Goal: Task Accomplishment & Management: Complete application form

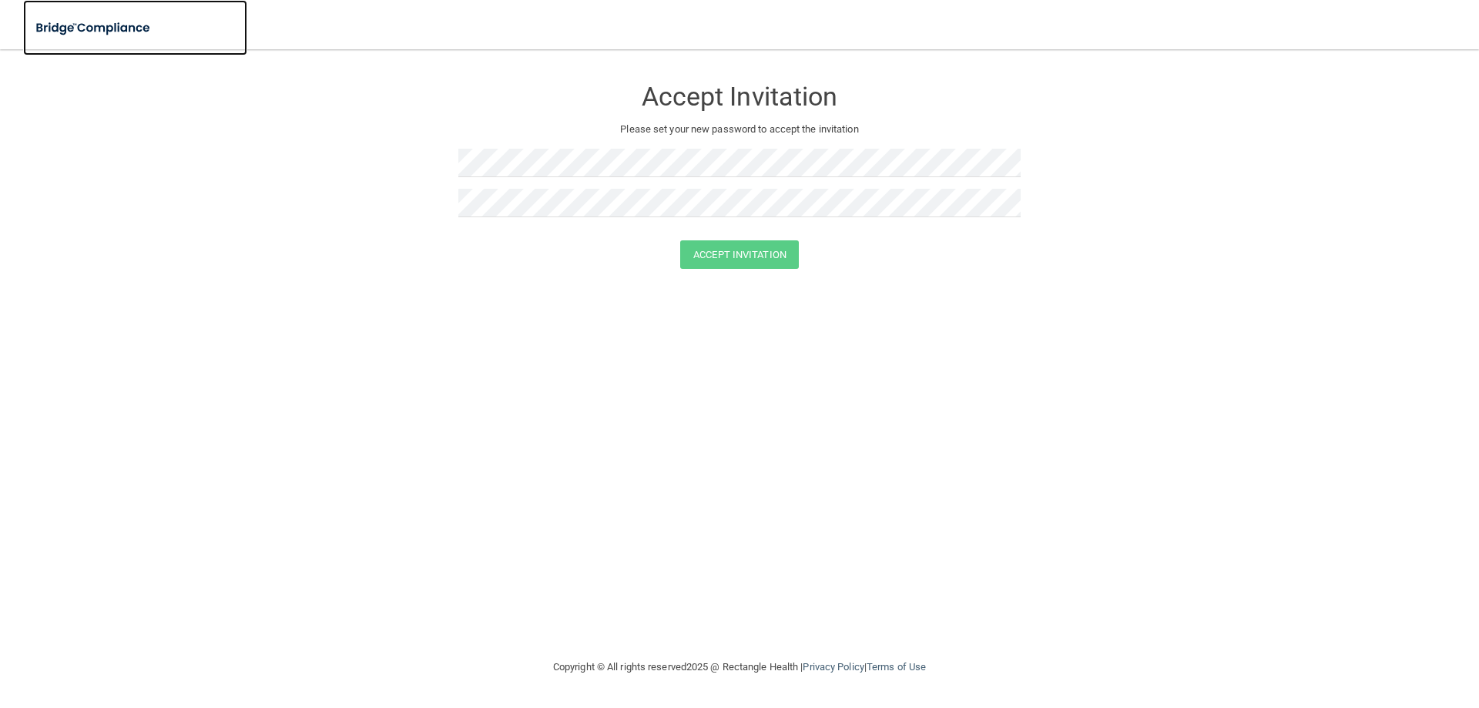
click at [111, 26] on img at bounding box center [94, 28] width 142 height 32
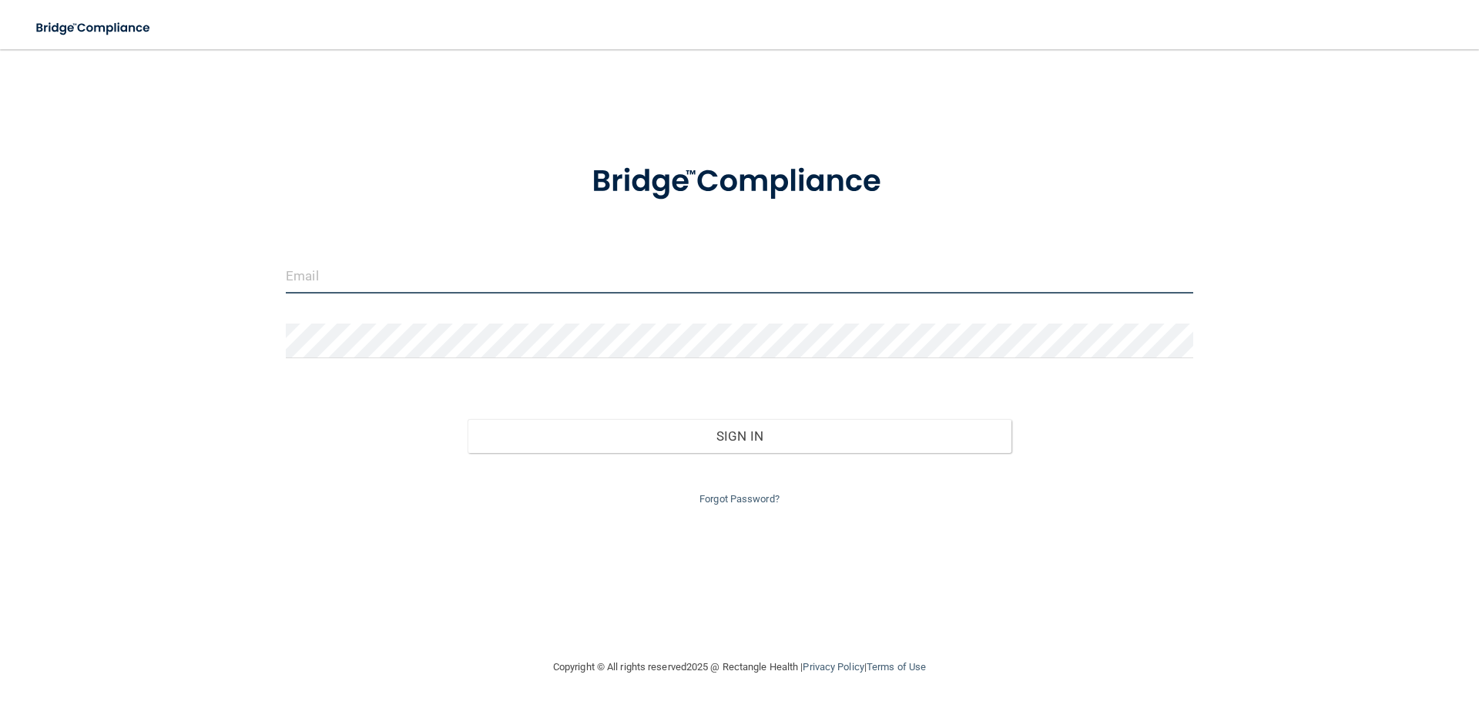
click at [485, 280] on input "email" at bounding box center [739, 276] width 907 height 35
drag, startPoint x: 432, startPoint y: 275, endPoint x: 400, endPoint y: 285, distance: 33.1
click at [400, 285] on input "[EMAIL_ADDRESS][DOMAIN_NAME]" at bounding box center [739, 276] width 907 height 35
type input "[EMAIL_ADDRESS][DOMAIN_NAME]"
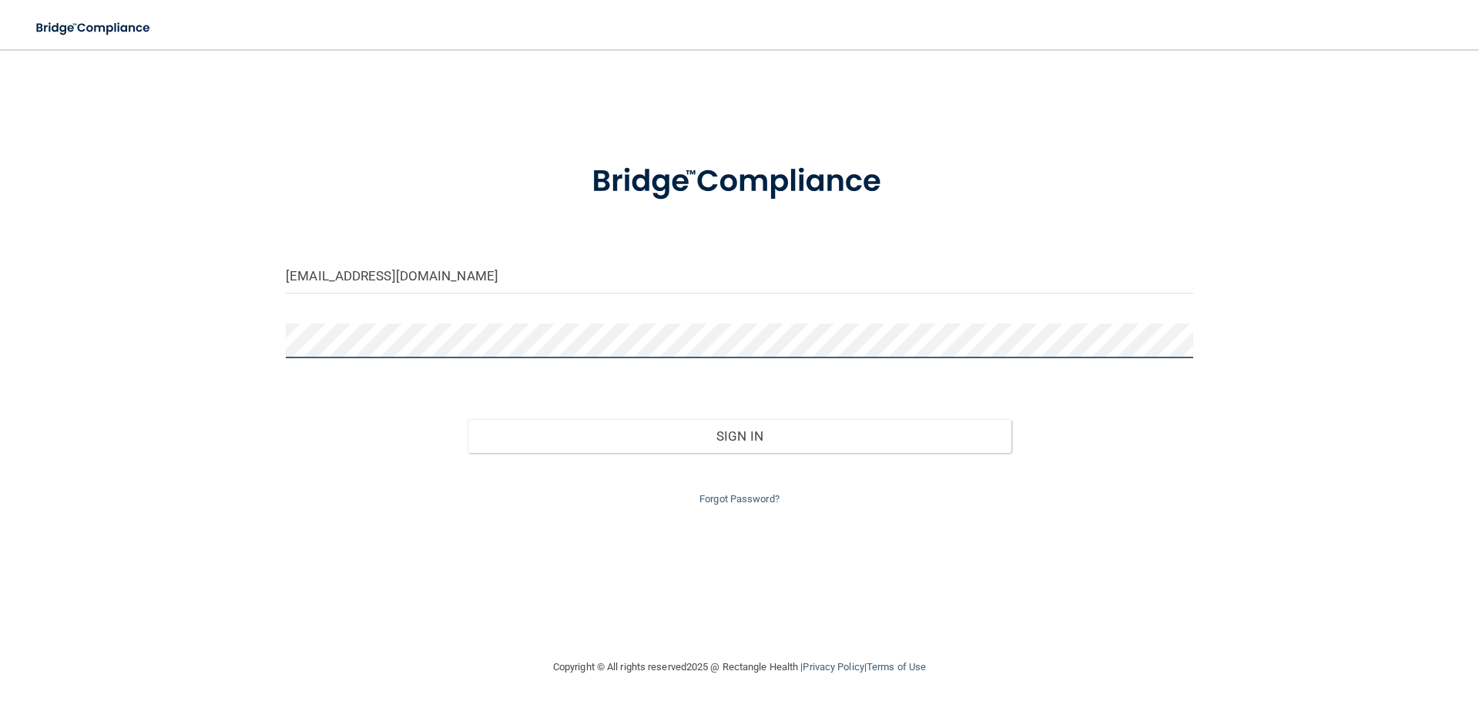
click at [467, 419] on button "Sign In" at bounding box center [739, 436] width 544 height 34
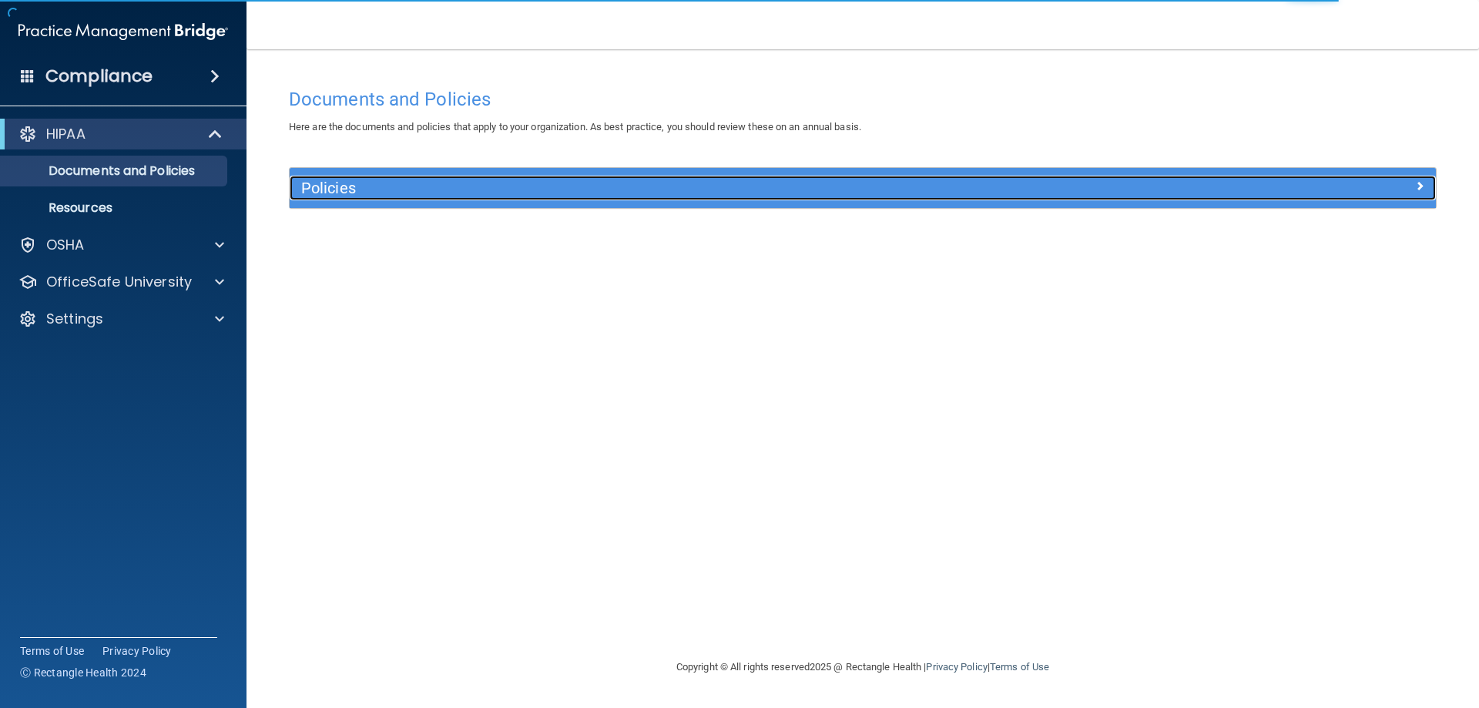
click at [1087, 200] on div "Policies" at bounding box center [719, 188] width 859 height 25
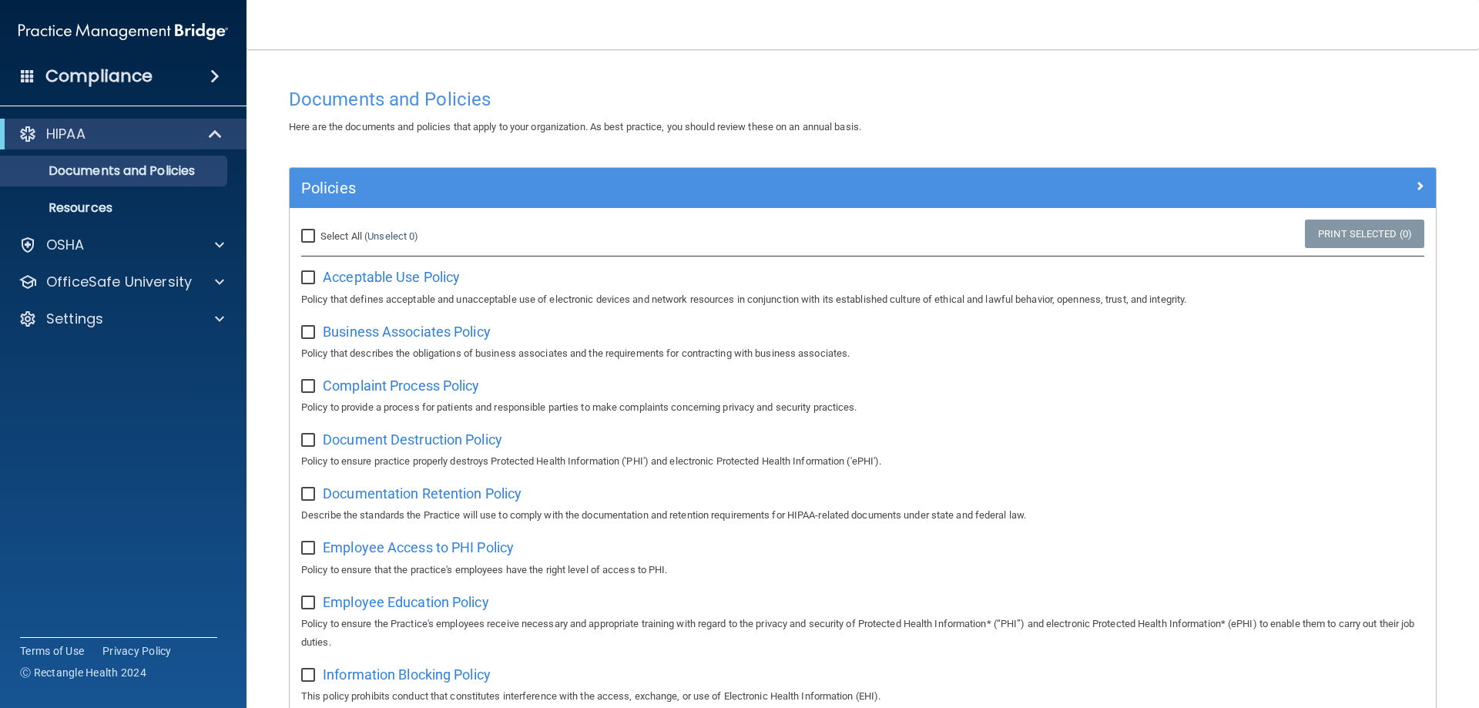
click at [300, 234] on div "Select All (Unselect 0) Unselect All" at bounding box center [481, 236] width 382 height 34
click at [316, 236] on input "Select All (Unselect 0) Unselect All" at bounding box center [310, 236] width 18 height 12
checkbox input "true"
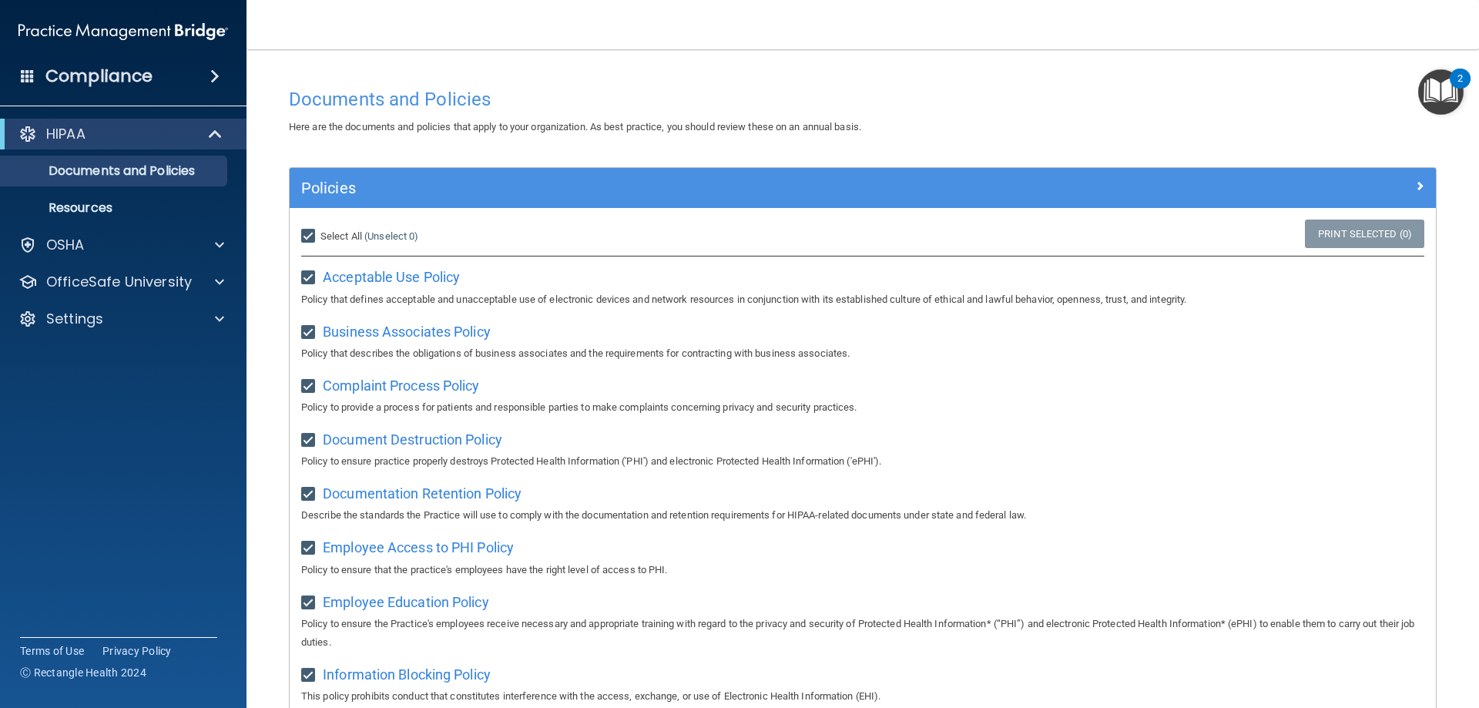
checkbox input "true"
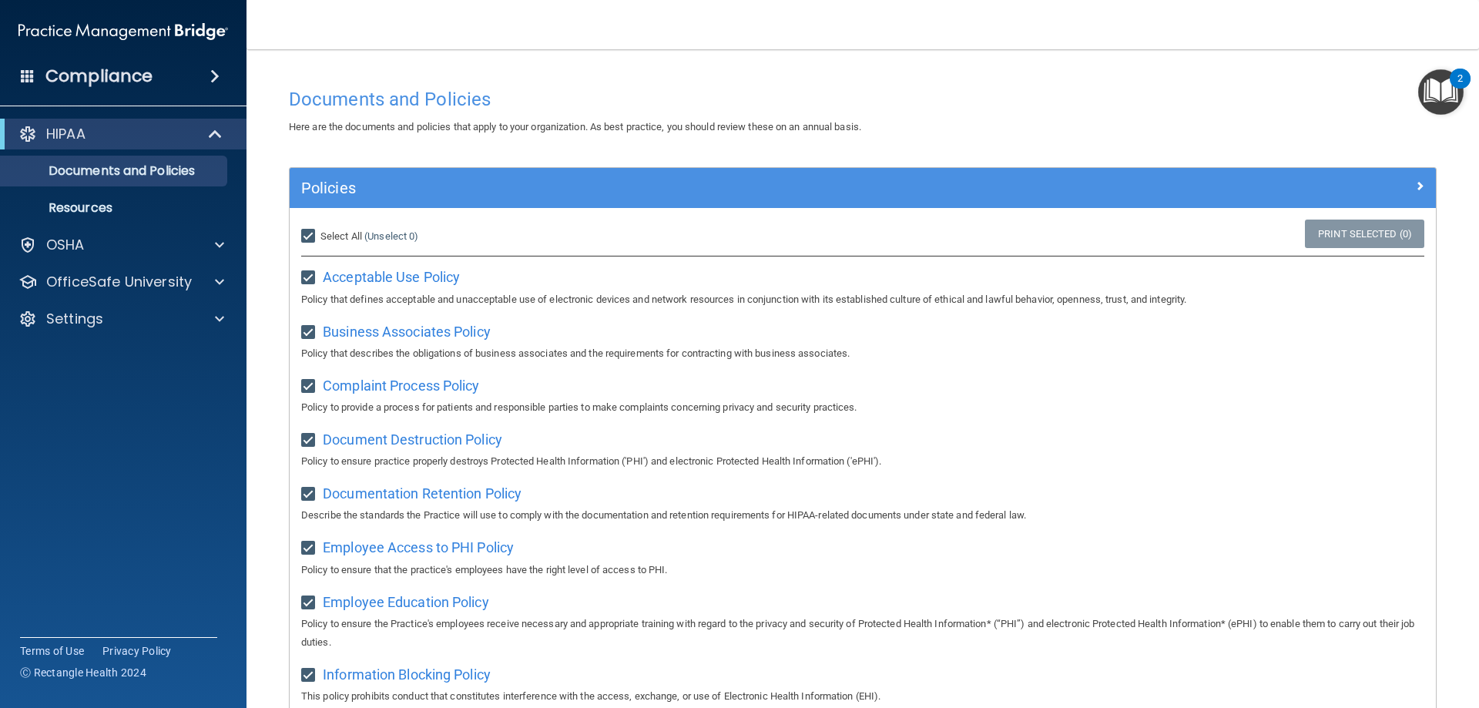
checkbox input "true"
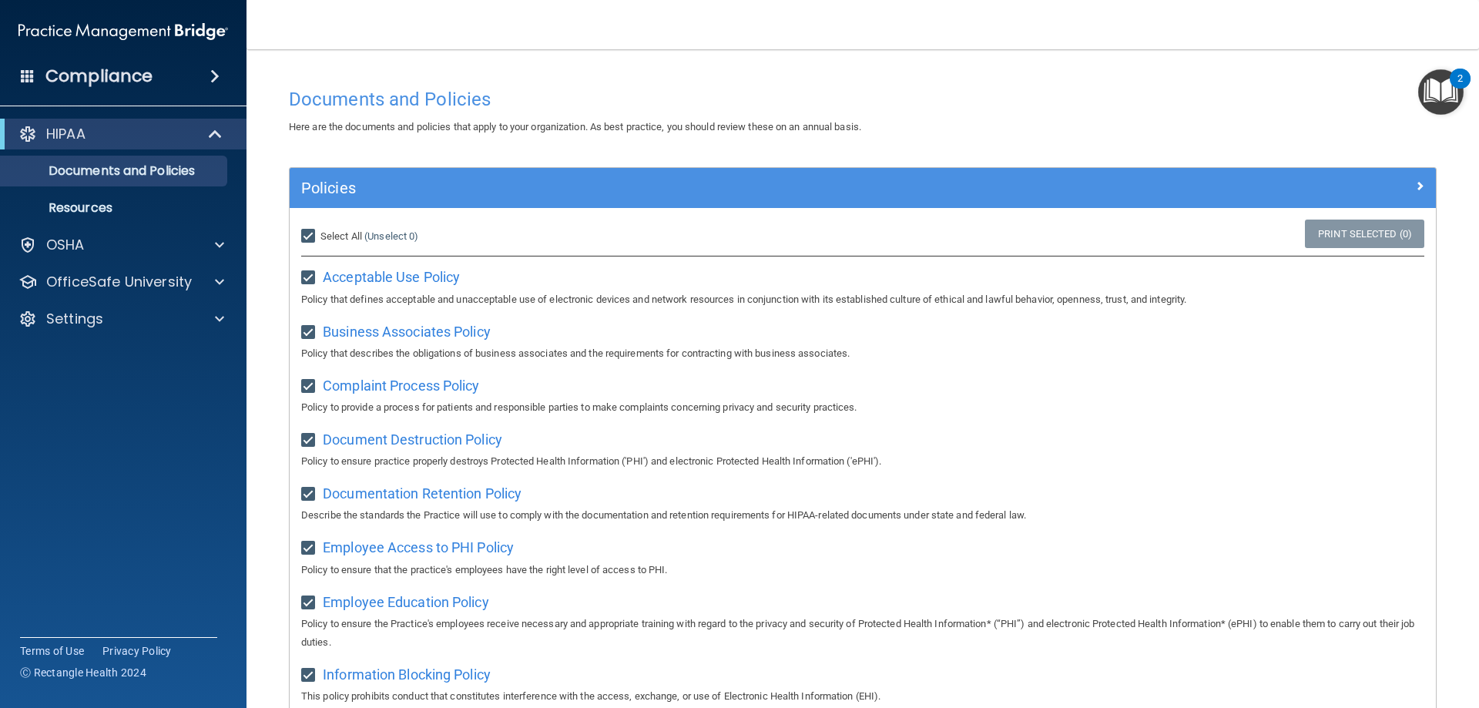
checkbox input "true"
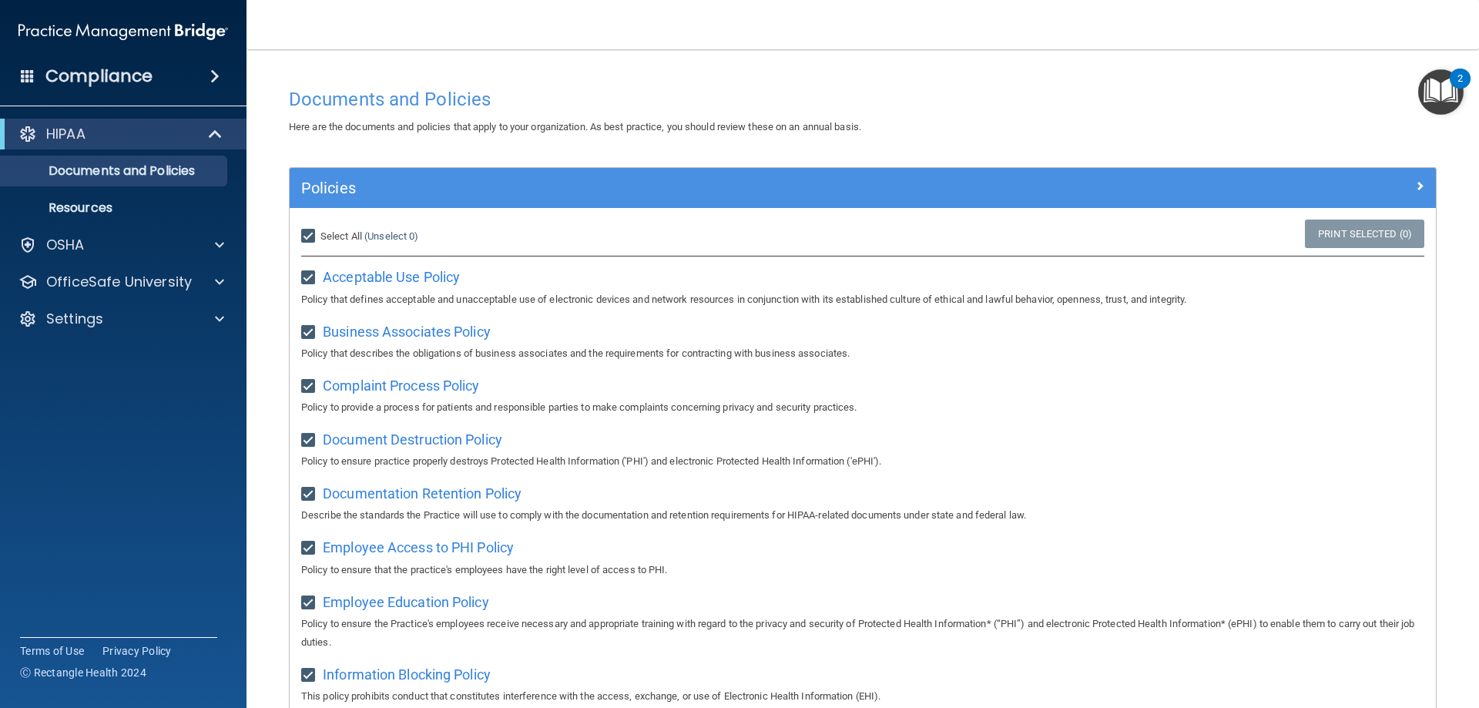
checkbox input "true"
click at [1350, 237] on link "Print Selected (21)" at bounding box center [1361, 233] width 125 height 28
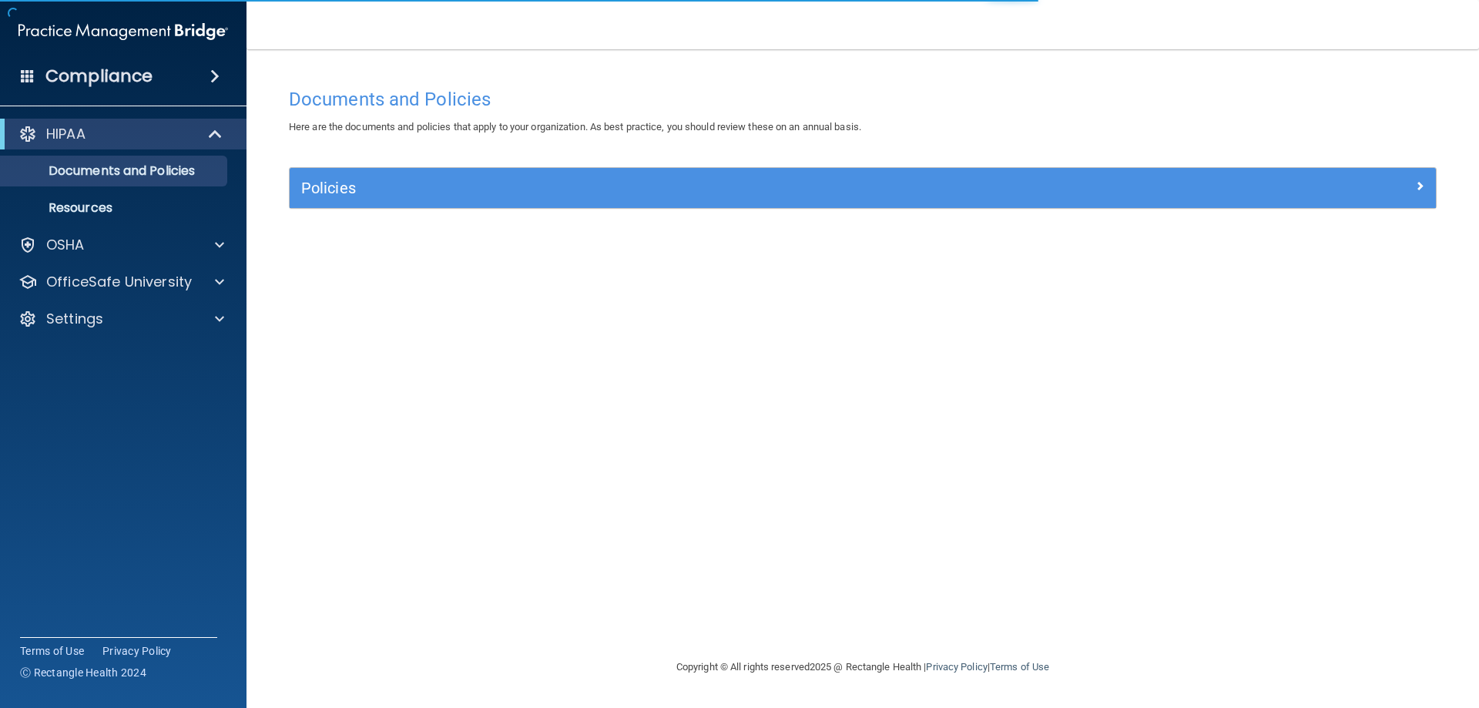
click at [1335, 171] on div "Policies" at bounding box center [863, 188] width 1146 height 40
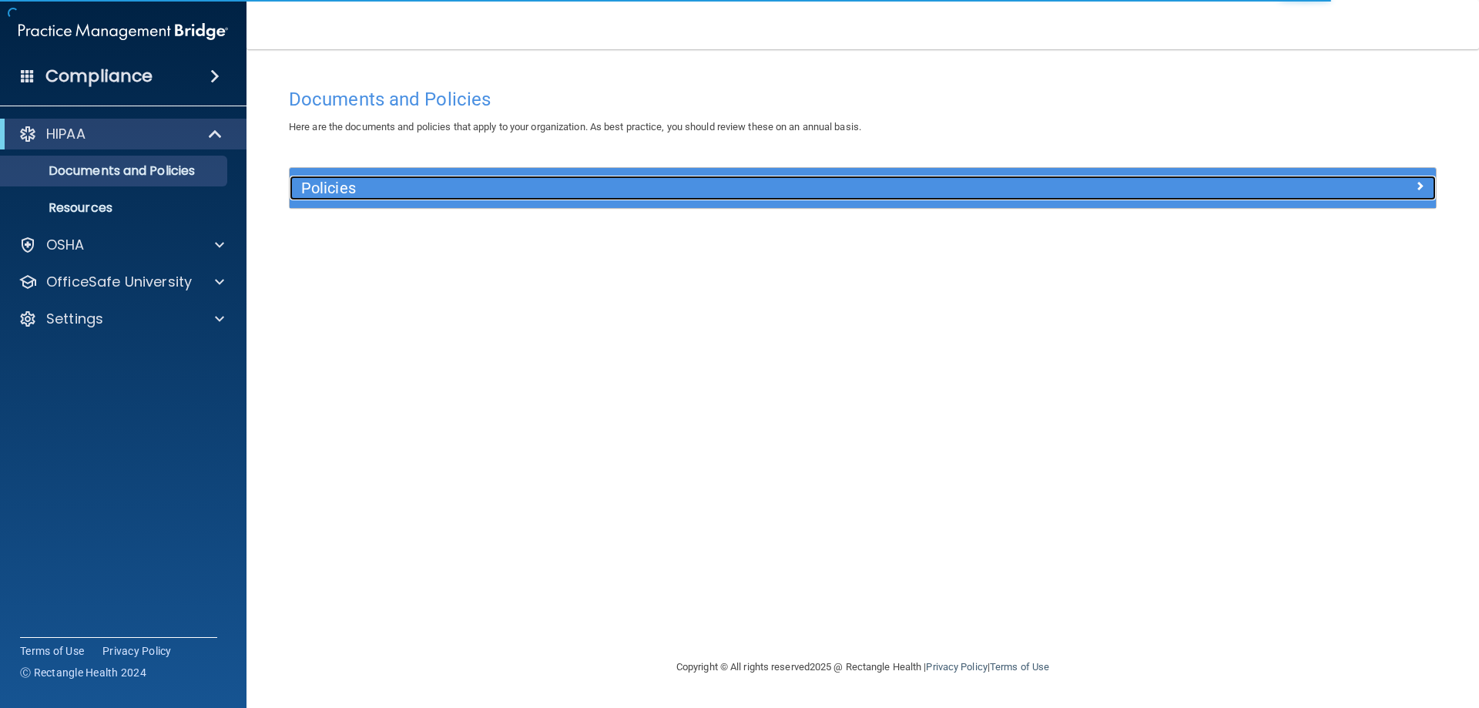
click at [1341, 189] on div at bounding box center [1292, 185] width 286 height 18
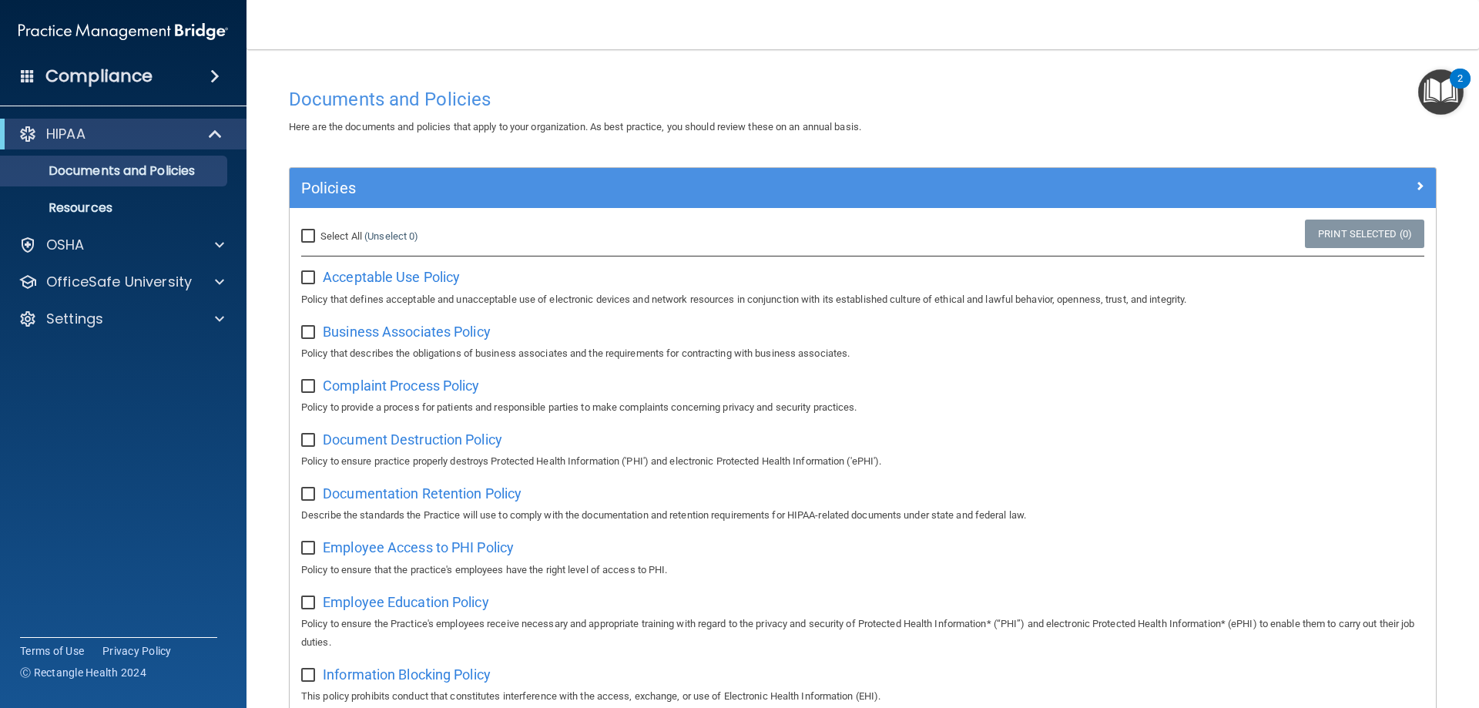
click at [1450, 93] on img "Open Resource Center, 2 new notifications" at bounding box center [1440, 91] width 45 height 45
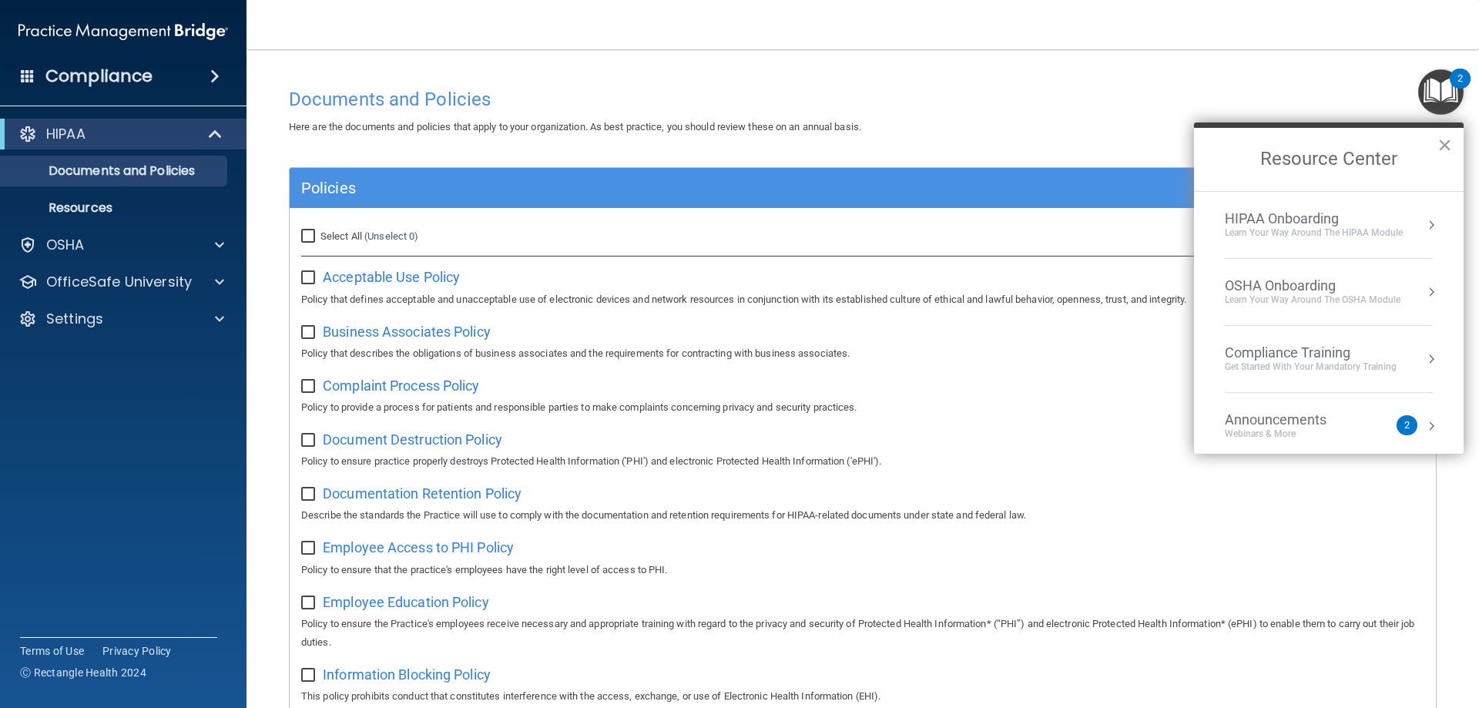
click at [1397, 213] on div "HIPAA Onboarding" at bounding box center [1313, 218] width 178 height 17
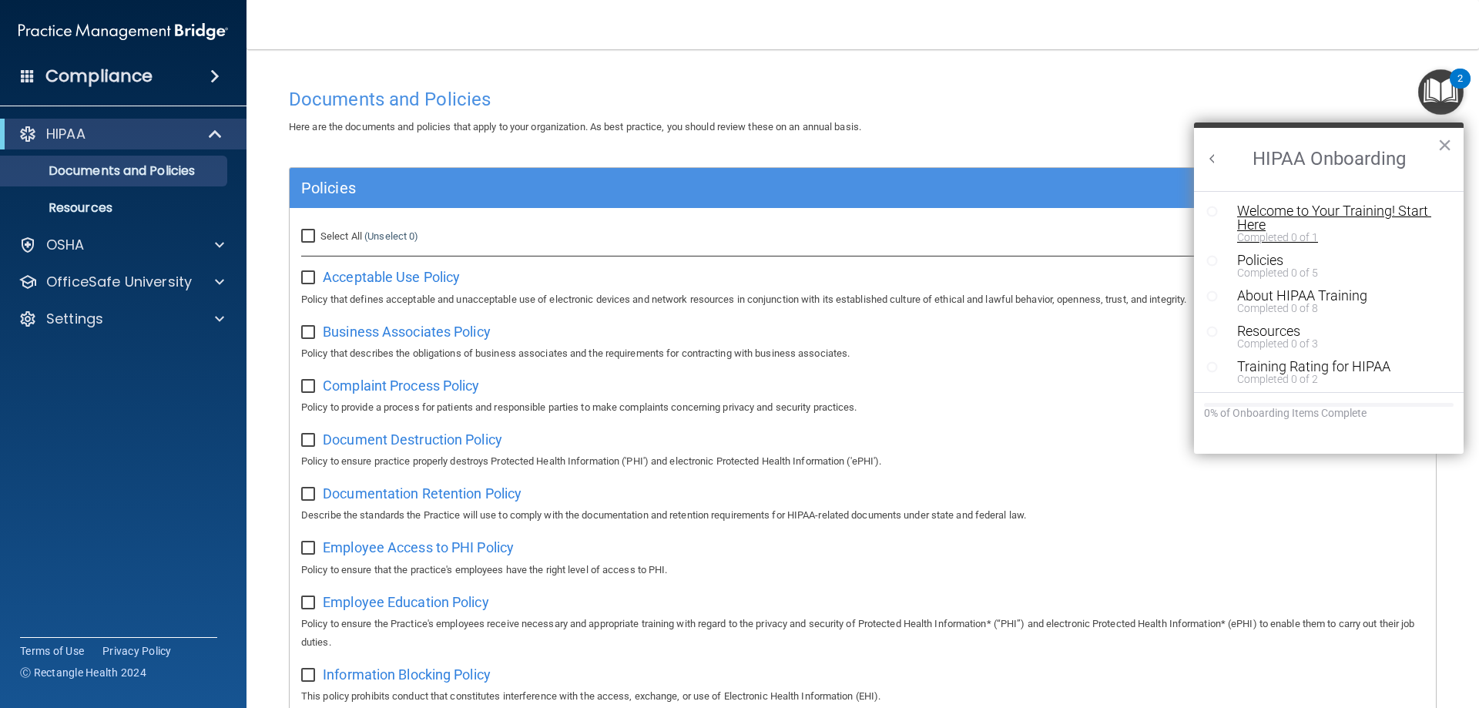
click at [1369, 219] on div "Welcome to Your Training! Start Here" at bounding box center [1334, 218] width 195 height 28
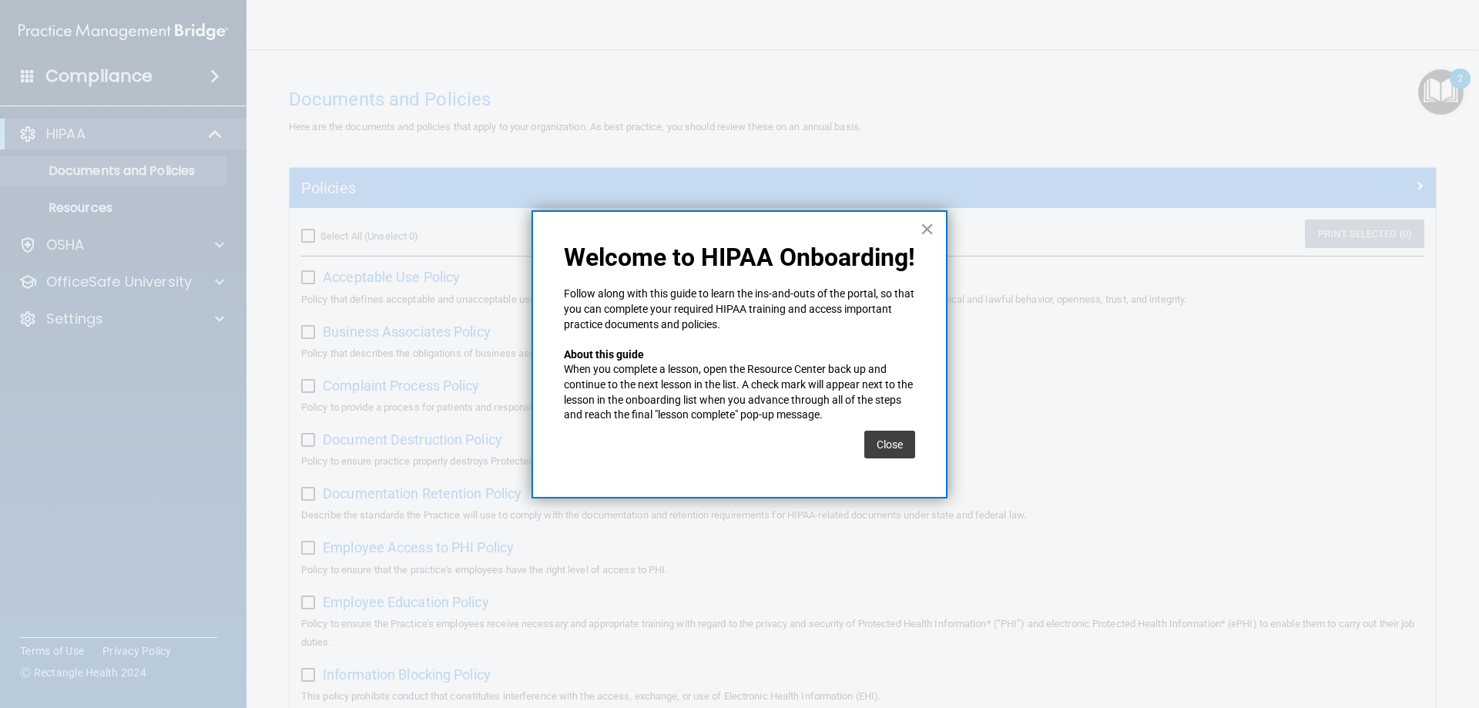
click at [904, 462] on div "Close" at bounding box center [889, 444] width 51 height 43
click at [906, 437] on button "Close" at bounding box center [889, 444] width 51 height 28
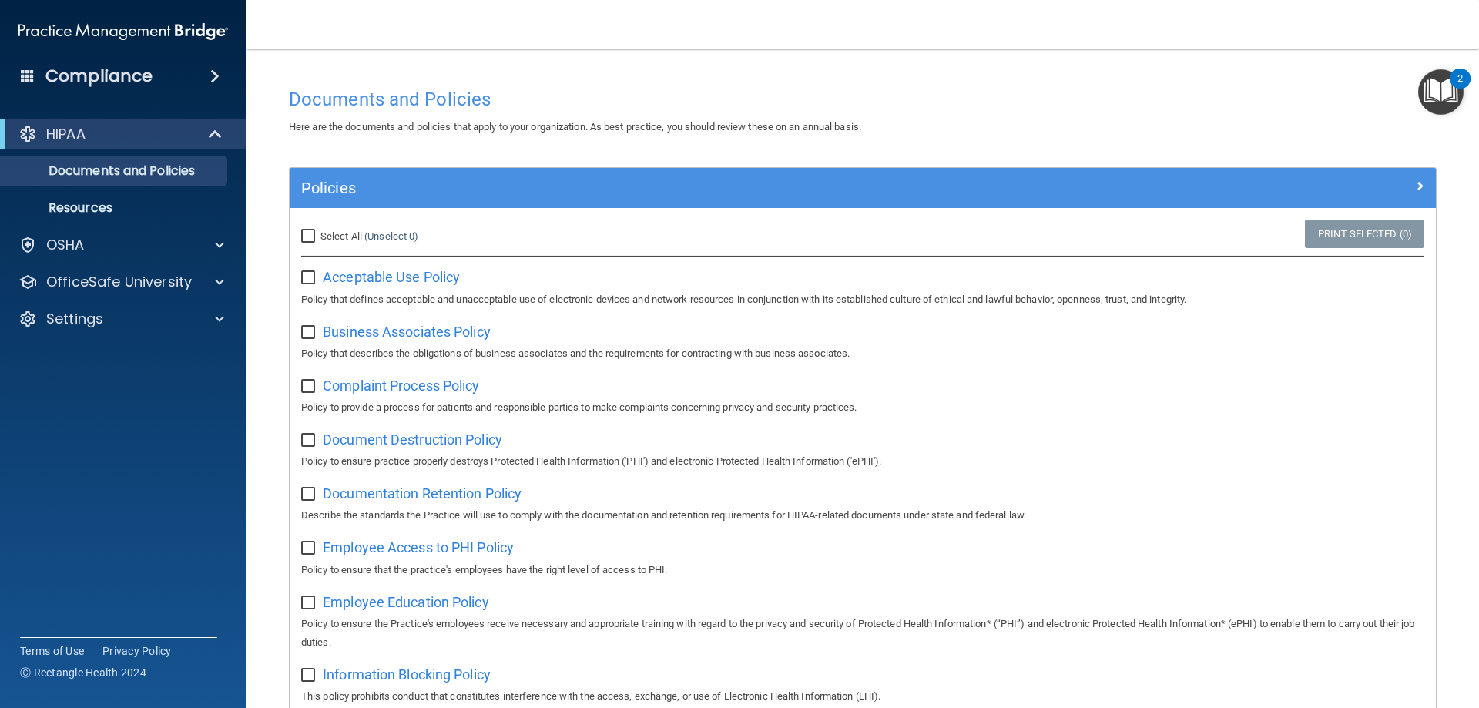
click at [1434, 96] on img "Open Resource Center, 2 new notifications" at bounding box center [1440, 91] width 45 height 45
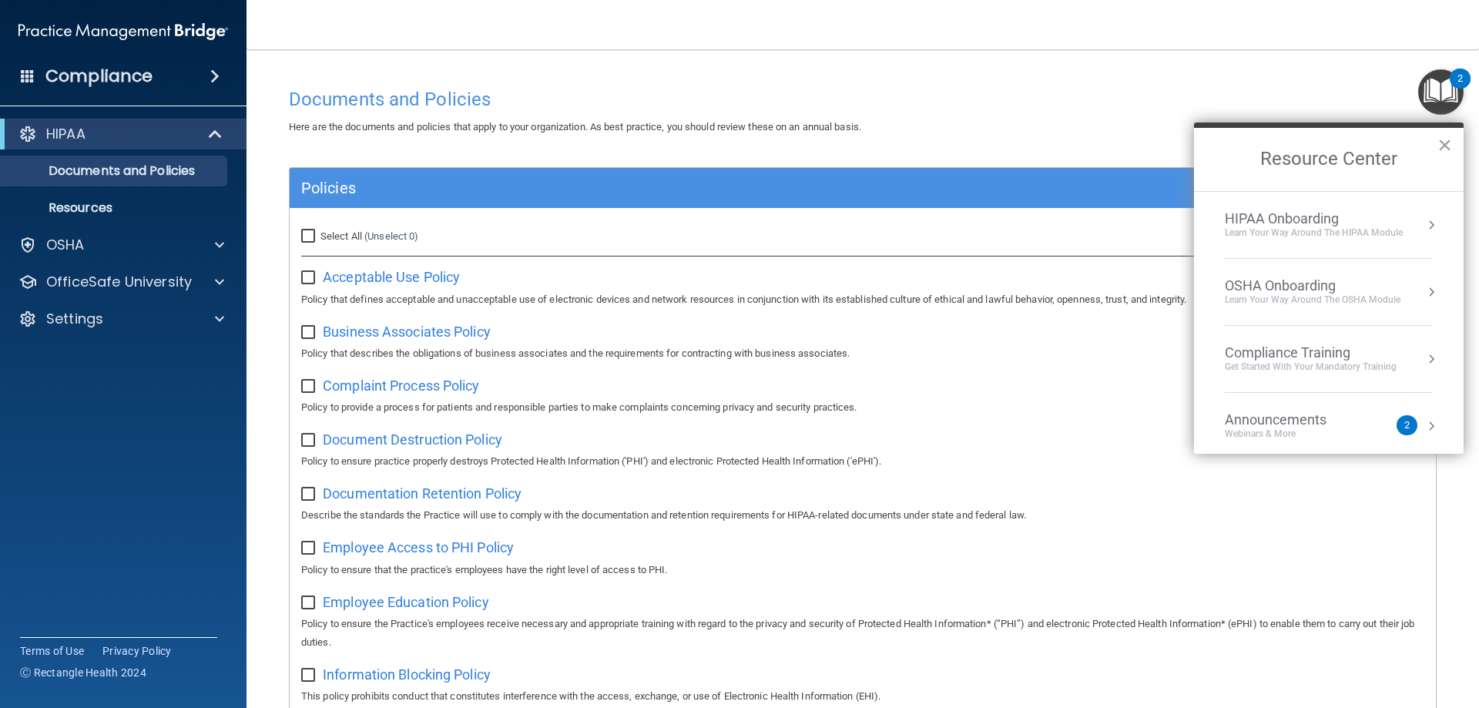
click at [1396, 432] on div "2" at bounding box center [1406, 425] width 21 height 20
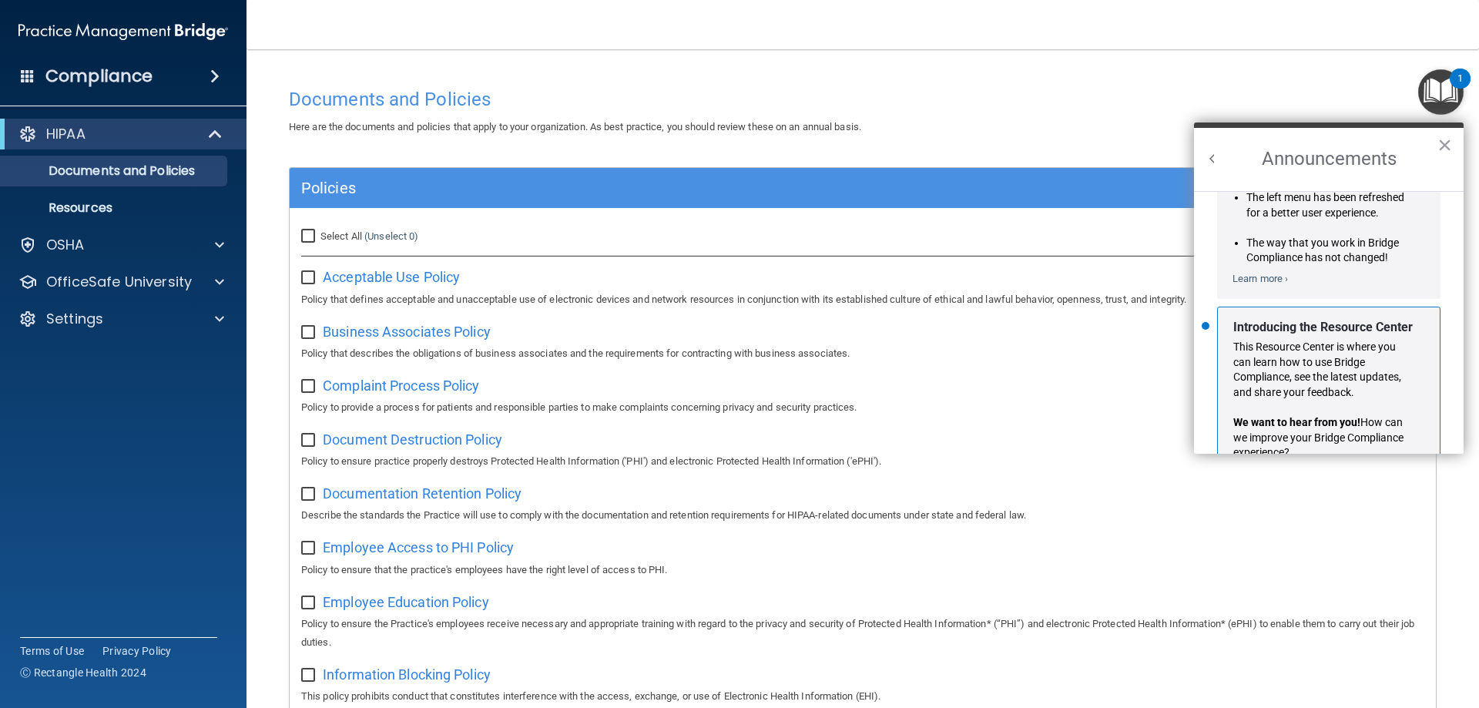
scroll to position [270, 0]
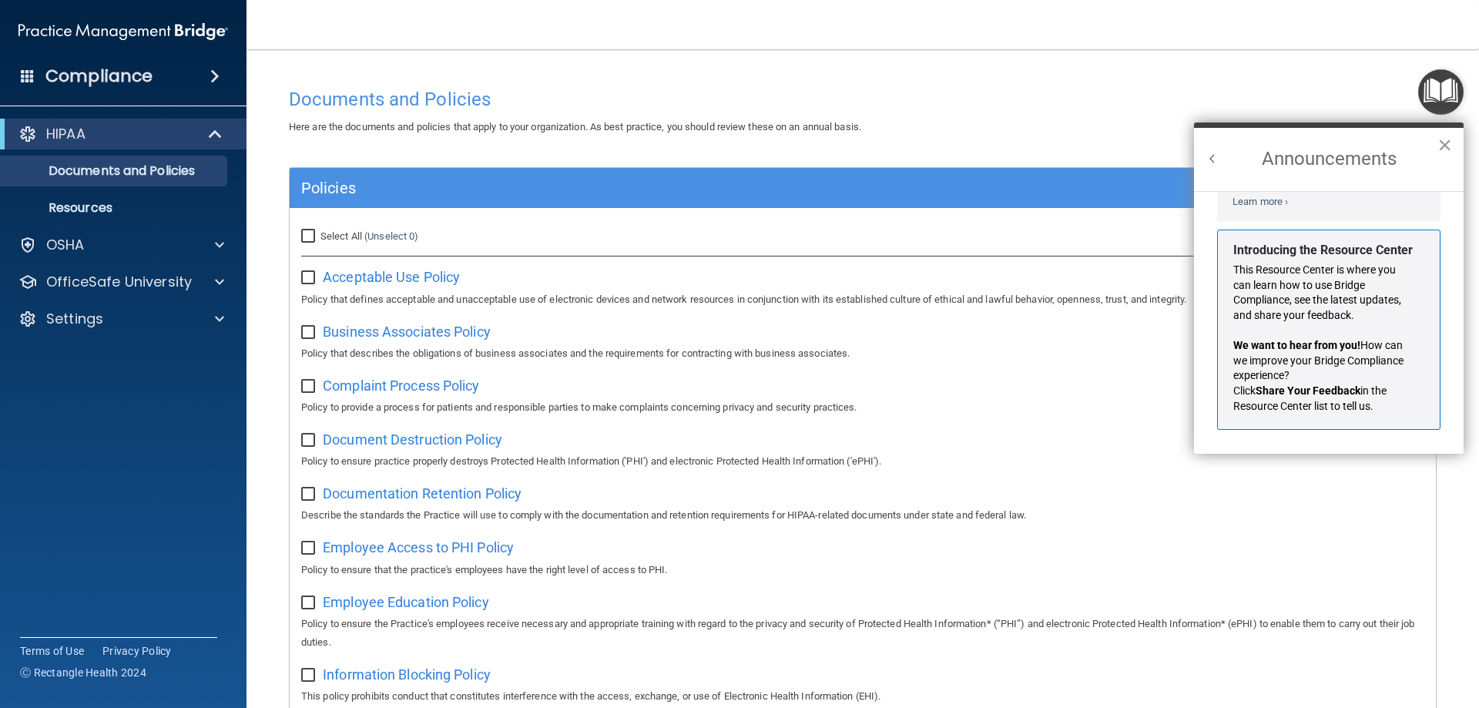
click at [1445, 146] on button "×" at bounding box center [1444, 144] width 15 height 25
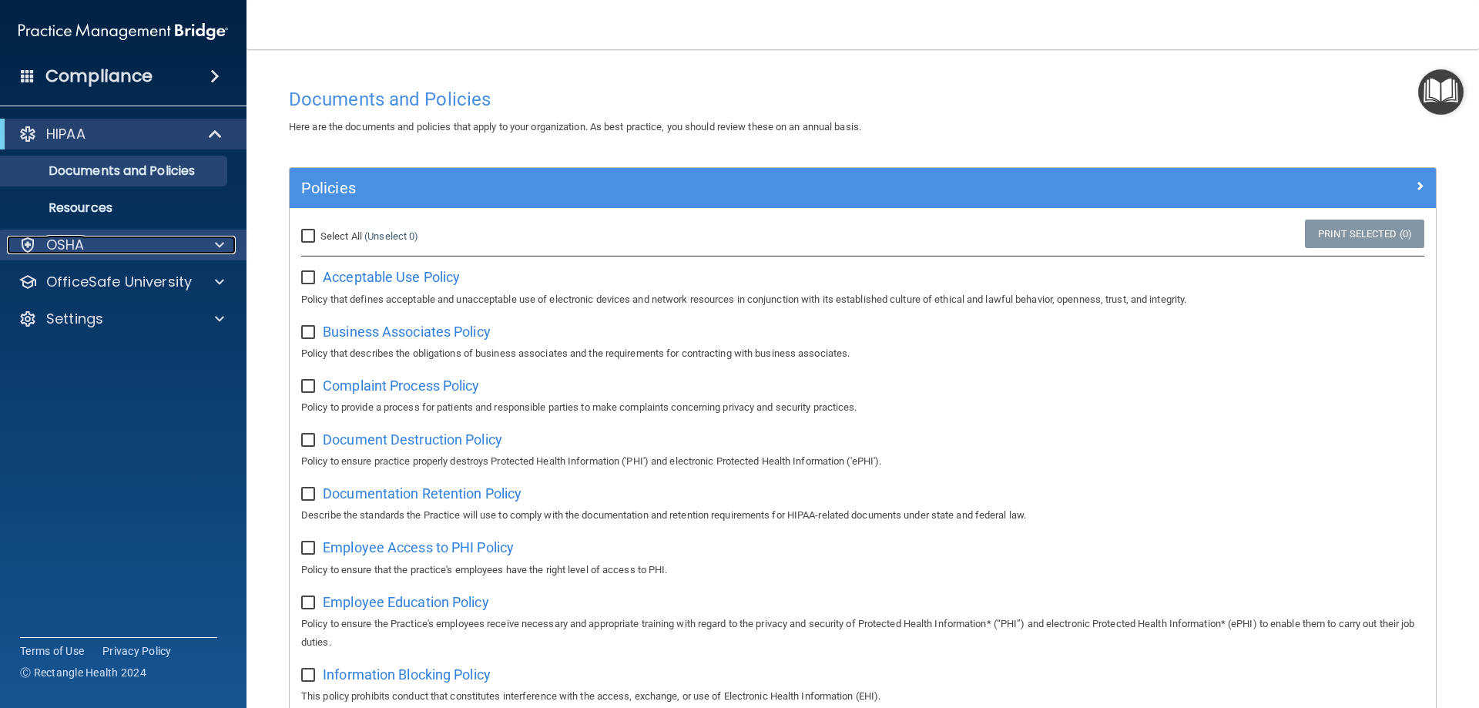
click at [220, 242] on span at bounding box center [219, 245] width 9 height 18
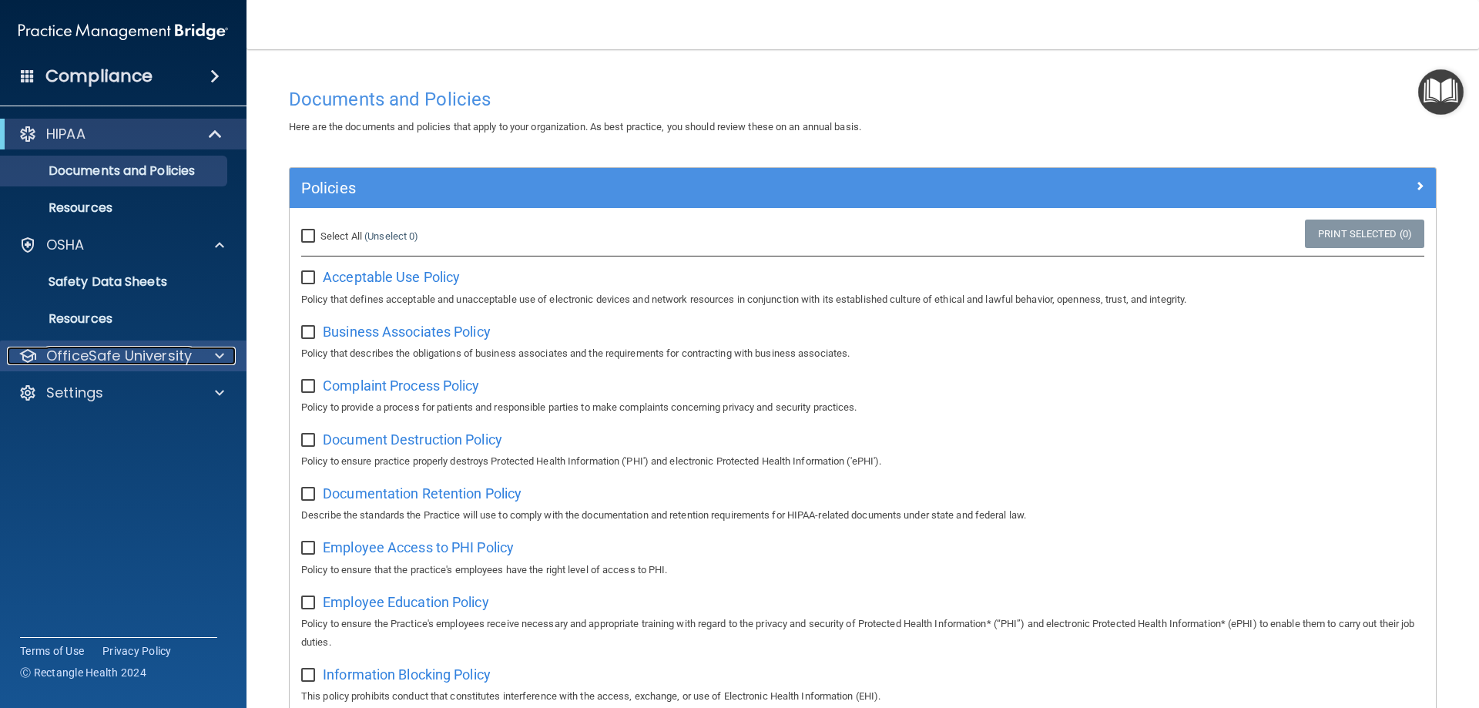
click at [214, 352] on div at bounding box center [217, 356] width 39 height 18
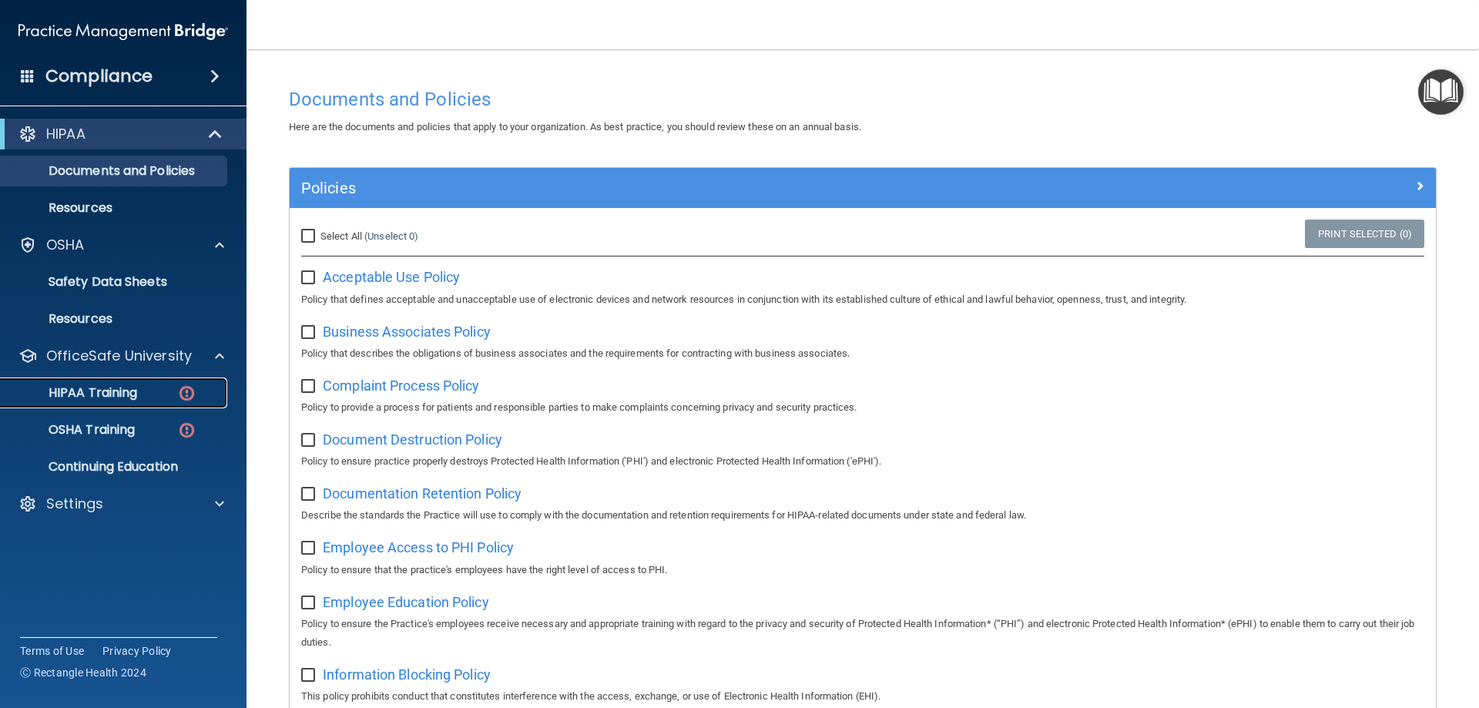
click at [88, 392] on p "HIPAA Training" at bounding box center [73, 392] width 127 height 15
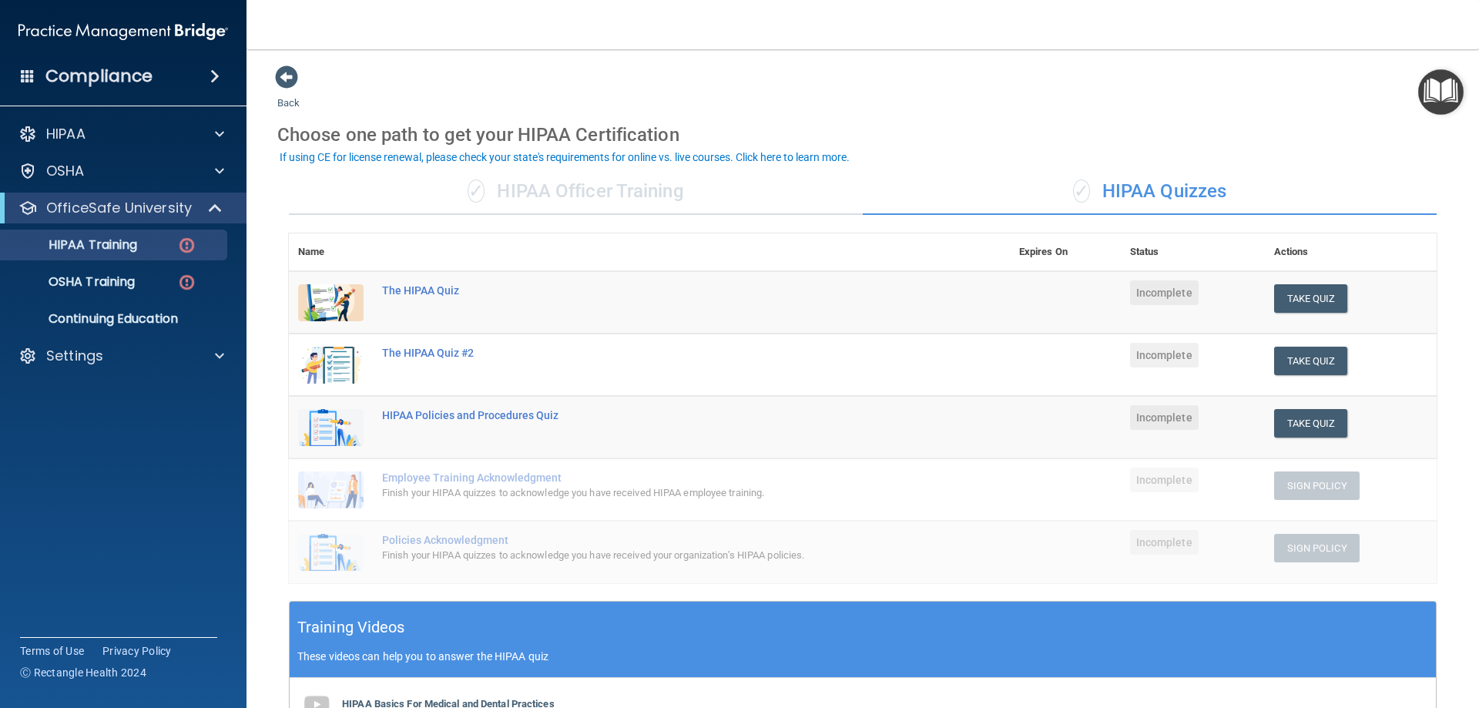
click at [1152, 297] on span "Incomplete" at bounding box center [1164, 292] width 69 height 25
click at [1121, 368] on td "Incomplete" at bounding box center [1193, 364] width 144 height 62
click at [1306, 309] on button "Take Quiz" at bounding box center [1311, 298] width 74 height 28
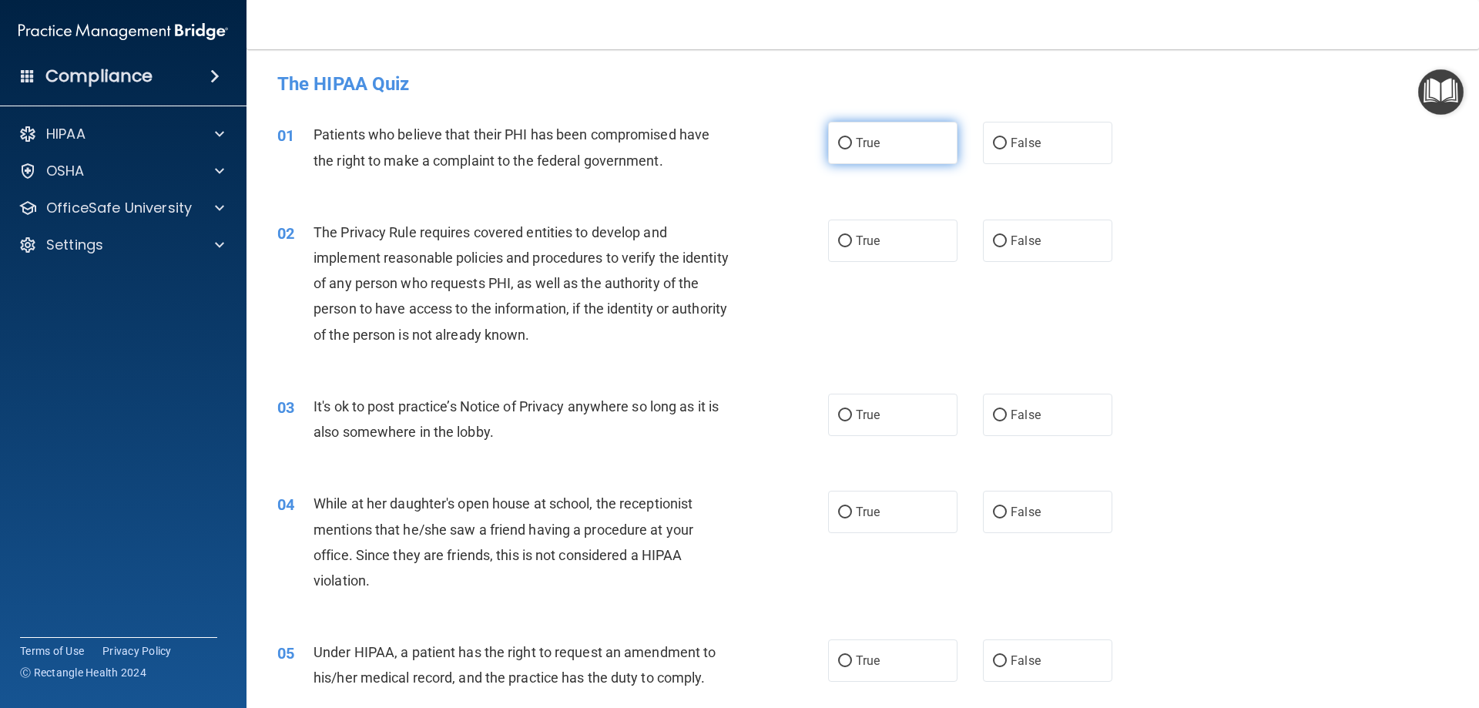
click at [869, 137] on span "True" at bounding box center [868, 143] width 24 height 15
click at [852, 138] on input "True" at bounding box center [845, 144] width 14 height 12
radio input "true"
click at [863, 244] on span "True" at bounding box center [868, 240] width 24 height 15
click at [852, 244] on input "True" at bounding box center [845, 242] width 14 height 12
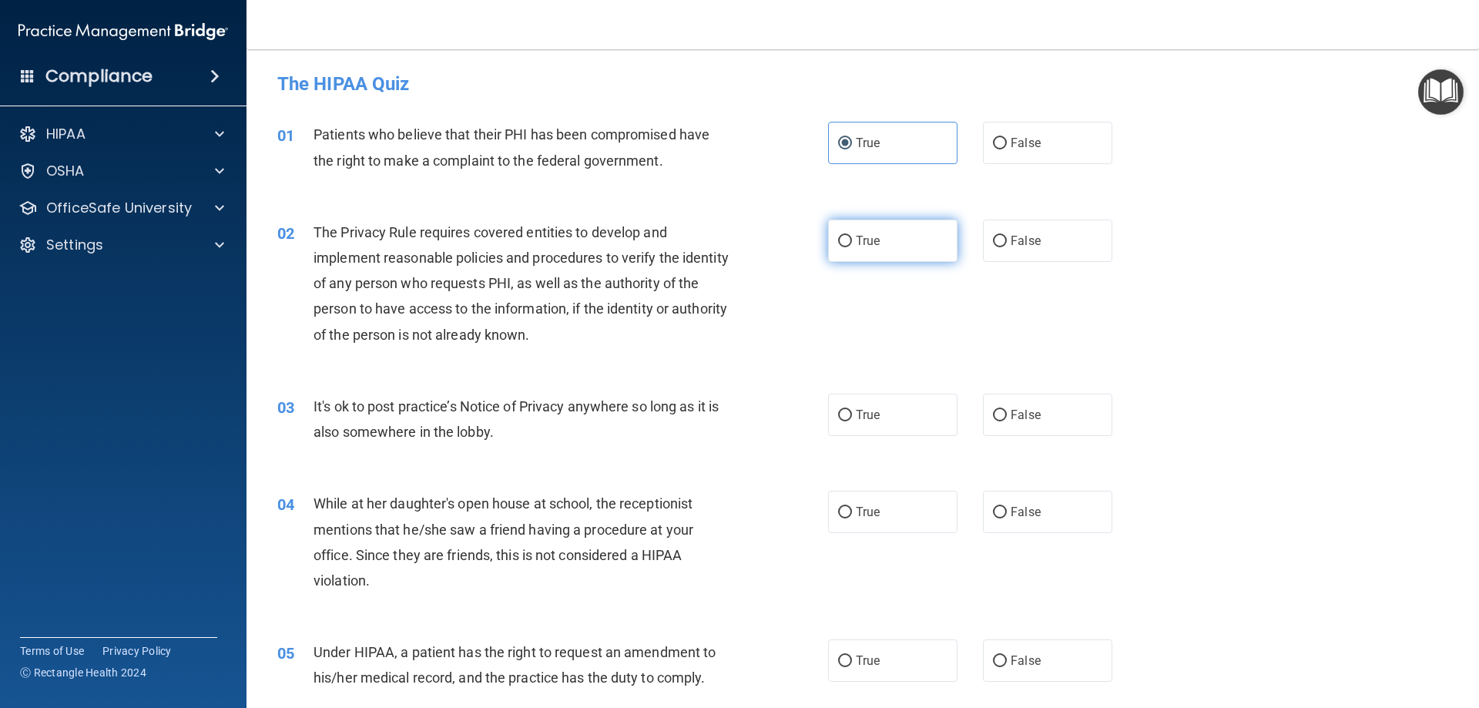
radio input "true"
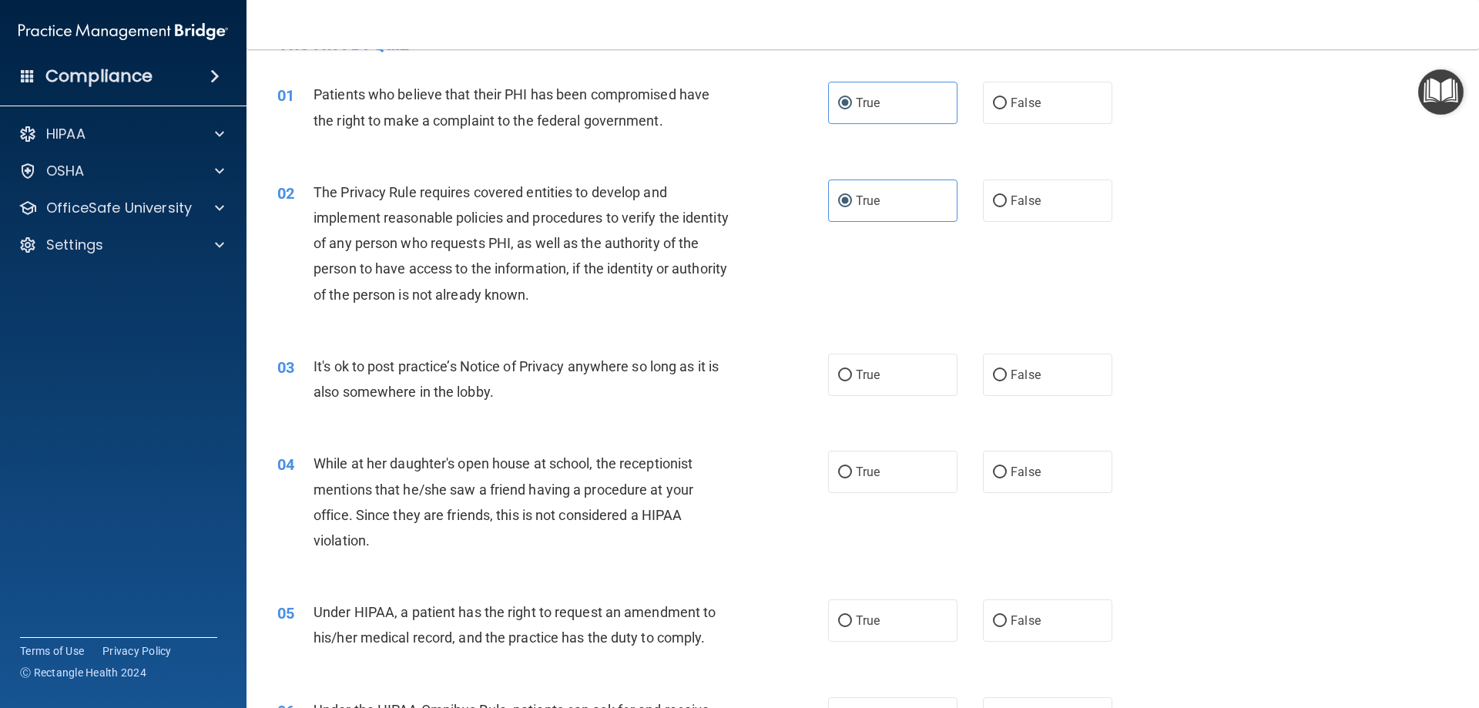
scroll to position [77, 0]
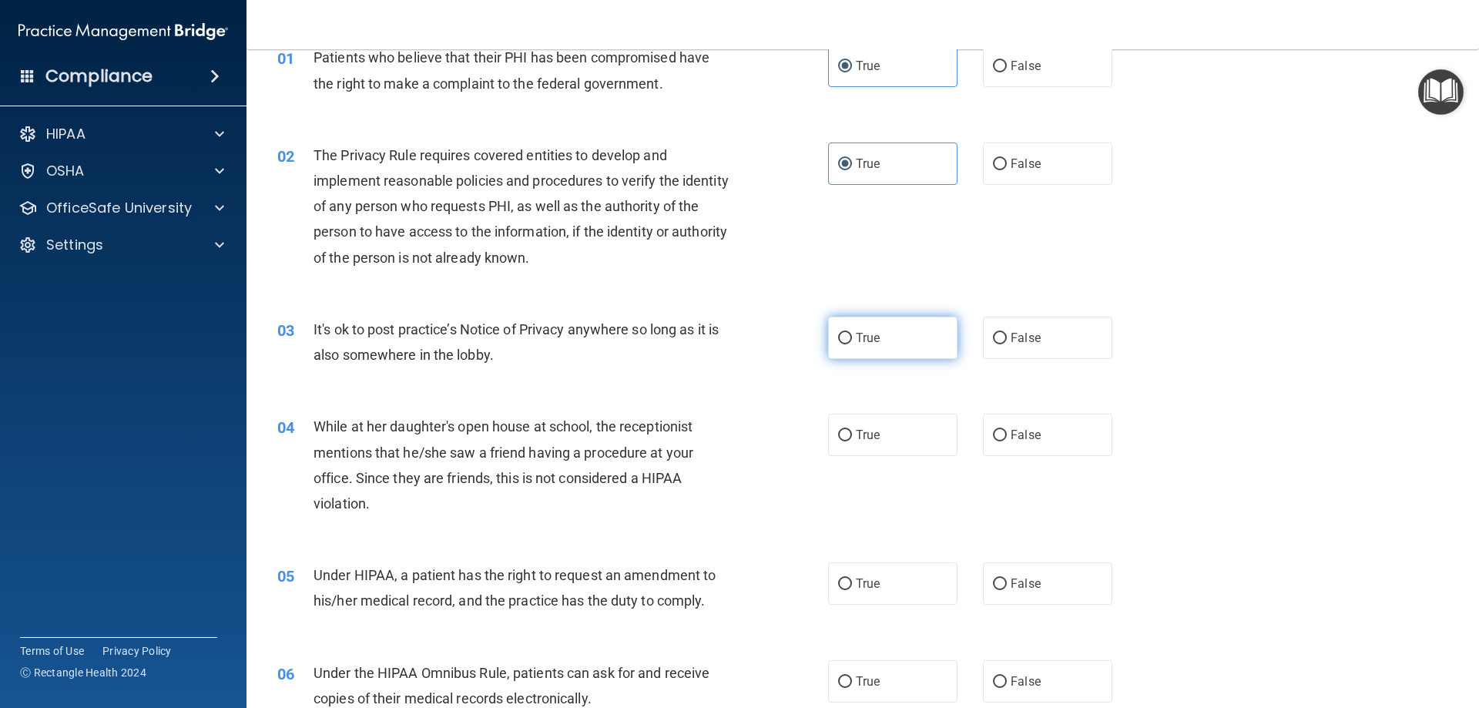
click at [866, 347] on label "True" at bounding box center [892, 338] width 129 height 42
click at [852, 344] on input "True" at bounding box center [845, 339] width 14 height 12
radio input "true"
click at [1038, 425] on label "False" at bounding box center [1047, 435] width 129 height 42
click at [1007, 430] on input "False" at bounding box center [1000, 436] width 14 height 12
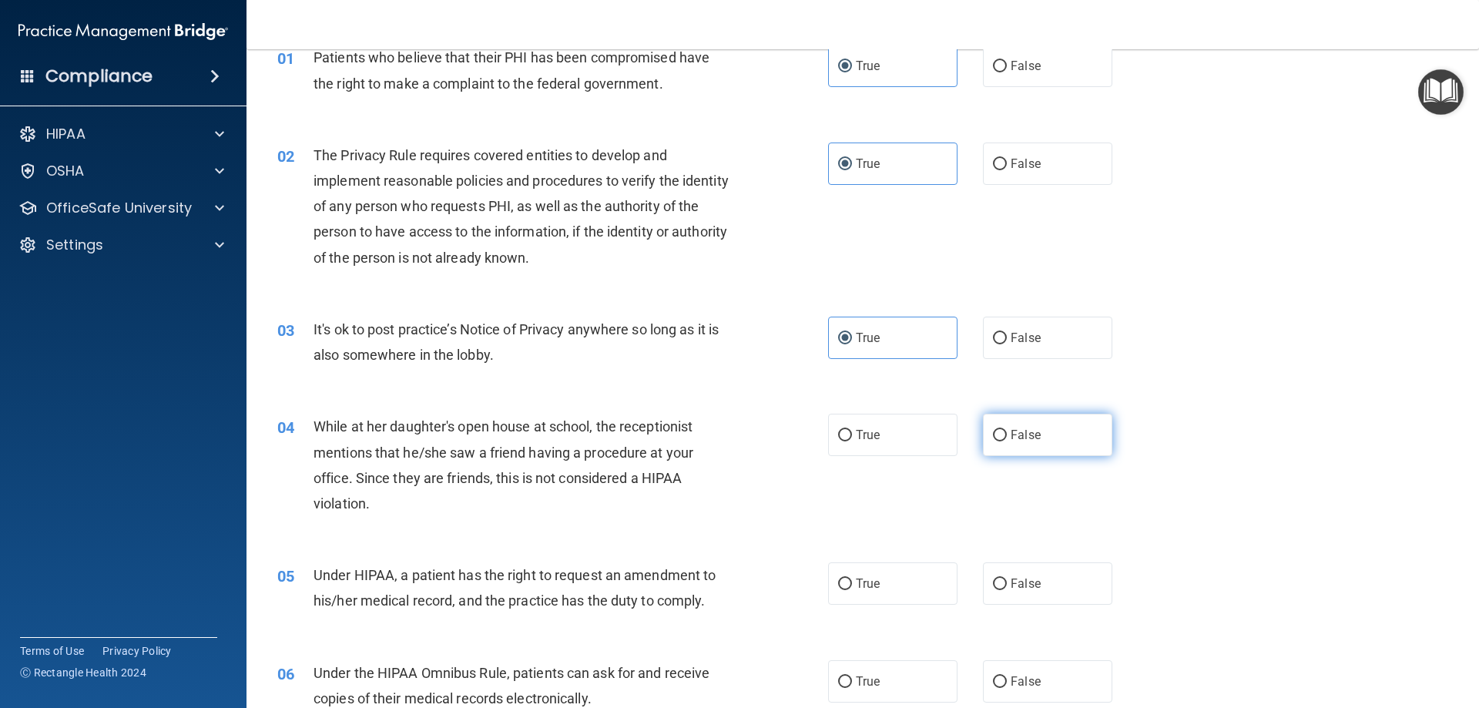
radio input "true"
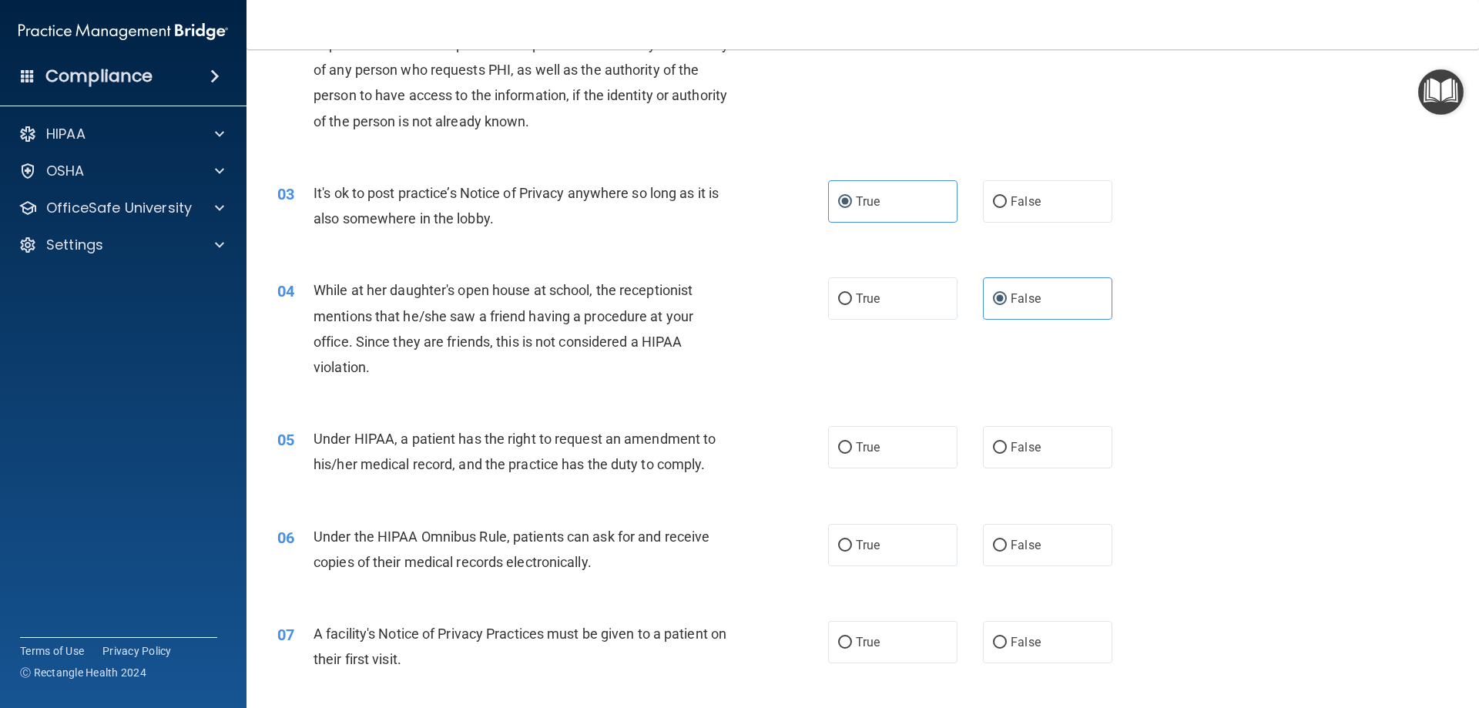
scroll to position [231, 0]
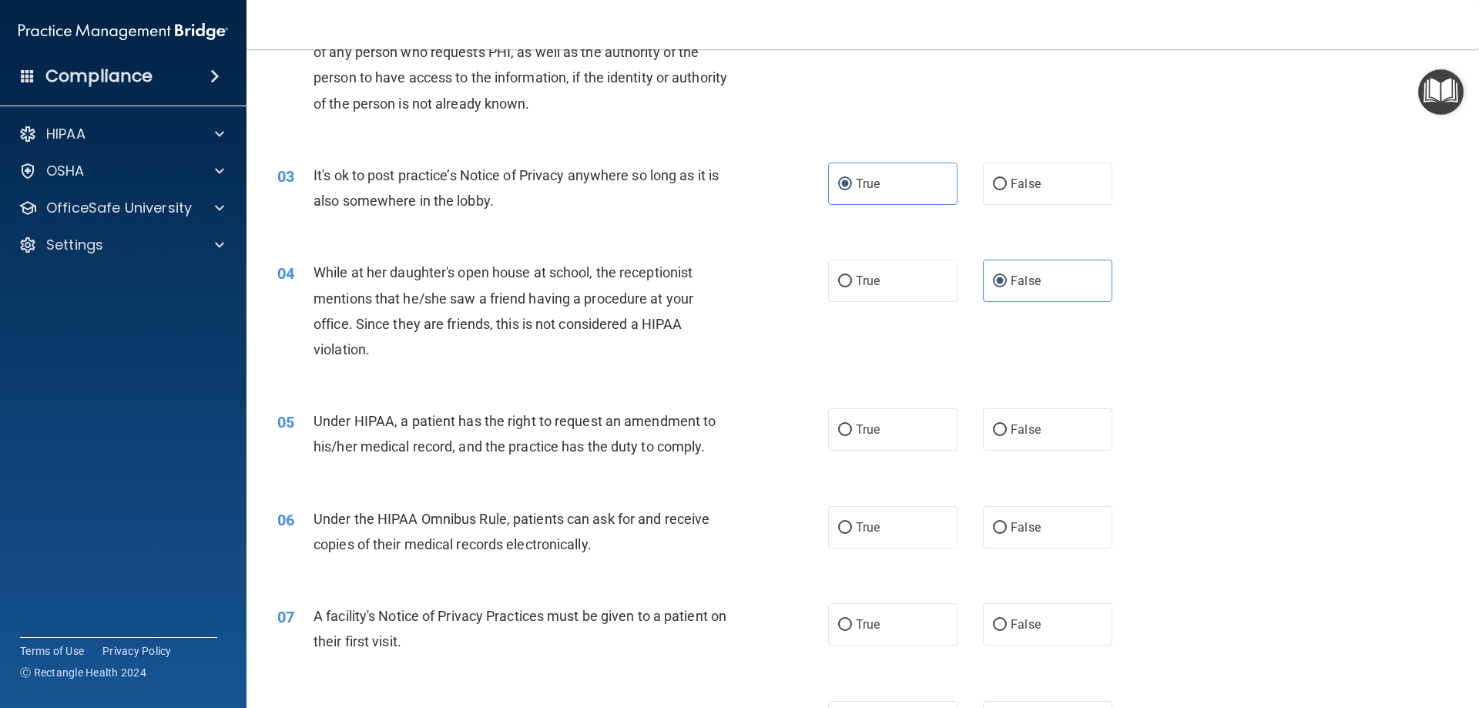
click at [900, 276] on label "True" at bounding box center [892, 281] width 129 height 42
click at [852, 276] on input "True" at bounding box center [845, 282] width 14 height 12
radio input "true"
radio input "false"
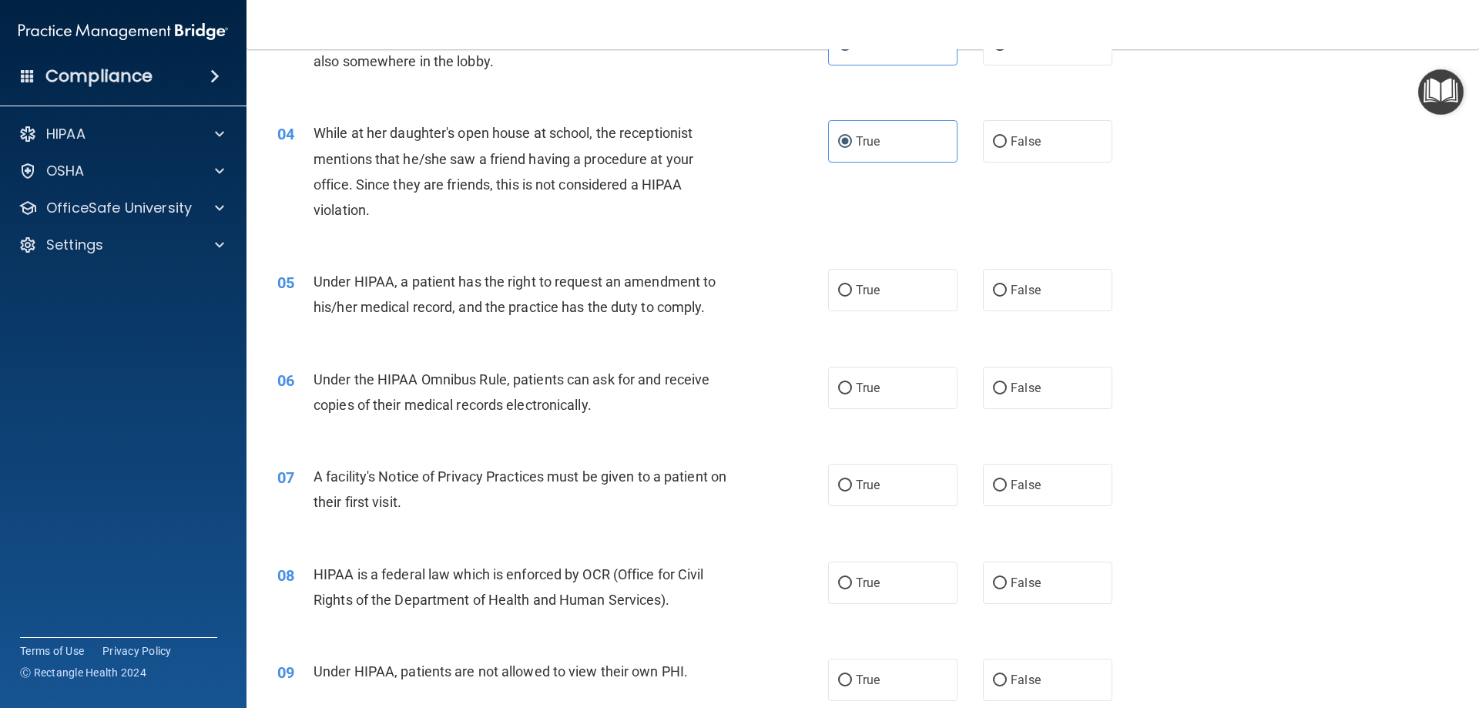
scroll to position [385, 0]
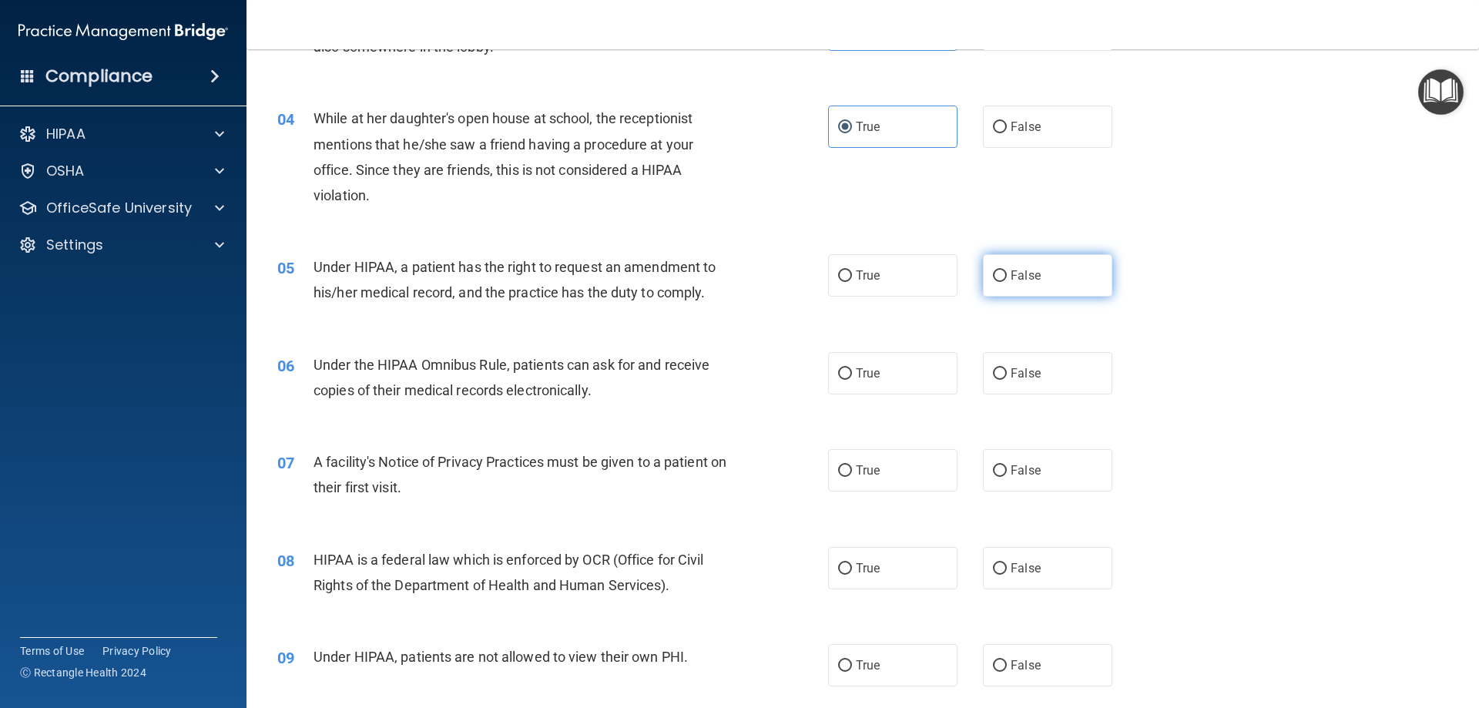
click at [1077, 269] on label "False" at bounding box center [1047, 275] width 129 height 42
click at [1007, 270] on input "False" at bounding box center [1000, 276] width 14 height 12
radio input "true"
click at [853, 361] on label "True" at bounding box center [892, 373] width 129 height 42
click at [852, 368] on input "True" at bounding box center [845, 374] width 14 height 12
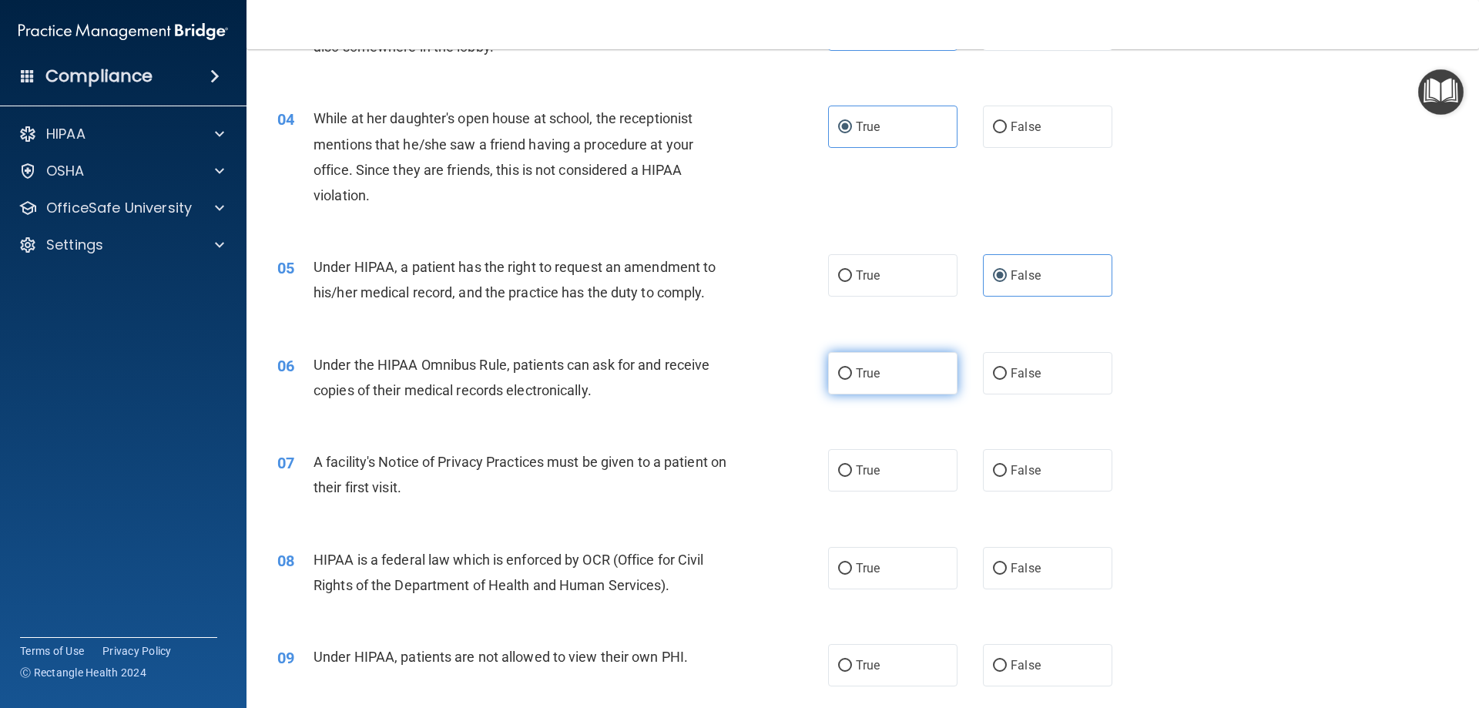
radio input "true"
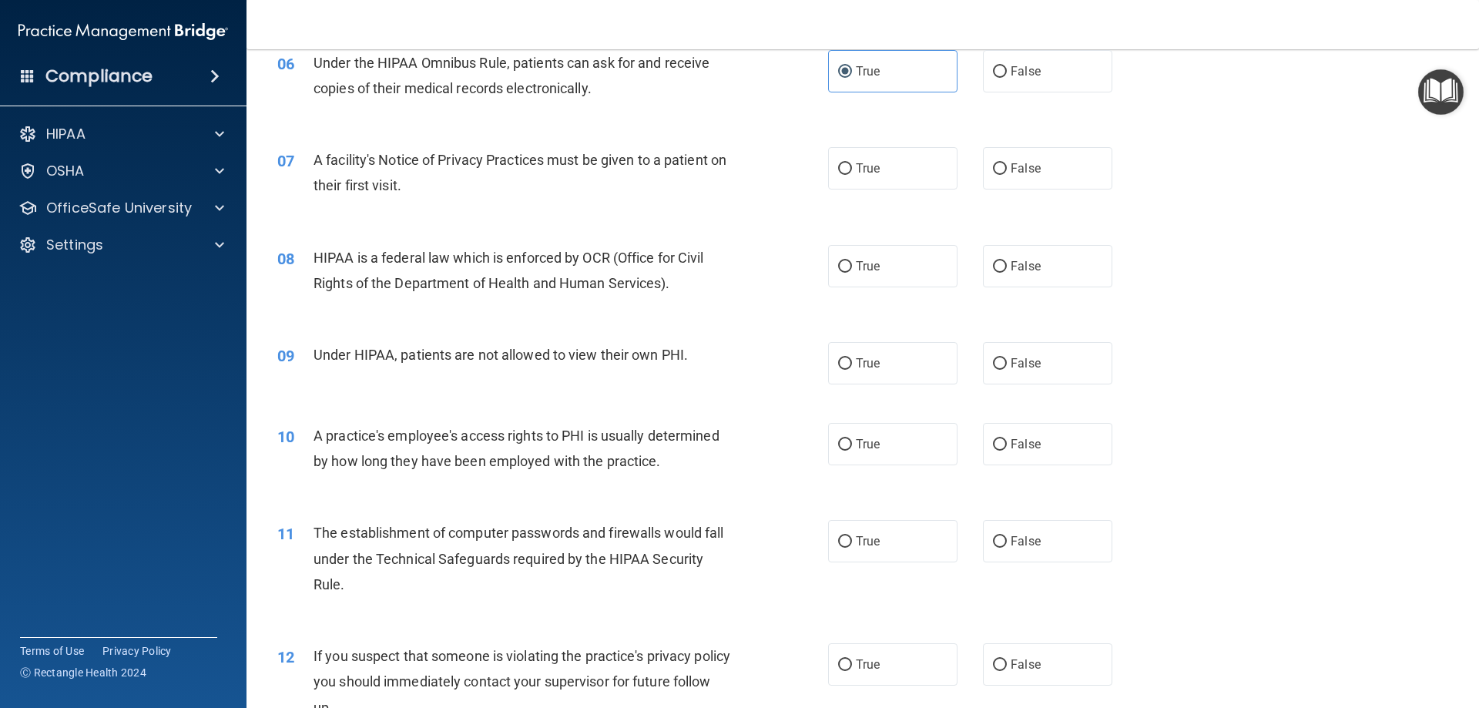
scroll to position [693, 0]
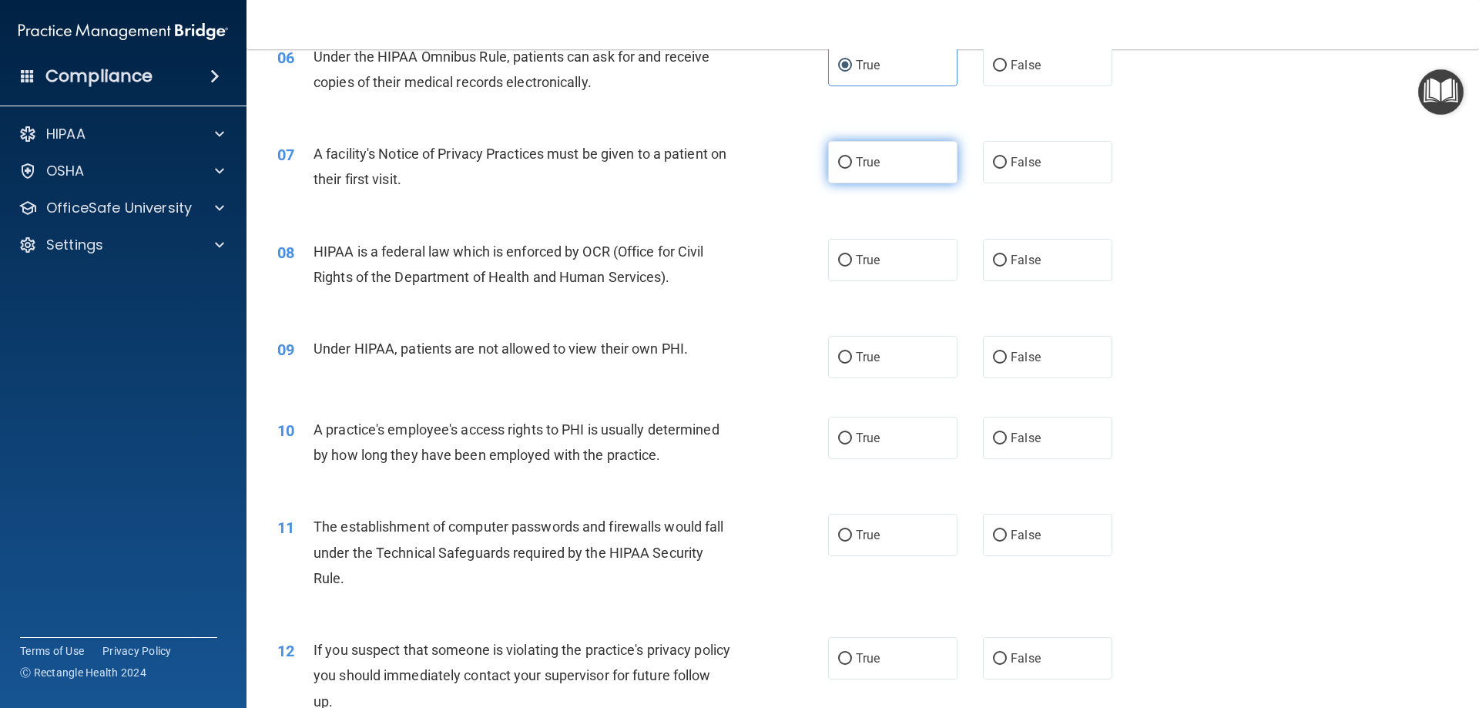
click at [879, 170] on label "True" at bounding box center [892, 162] width 129 height 42
click at [852, 169] on input "True" at bounding box center [845, 163] width 14 height 12
radio input "true"
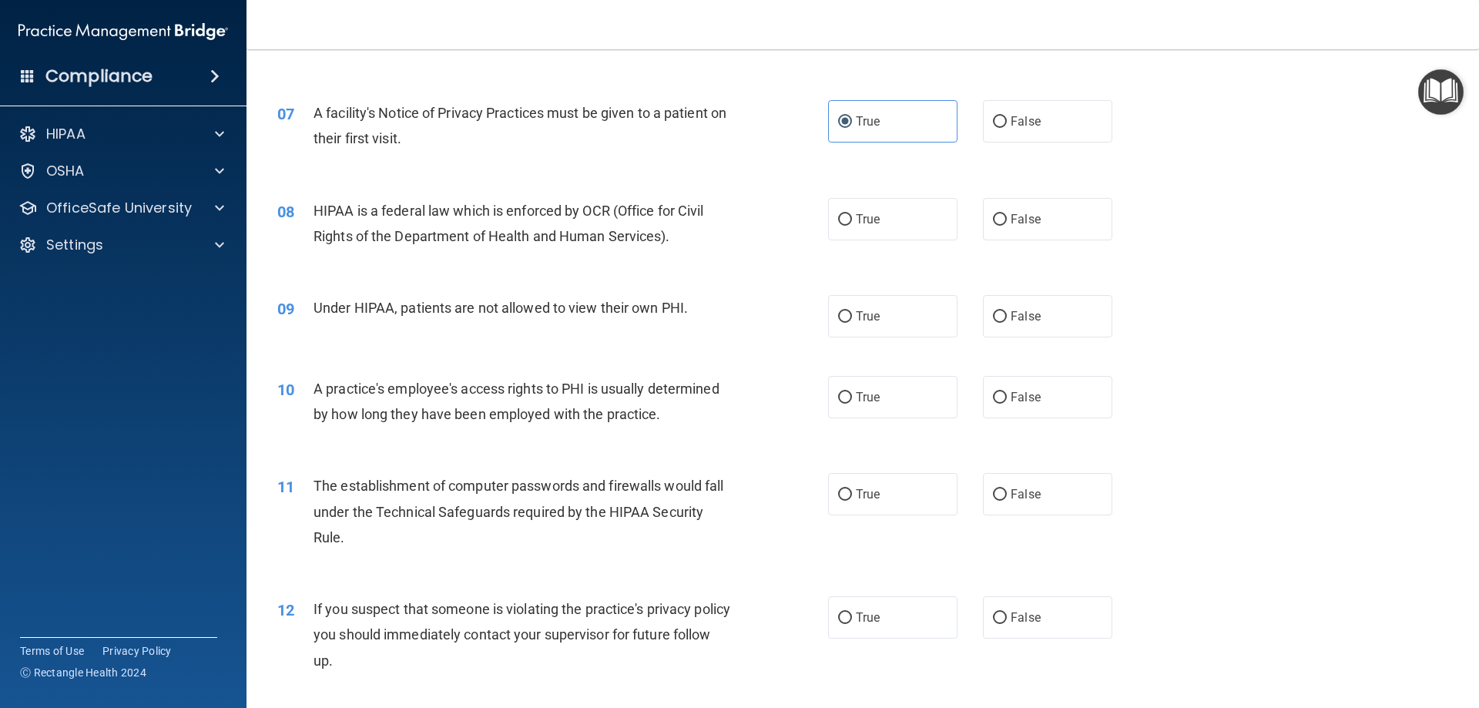
scroll to position [770, 0]
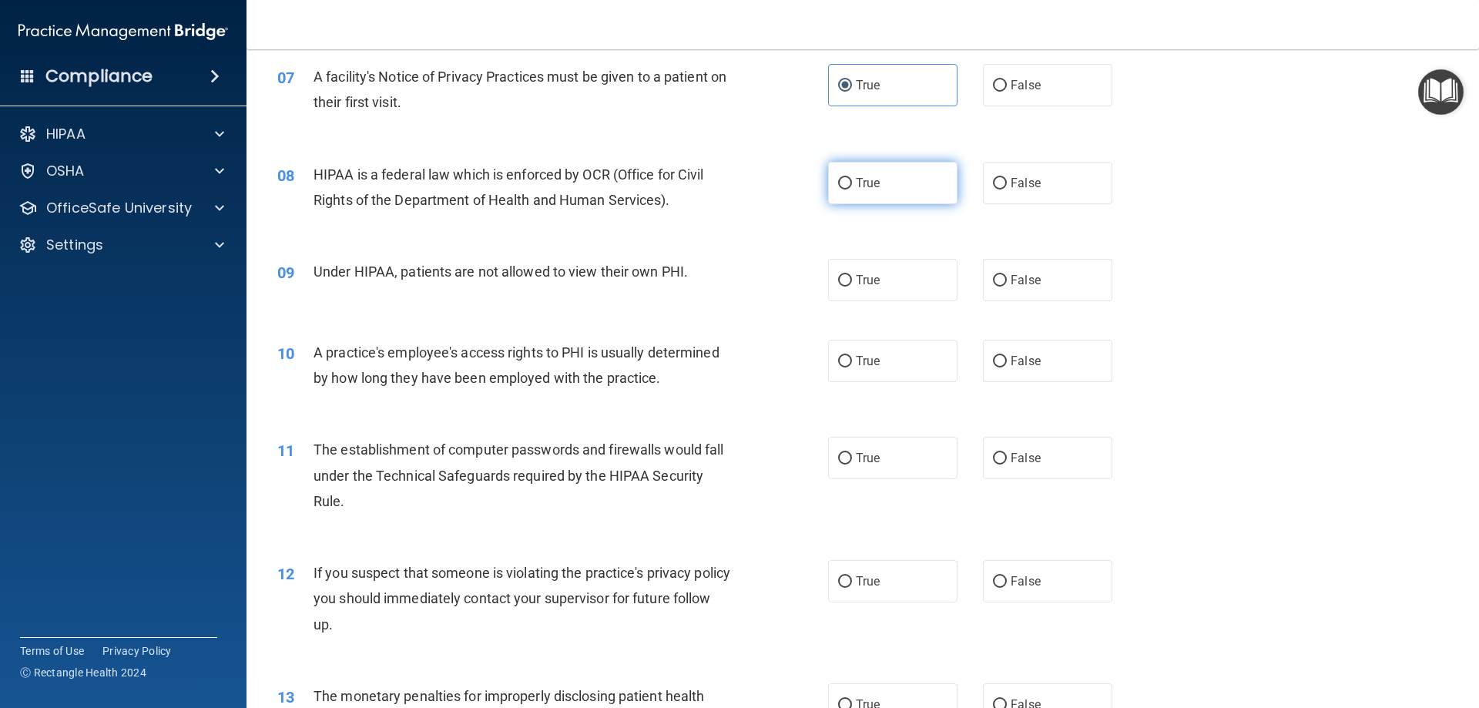
click at [911, 192] on label "True" at bounding box center [892, 183] width 129 height 42
click at [852, 189] on input "True" at bounding box center [845, 184] width 14 height 12
radio input "true"
click at [1071, 283] on label "False" at bounding box center [1047, 280] width 129 height 42
click at [1007, 283] on input "False" at bounding box center [1000, 281] width 14 height 12
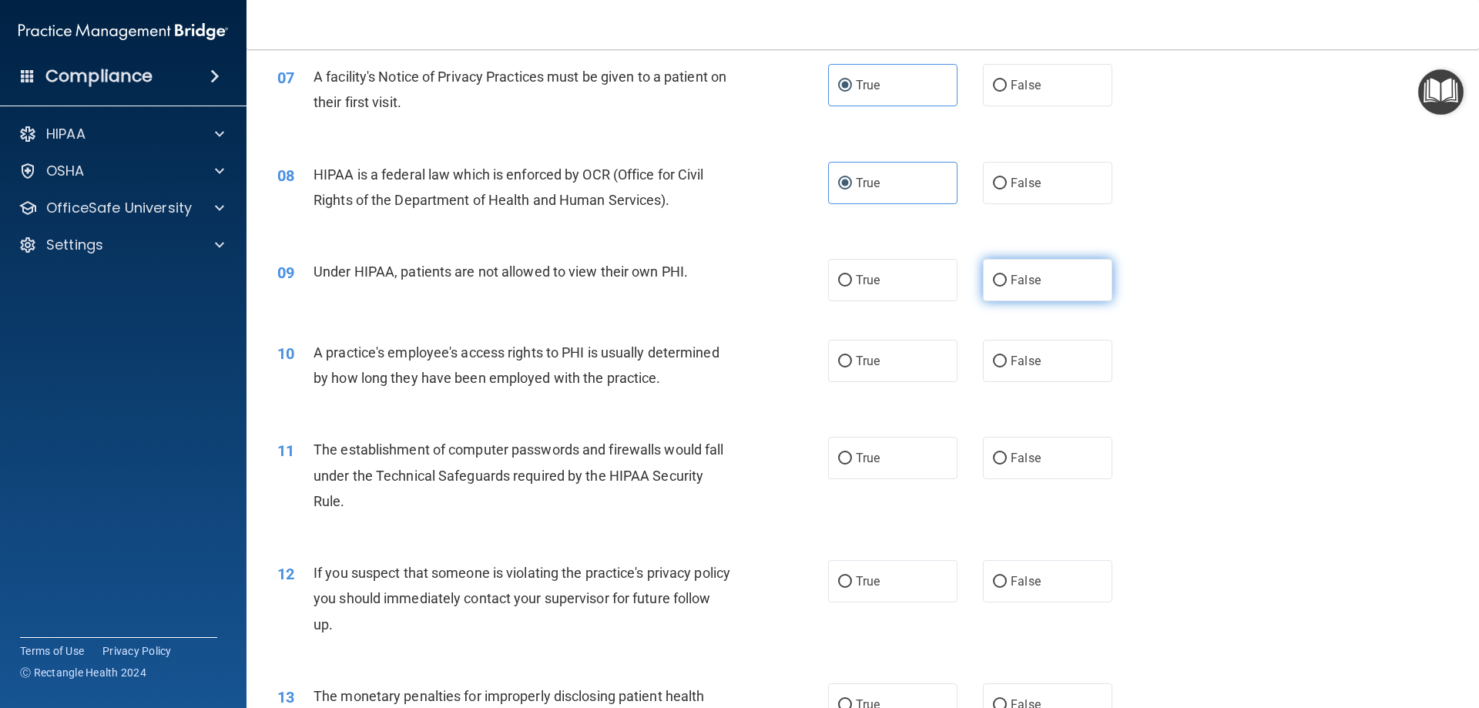
radio input "true"
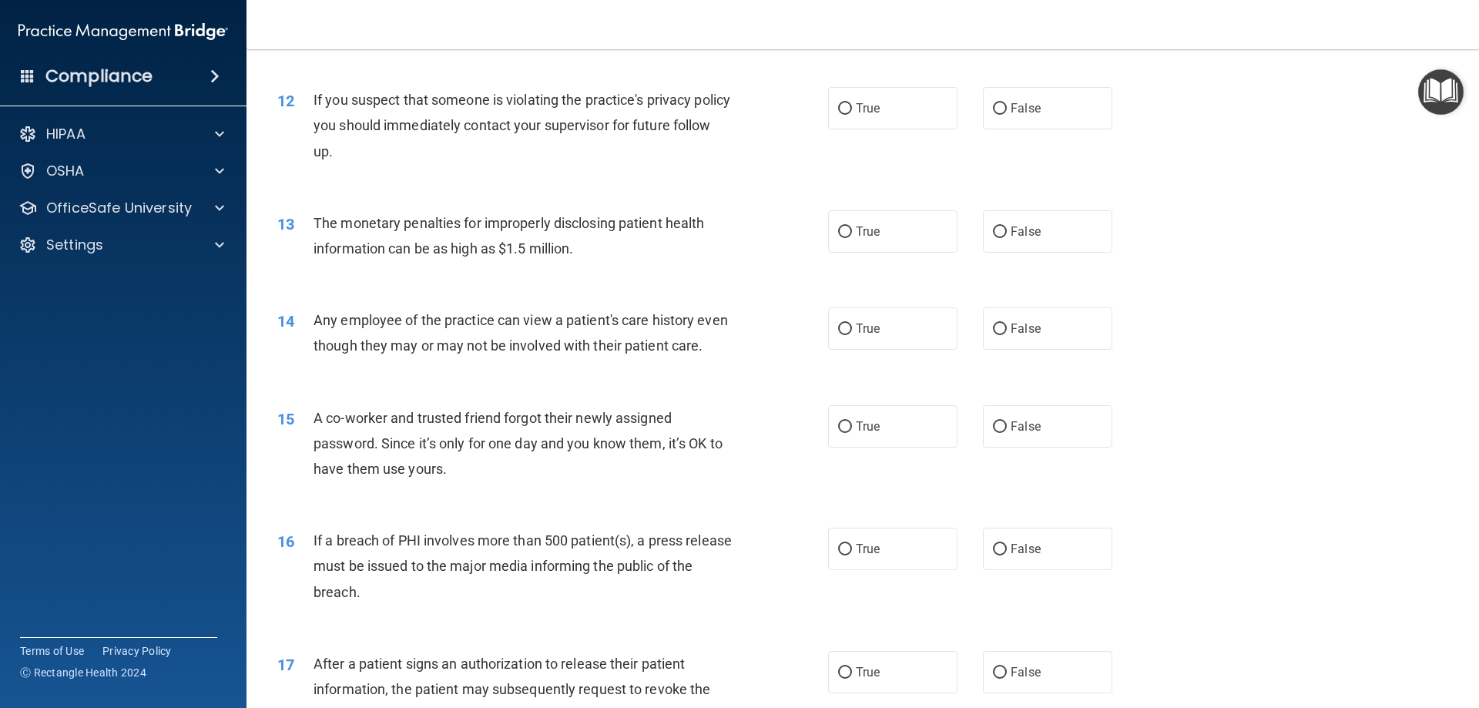
scroll to position [858, 0]
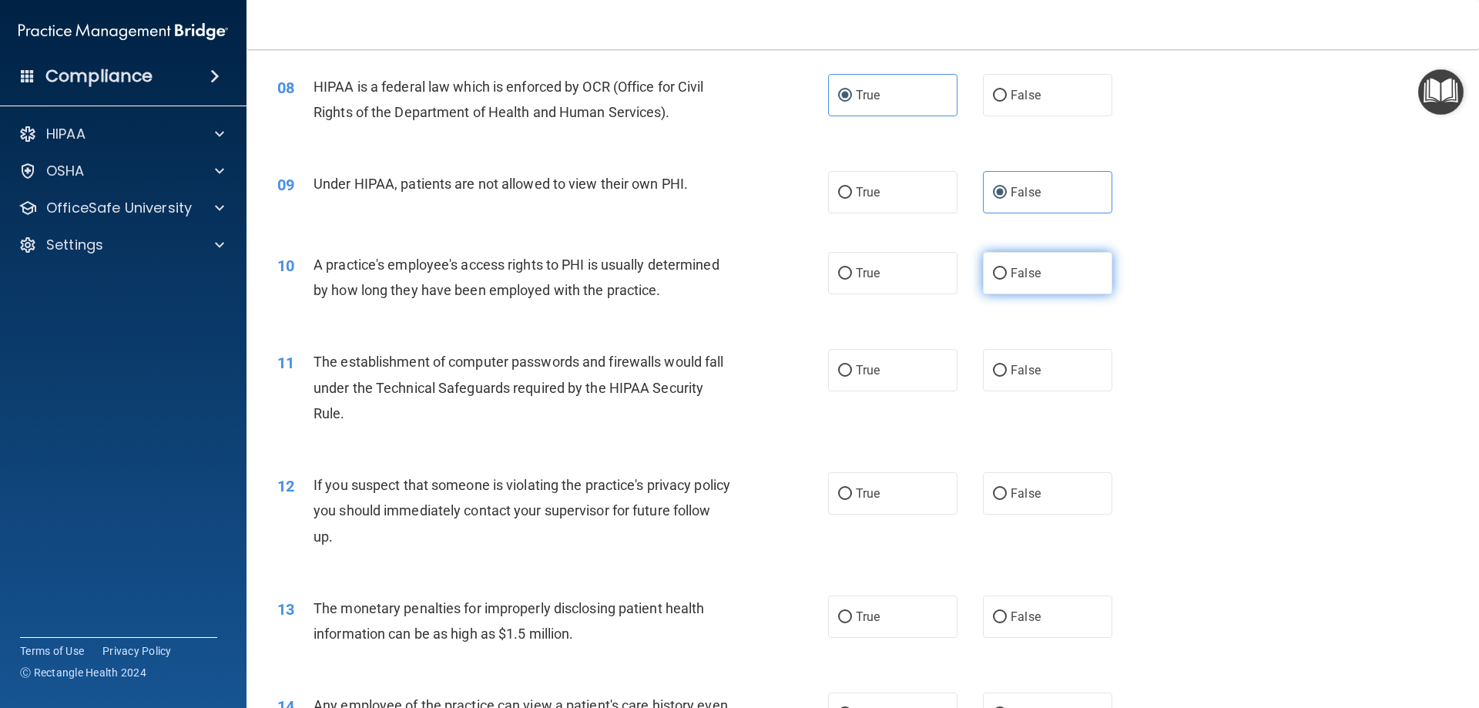
drag, startPoint x: 1073, startPoint y: 260, endPoint x: 1090, endPoint y: 267, distance: 19.3
click at [1073, 260] on label "False" at bounding box center [1047, 273] width 129 height 42
click at [1007, 268] on input "False" at bounding box center [1000, 274] width 14 height 12
radio input "true"
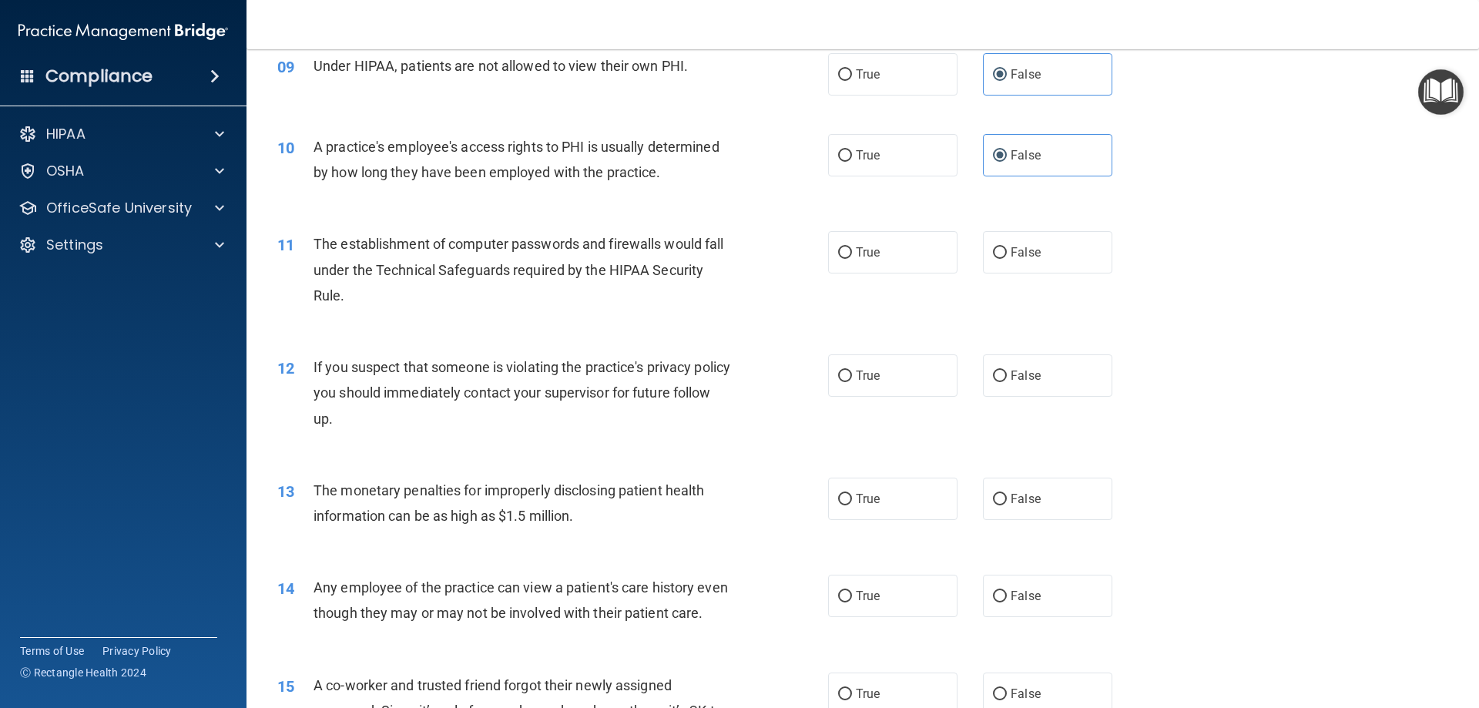
scroll to position [1012, 0]
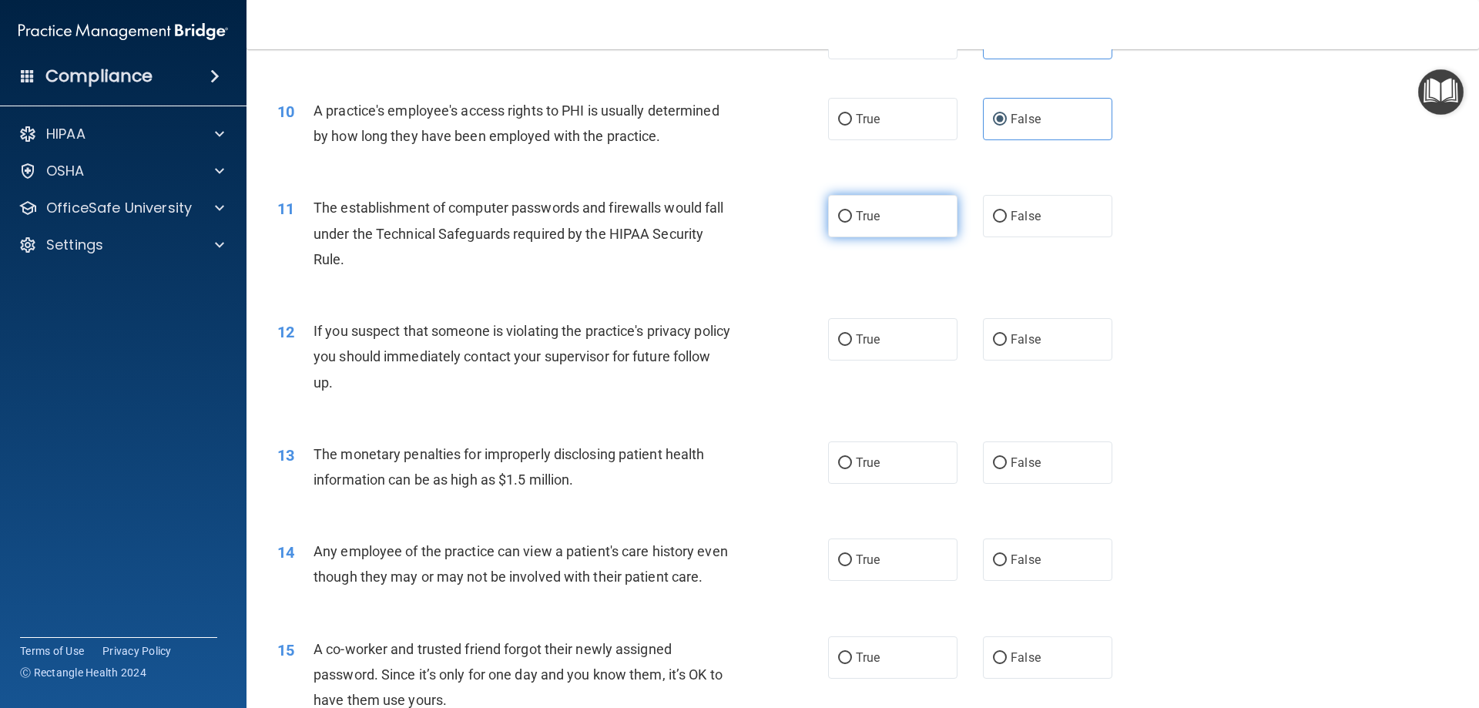
click at [881, 206] on label "True" at bounding box center [892, 216] width 129 height 42
click at [852, 211] on input "True" at bounding box center [845, 217] width 14 height 12
radio input "true"
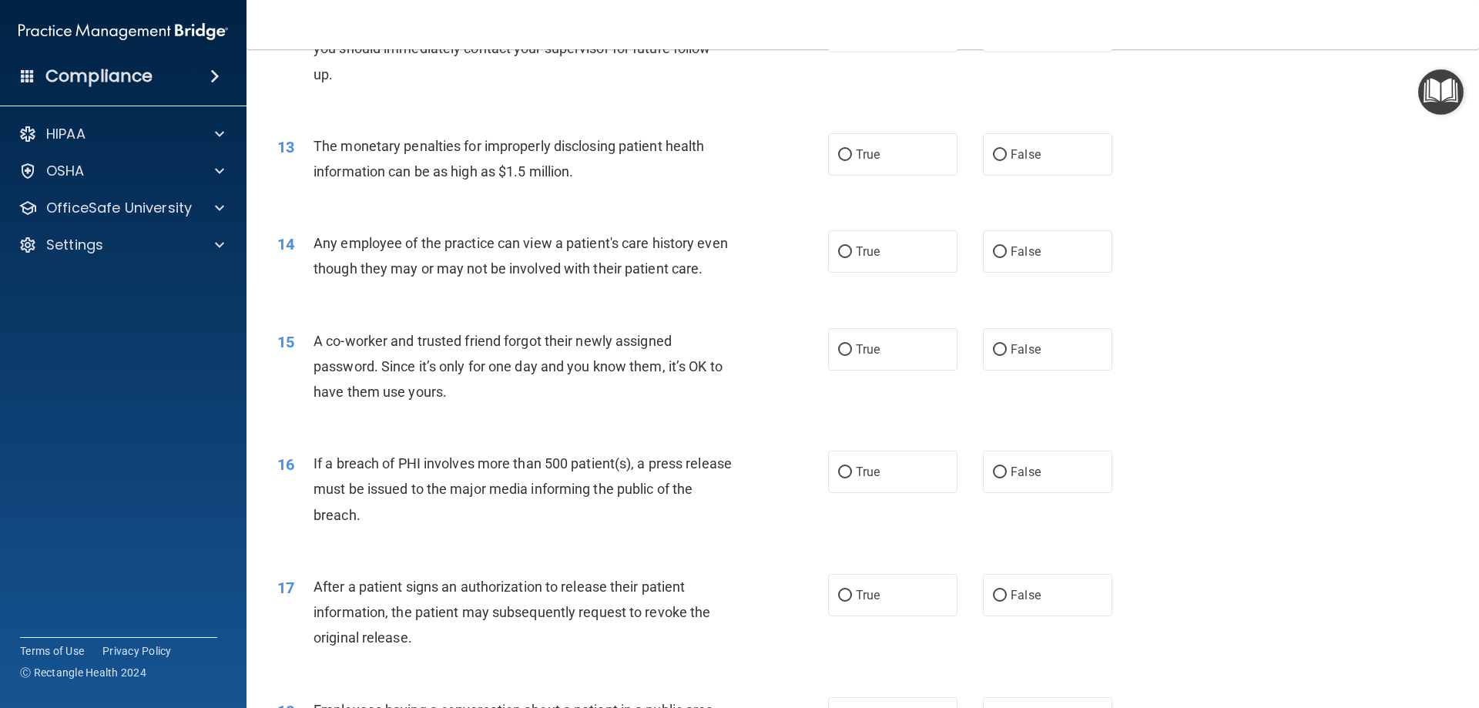
scroll to position [1243, 0]
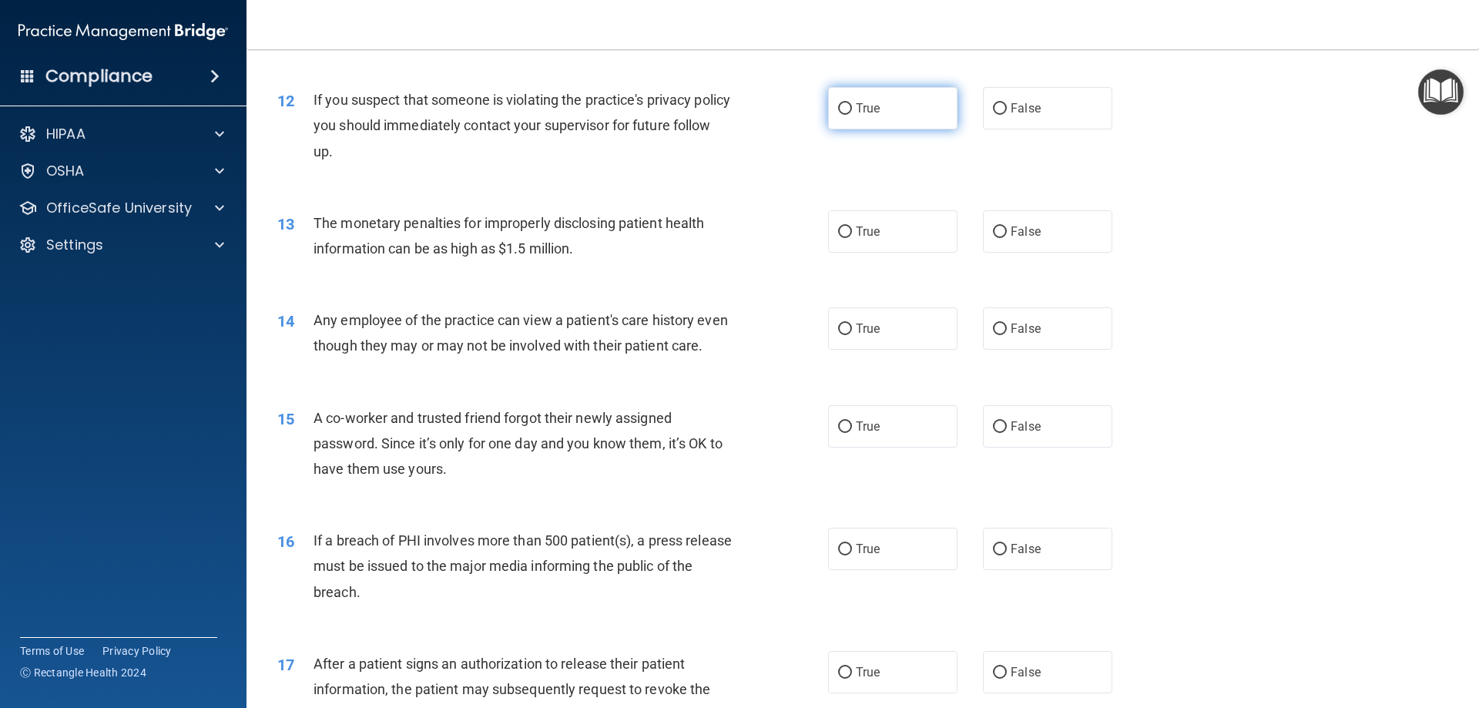
click at [843, 106] on input "True" at bounding box center [845, 109] width 14 height 12
radio input "true"
click at [921, 238] on label "True" at bounding box center [892, 231] width 129 height 42
click at [852, 238] on input "True" at bounding box center [845, 232] width 14 height 12
radio input "true"
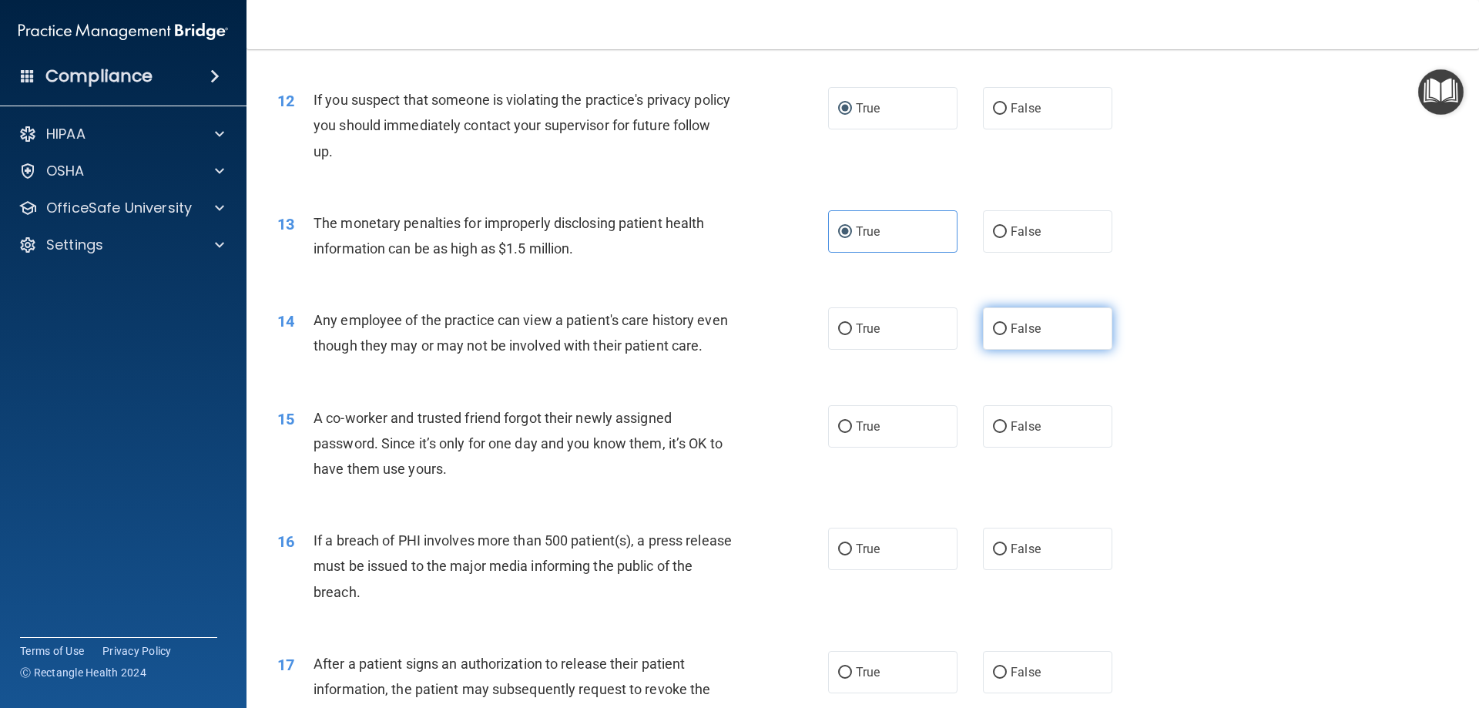
click at [1069, 336] on label "False" at bounding box center [1047, 328] width 129 height 42
click at [1007, 335] on input "False" at bounding box center [1000, 329] width 14 height 12
radio input "true"
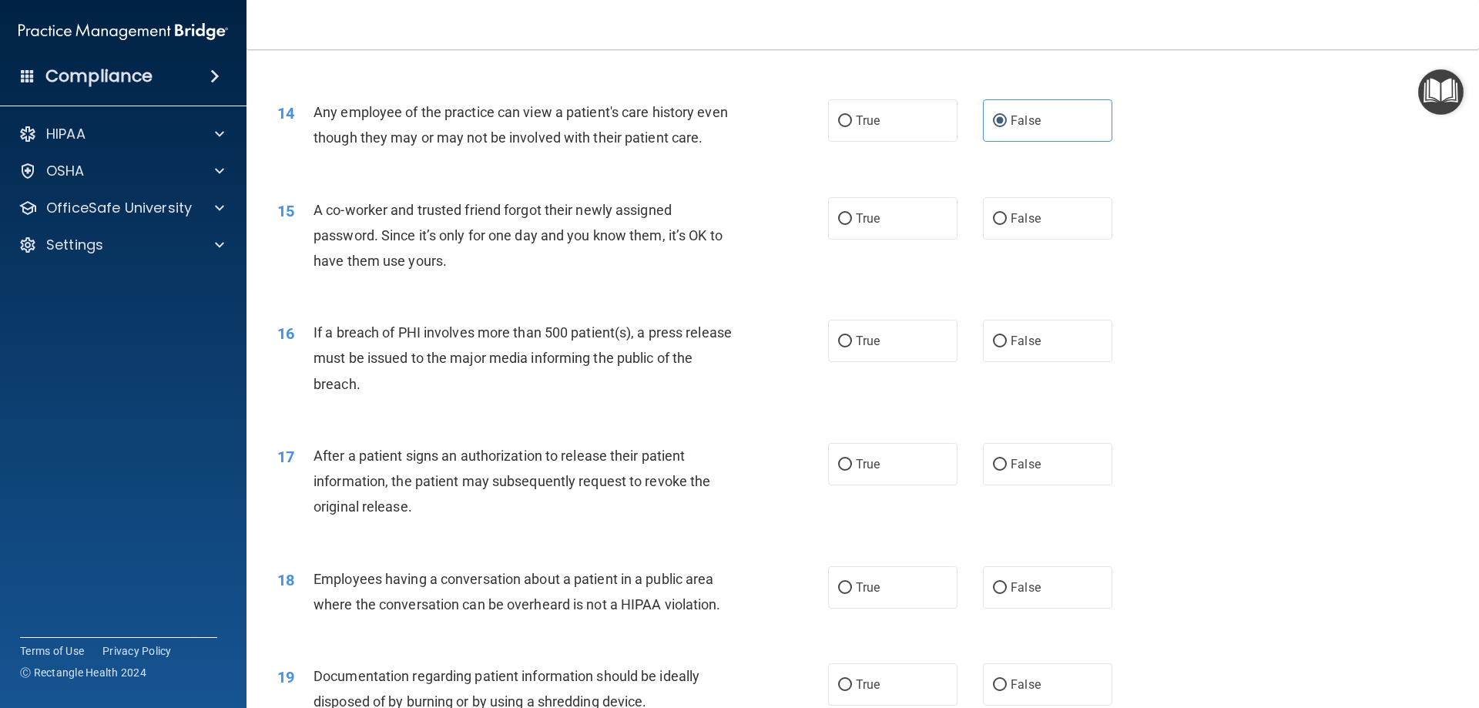
scroll to position [1474, 0]
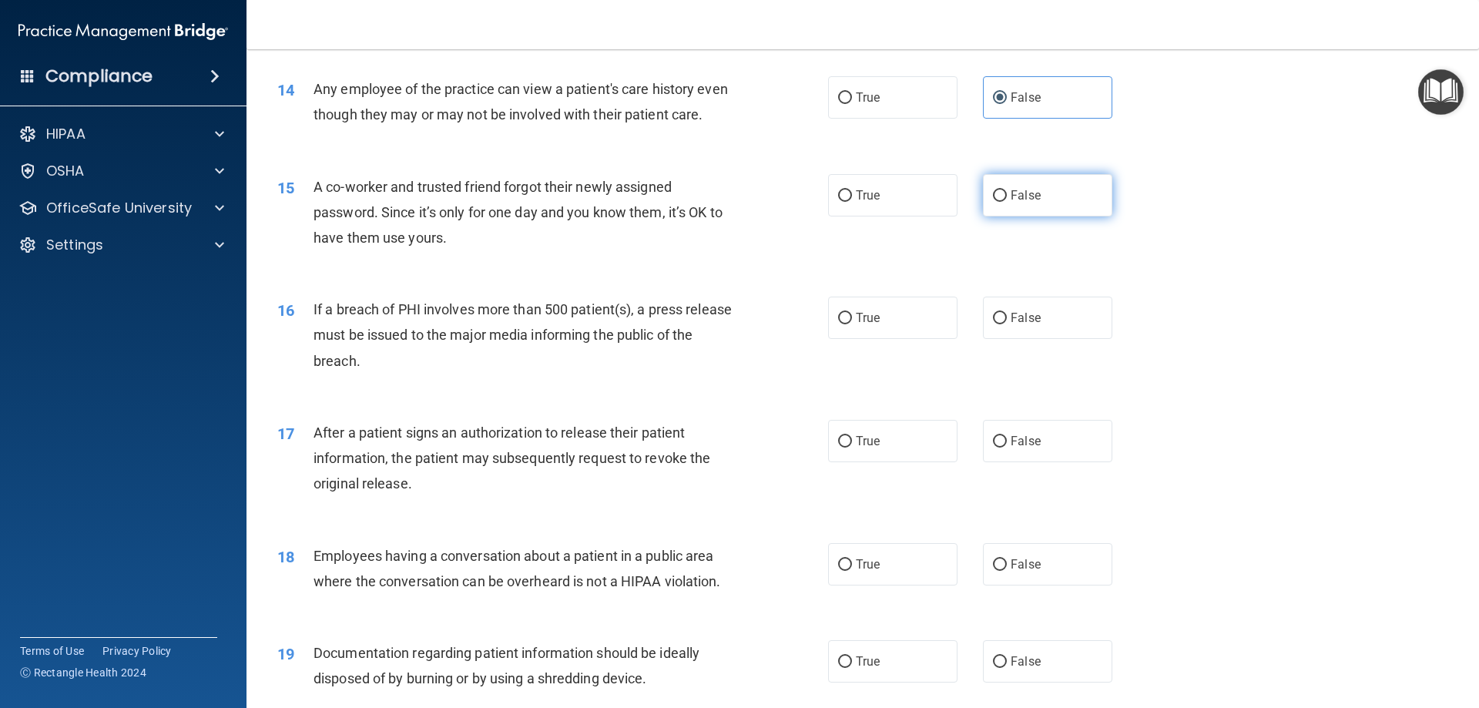
click at [1071, 216] on label "False" at bounding box center [1047, 195] width 129 height 42
click at [1007, 202] on input "False" at bounding box center [1000, 196] width 14 height 12
radio input "true"
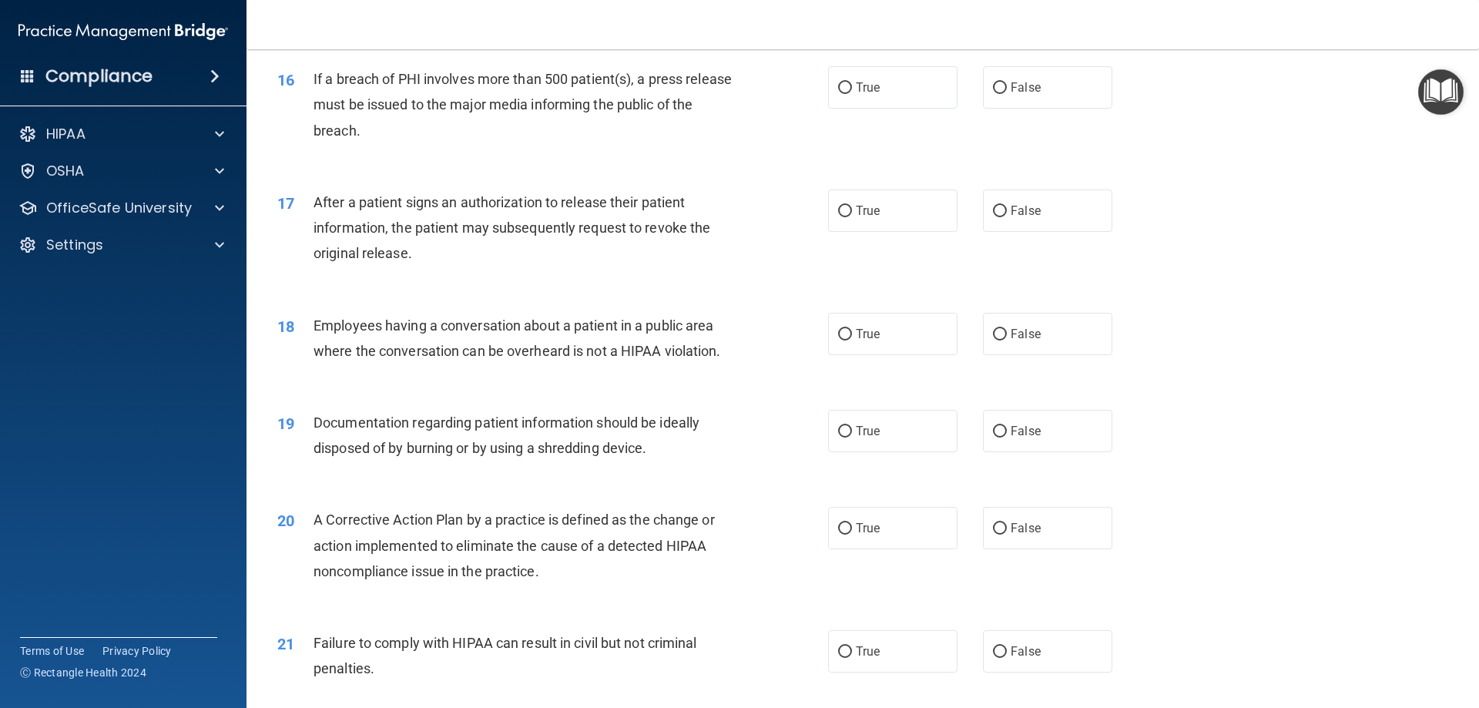
scroll to position [1705, 0]
click at [856, 108] on label "True" at bounding box center [892, 86] width 129 height 42
click at [852, 93] on input "True" at bounding box center [845, 88] width 14 height 12
radio input "true"
click at [893, 231] on label "True" at bounding box center [892, 210] width 129 height 42
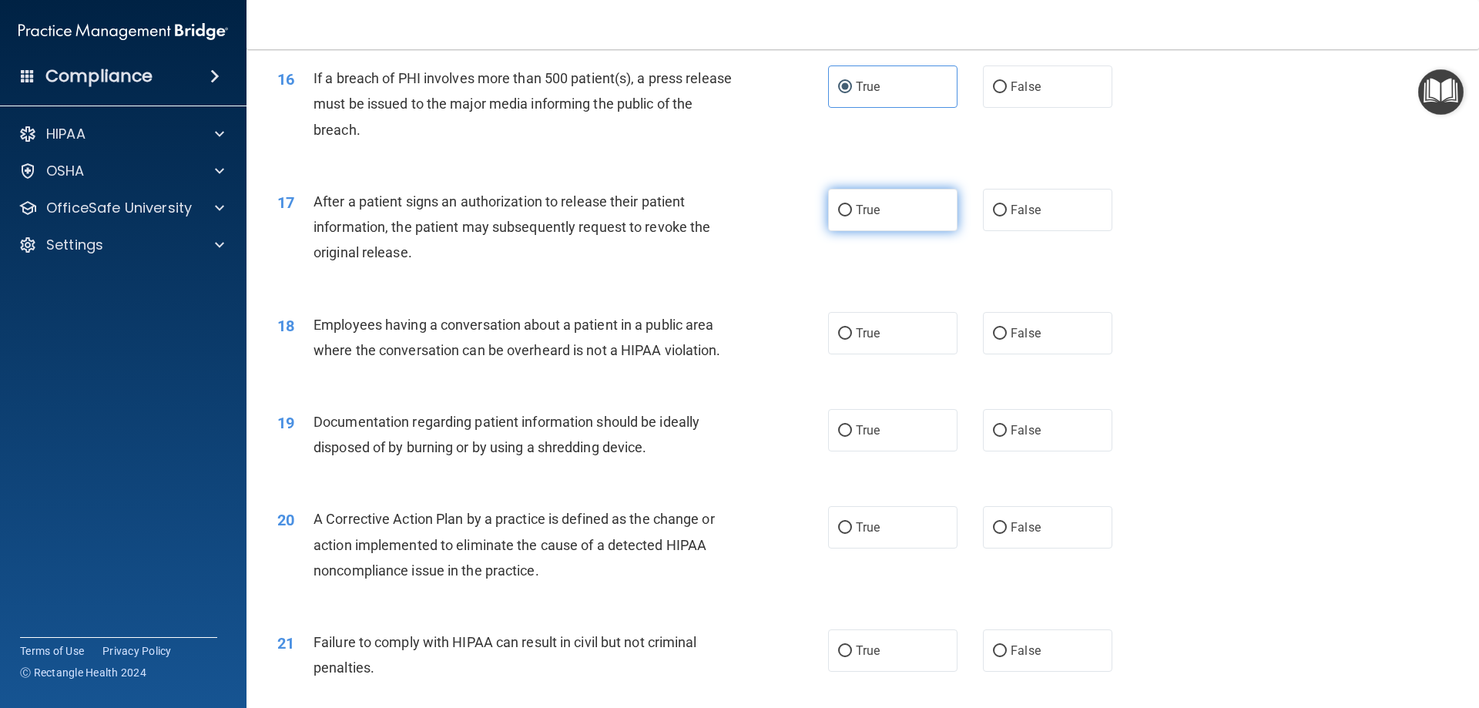
click at [852, 216] on input "True" at bounding box center [845, 211] width 14 height 12
radio input "true"
click at [1044, 347] on label "False" at bounding box center [1047, 333] width 129 height 42
click at [1007, 340] on input "False" at bounding box center [1000, 334] width 14 height 12
radio input "true"
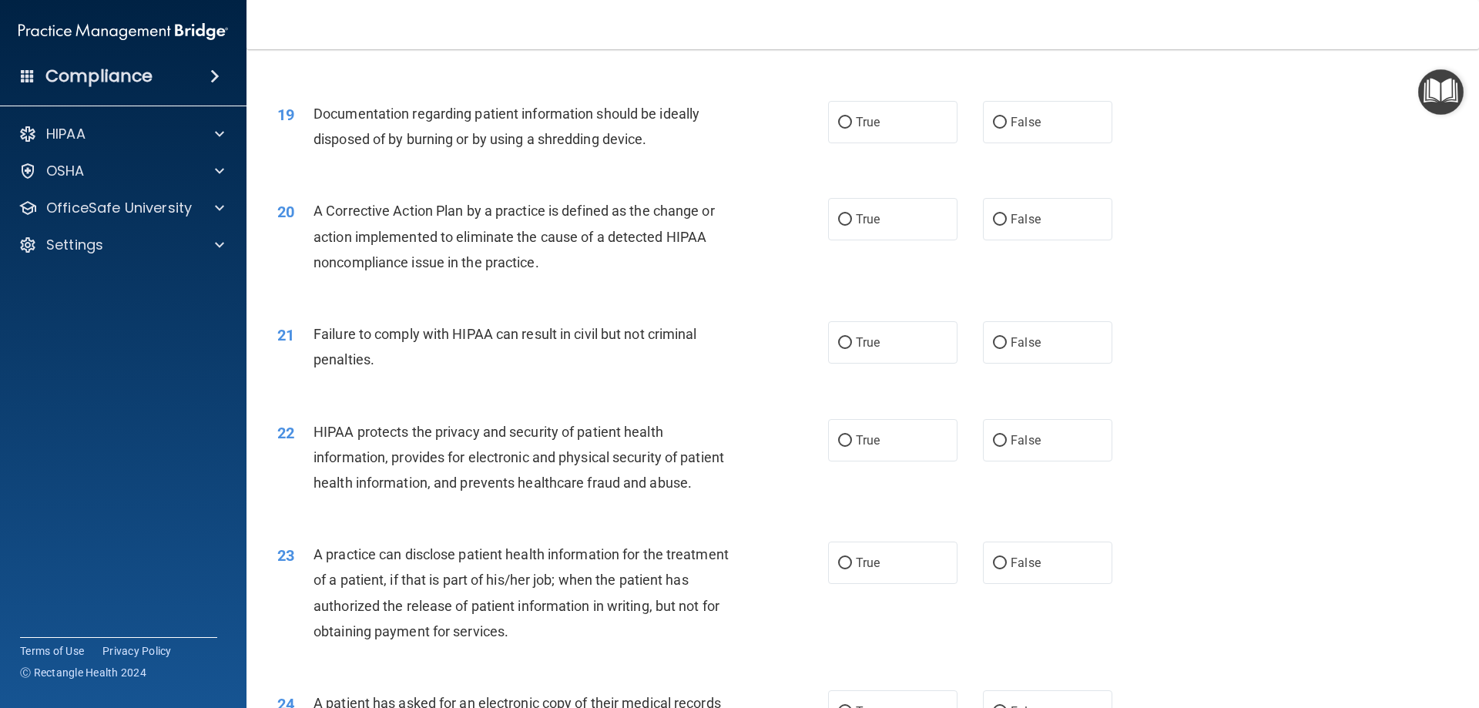
scroll to position [1936, 0]
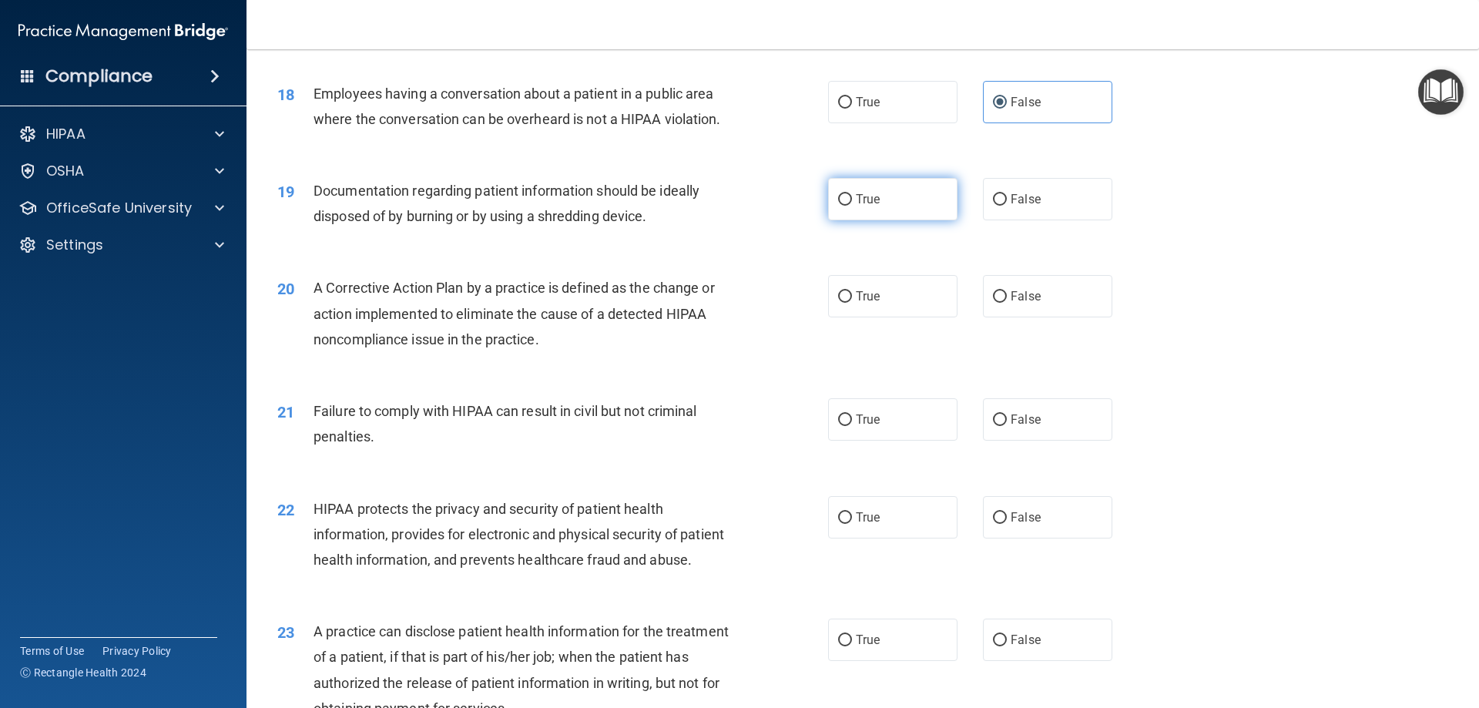
click at [942, 220] on label "True" at bounding box center [892, 199] width 129 height 42
click at [852, 206] on input "True" at bounding box center [845, 200] width 14 height 12
radio input "true"
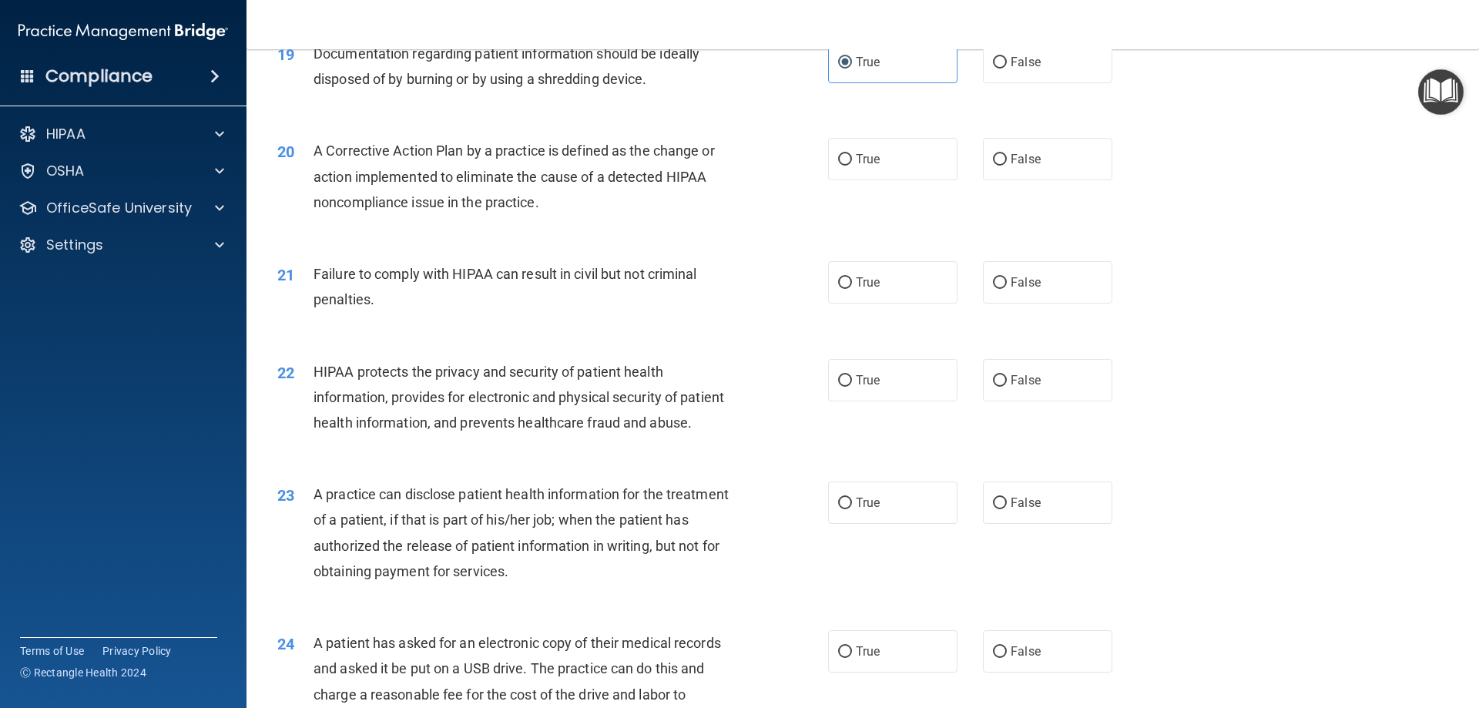
scroll to position [2090, 0]
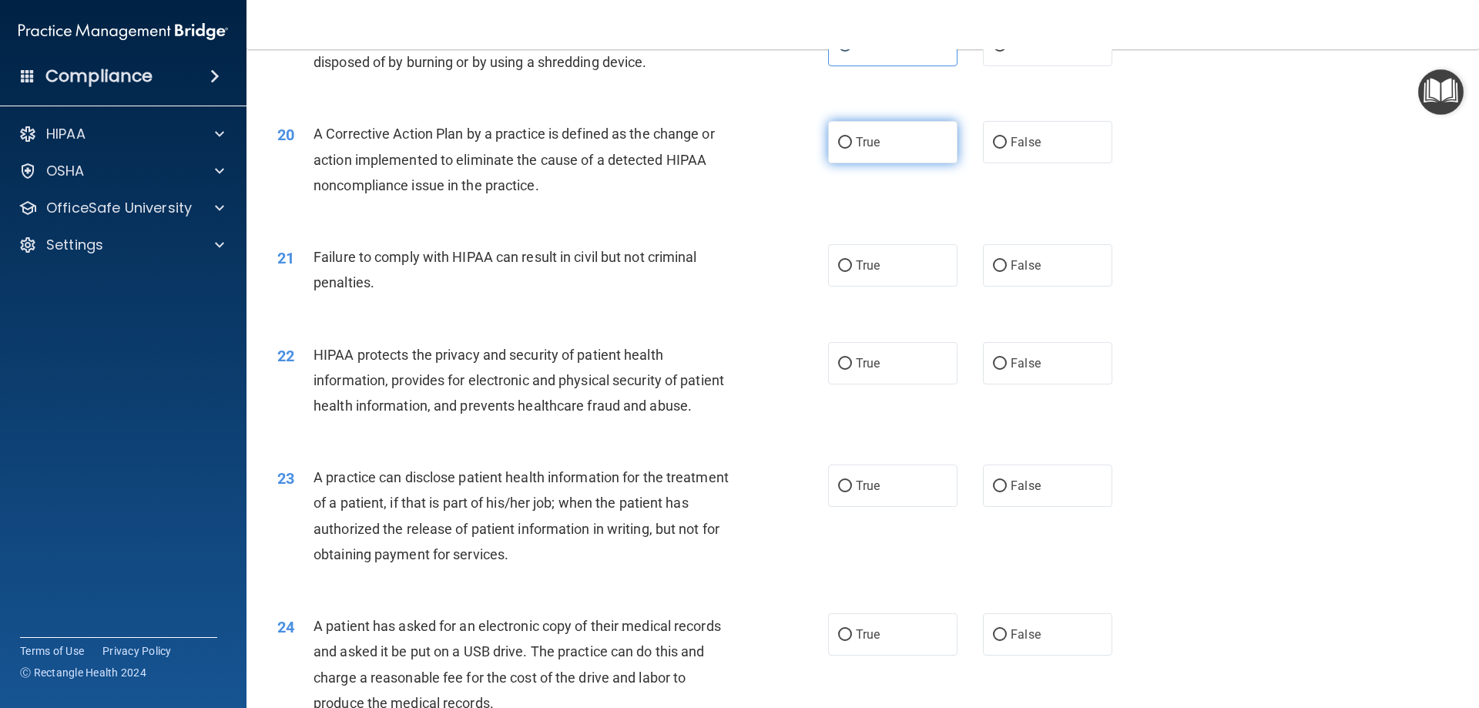
click at [883, 163] on label "True" at bounding box center [892, 142] width 129 height 42
click at [852, 149] on input "True" at bounding box center [845, 143] width 14 height 12
radio input "true"
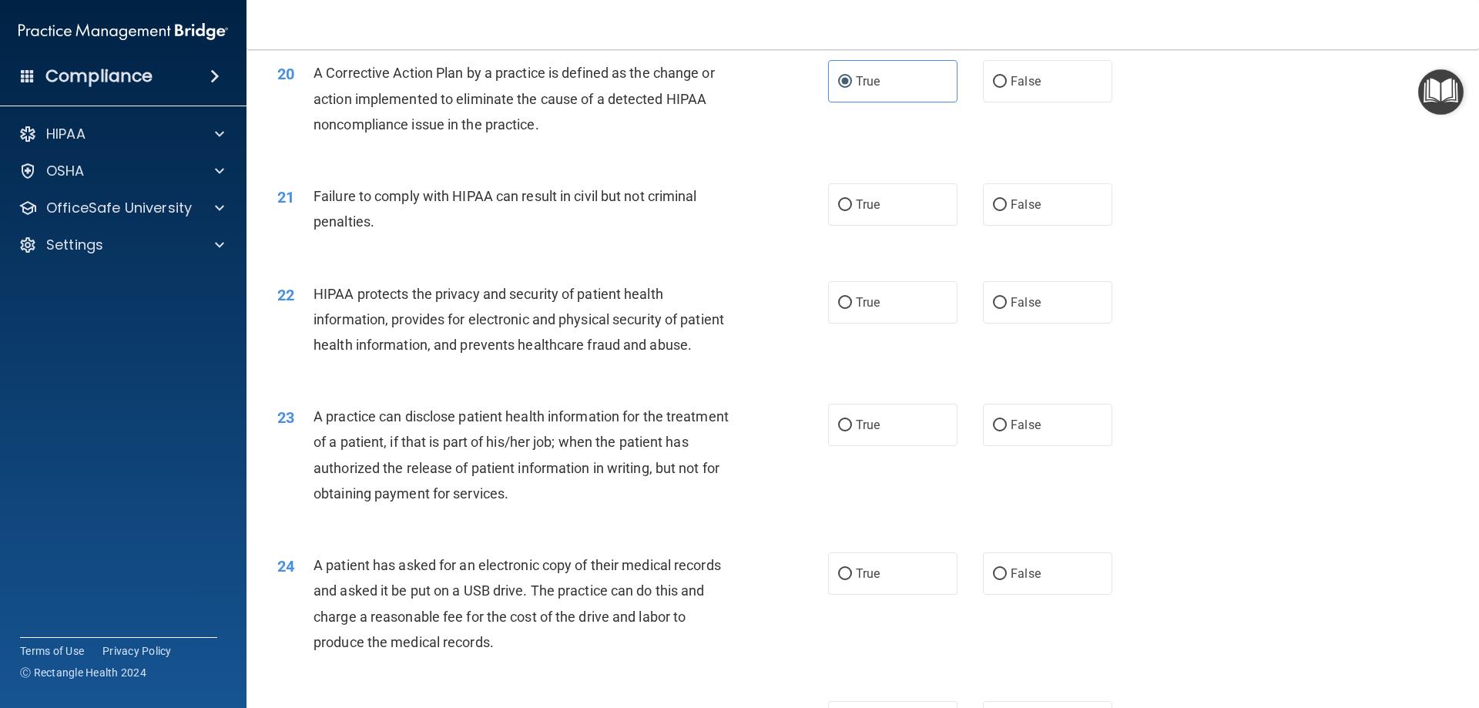
scroll to position [2244, 0]
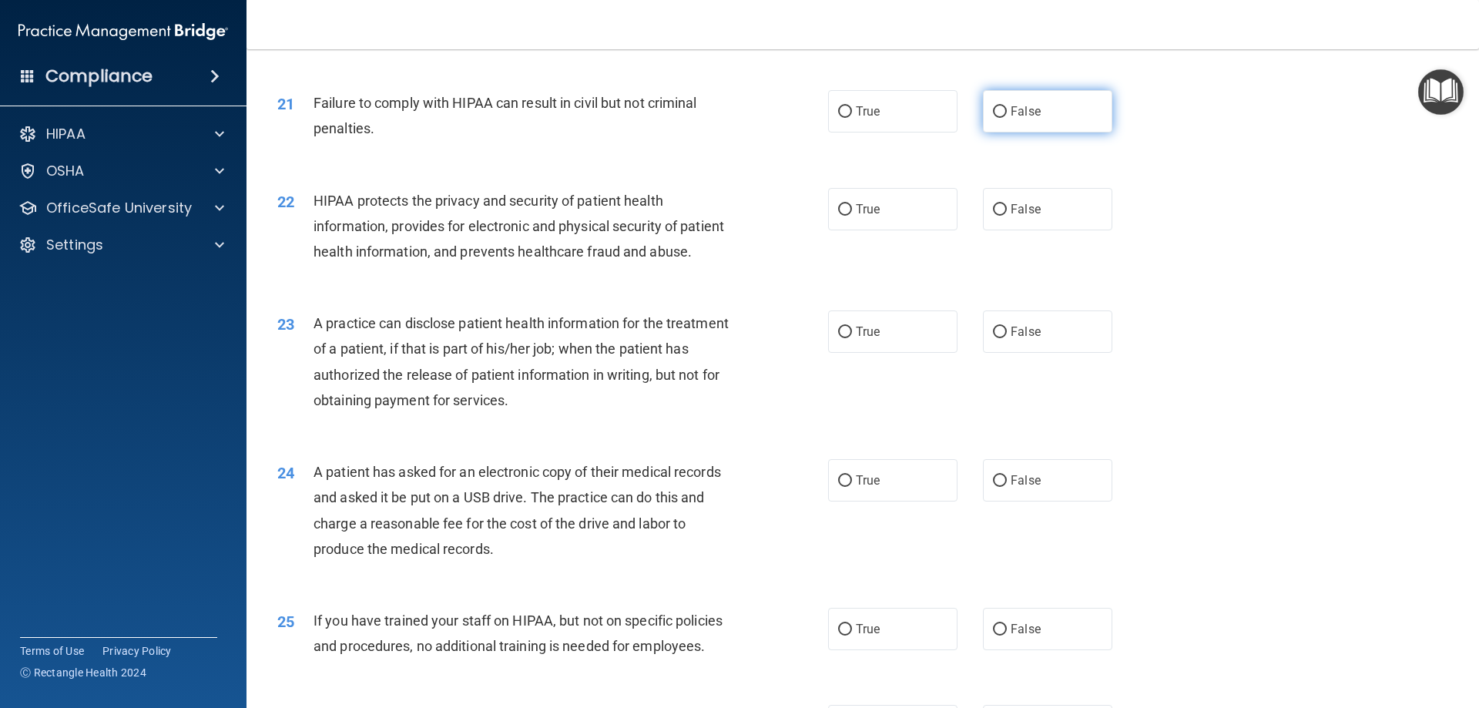
click at [1078, 132] on label "False" at bounding box center [1047, 111] width 129 height 42
click at [1007, 118] on input "False" at bounding box center [1000, 112] width 14 height 12
radio input "true"
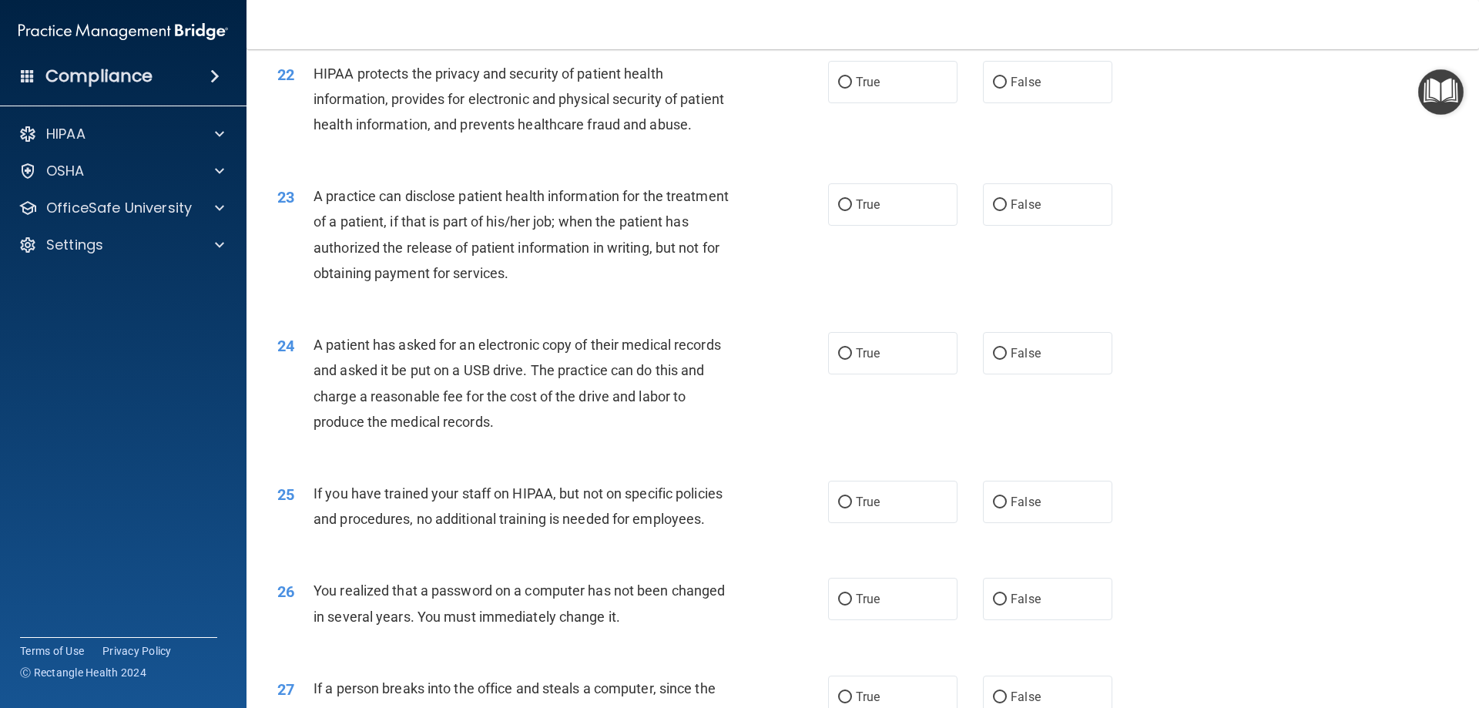
scroll to position [2398, 0]
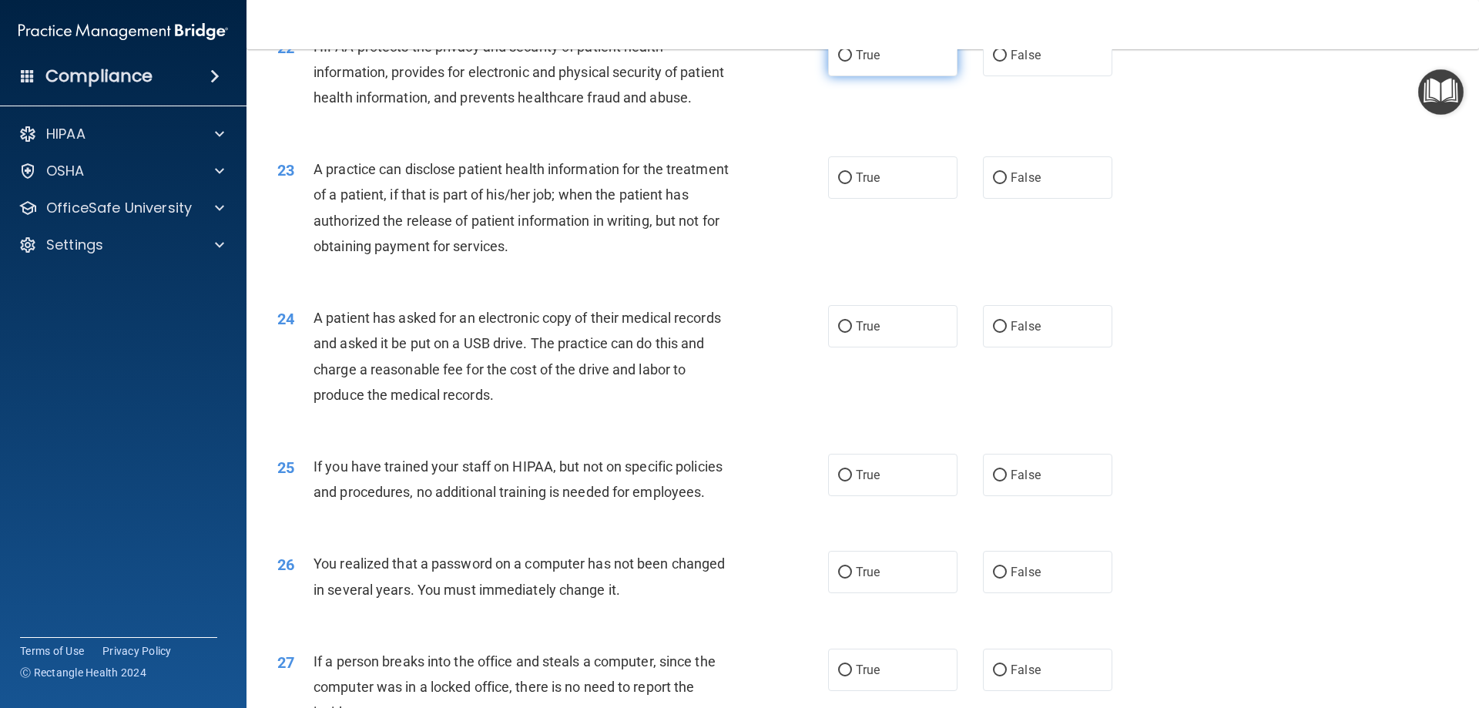
click at [886, 76] on label "True" at bounding box center [892, 55] width 129 height 42
click at [852, 62] on input "True" at bounding box center [845, 56] width 14 height 12
radio input "true"
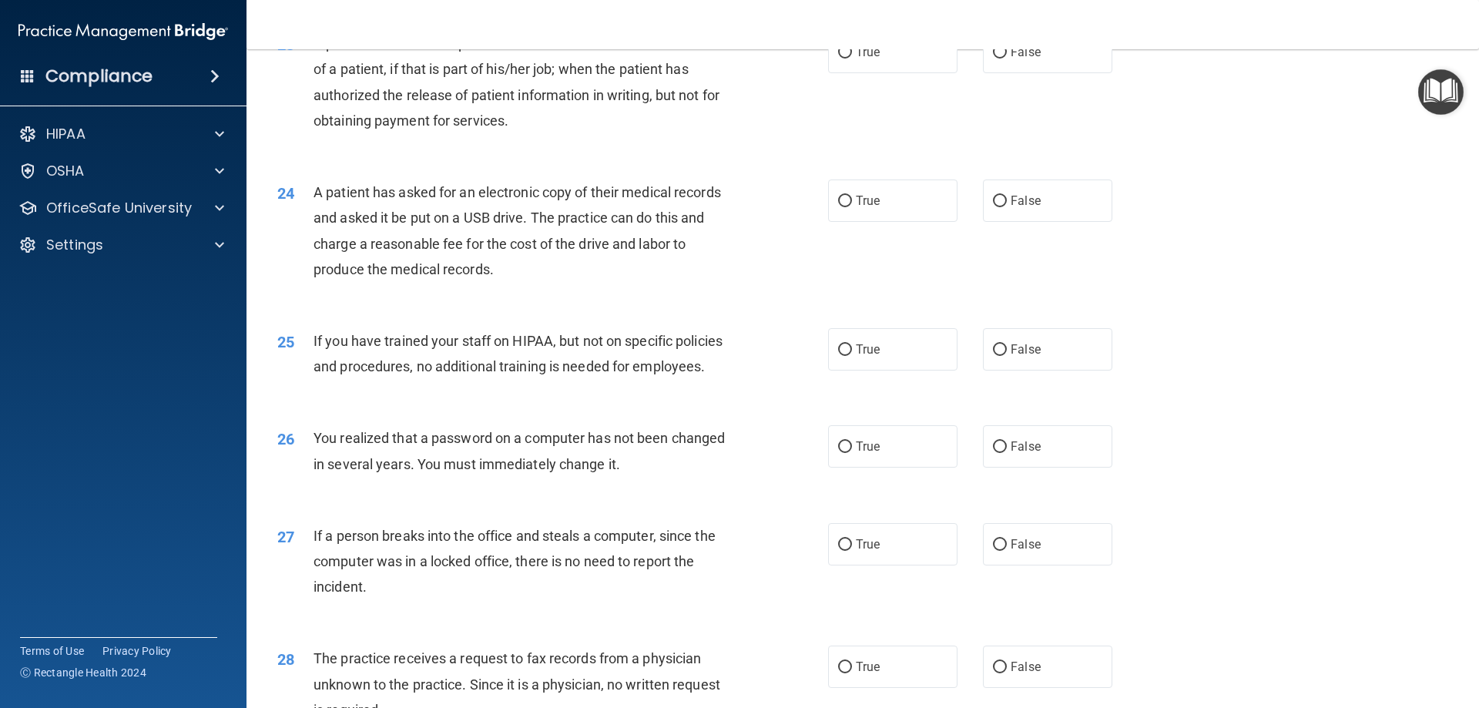
scroll to position [2552, 0]
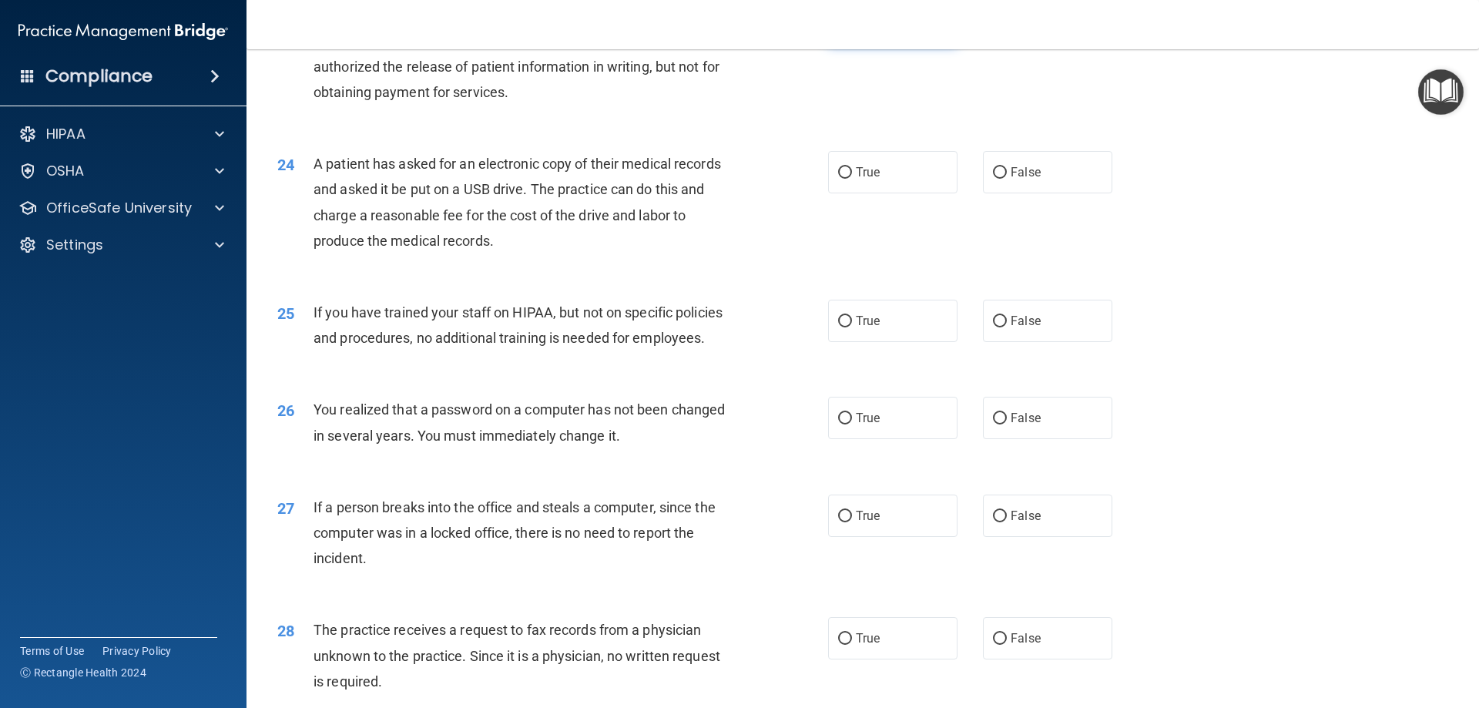
click at [873, 31] on span "True" at bounding box center [868, 23] width 24 height 15
click at [852, 30] on input "True" at bounding box center [845, 24] width 14 height 12
radio input "true"
click at [924, 193] on label "True" at bounding box center [892, 172] width 129 height 42
click at [852, 179] on input "True" at bounding box center [845, 173] width 14 height 12
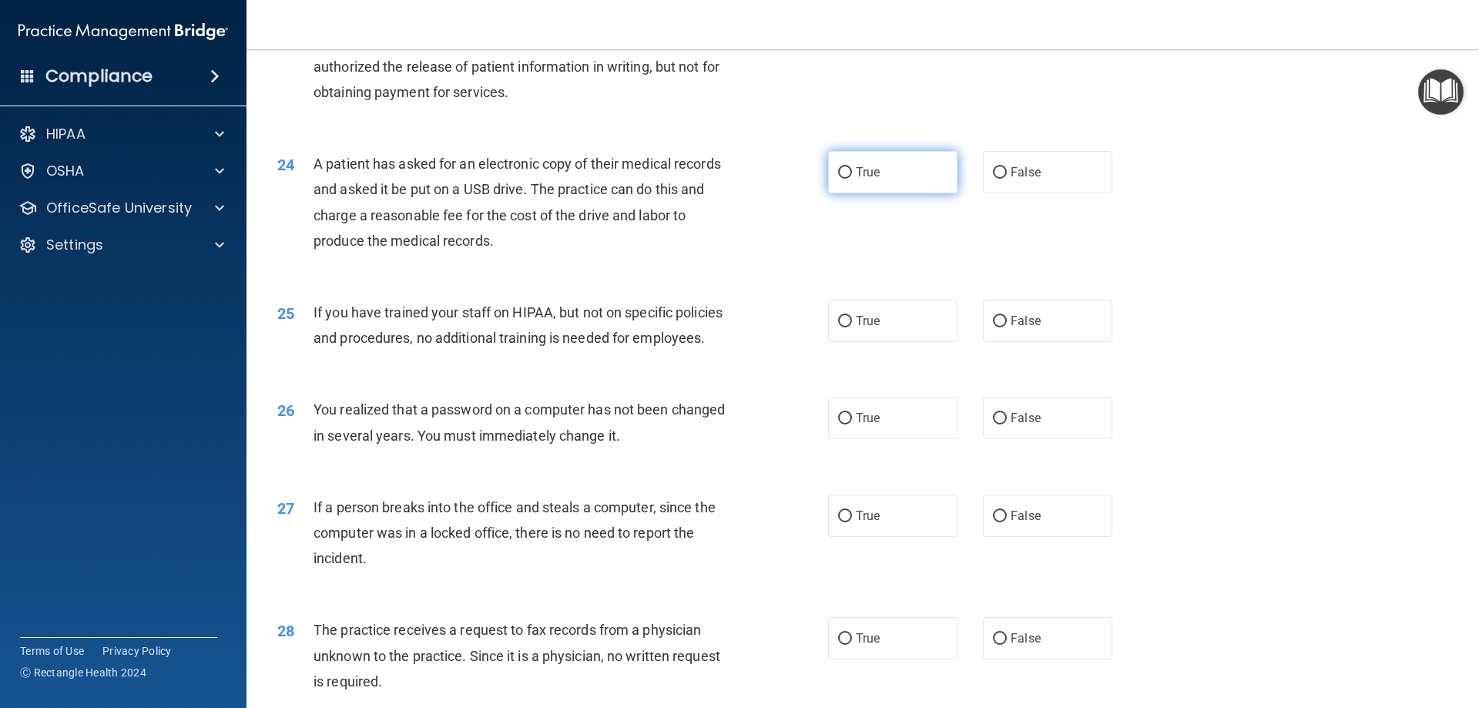
radio input "true"
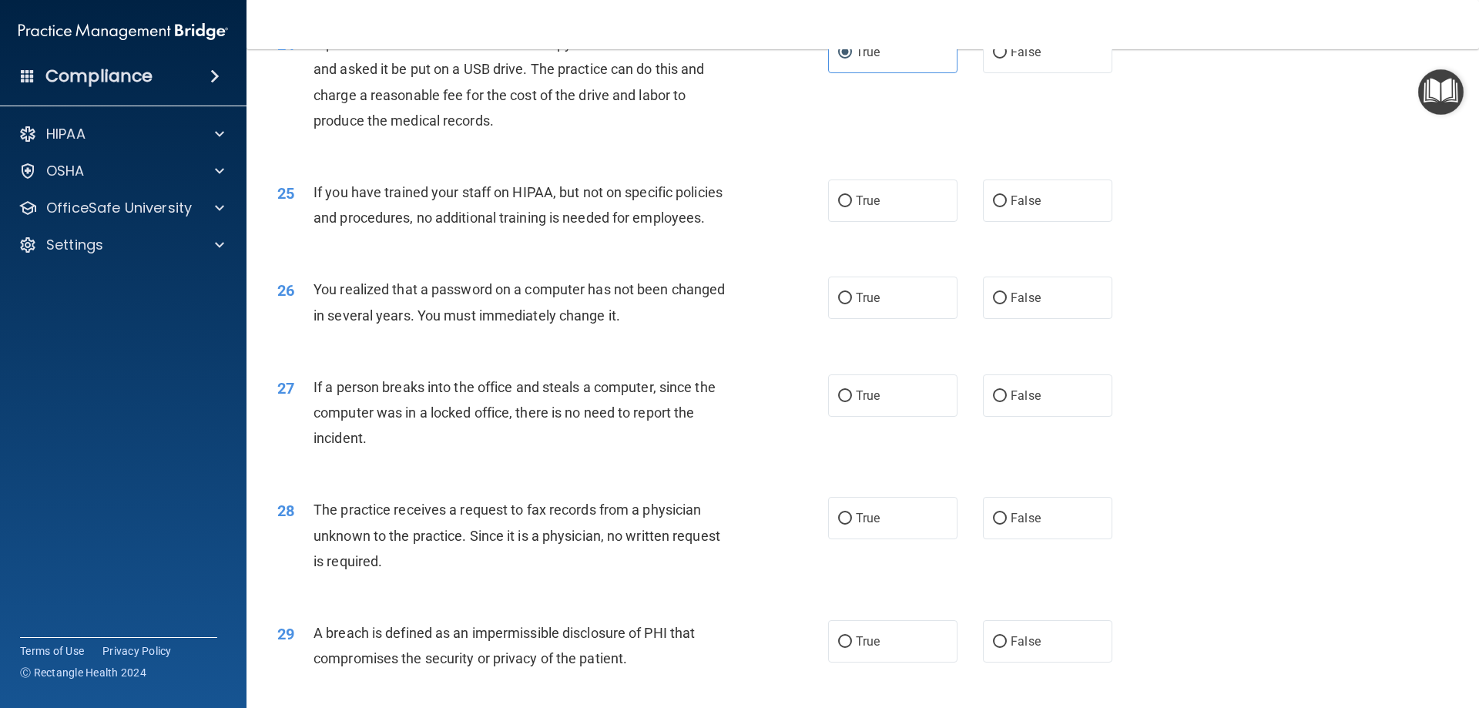
scroll to position [2706, 0]
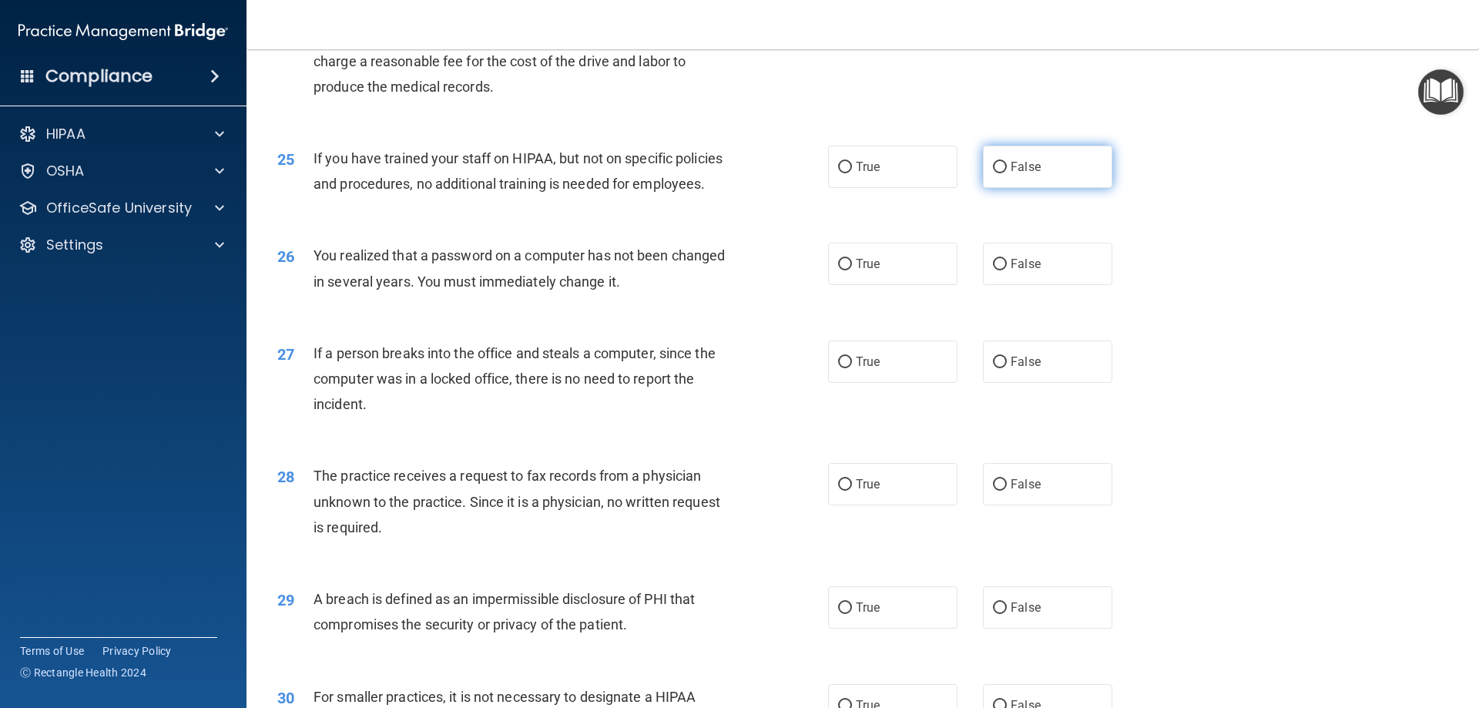
click at [983, 188] on label "False" at bounding box center [1047, 167] width 129 height 42
click at [993, 173] on input "False" at bounding box center [1000, 168] width 14 height 12
radio input "true"
click at [879, 285] on label "True" at bounding box center [892, 264] width 129 height 42
click at [852, 270] on input "True" at bounding box center [845, 265] width 14 height 12
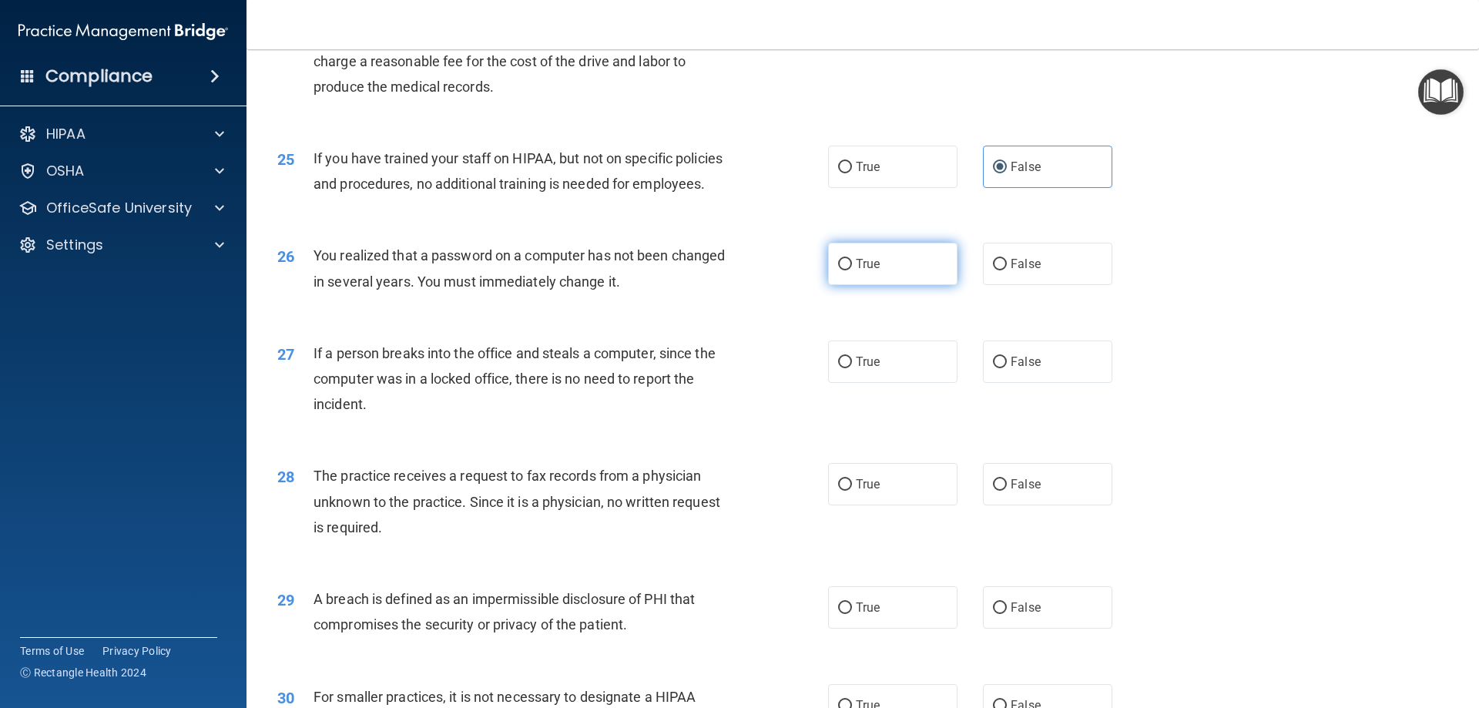
radio input "true"
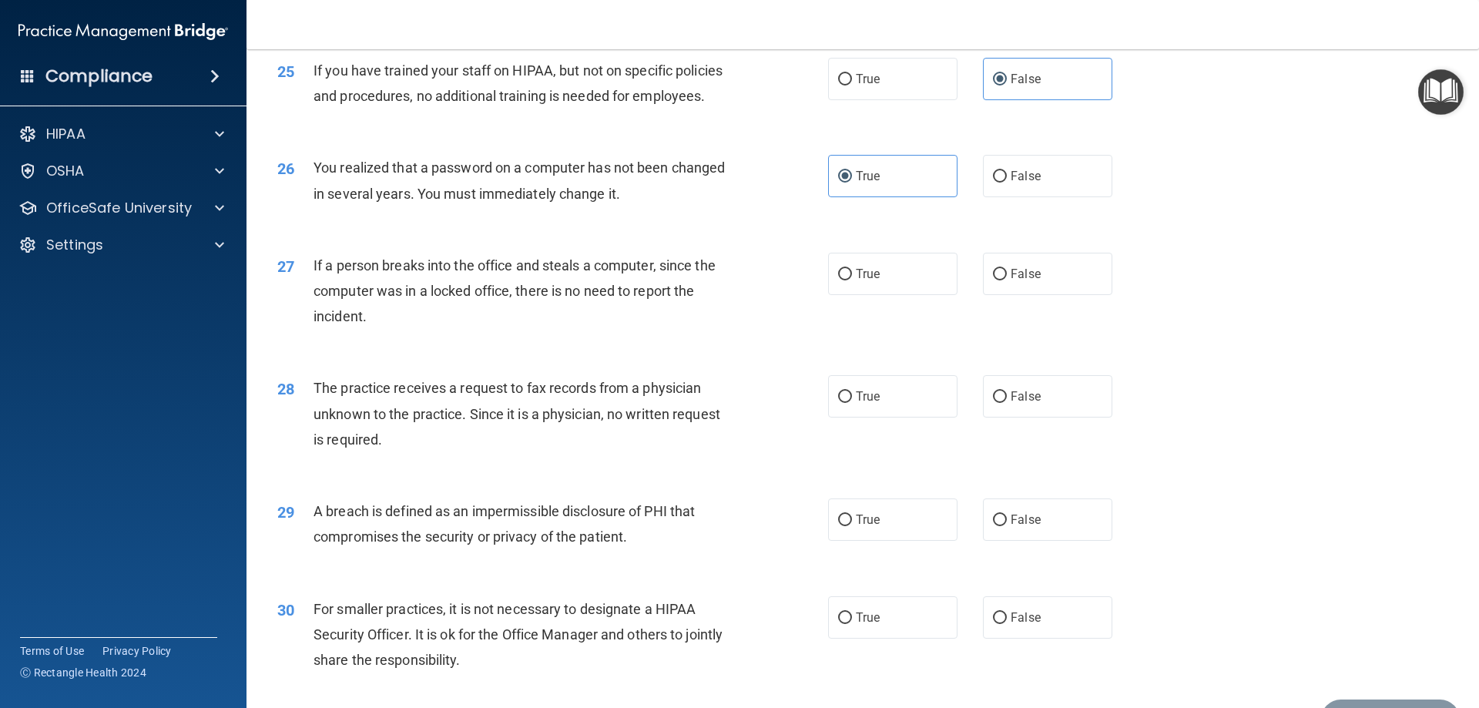
scroll to position [2860, 0]
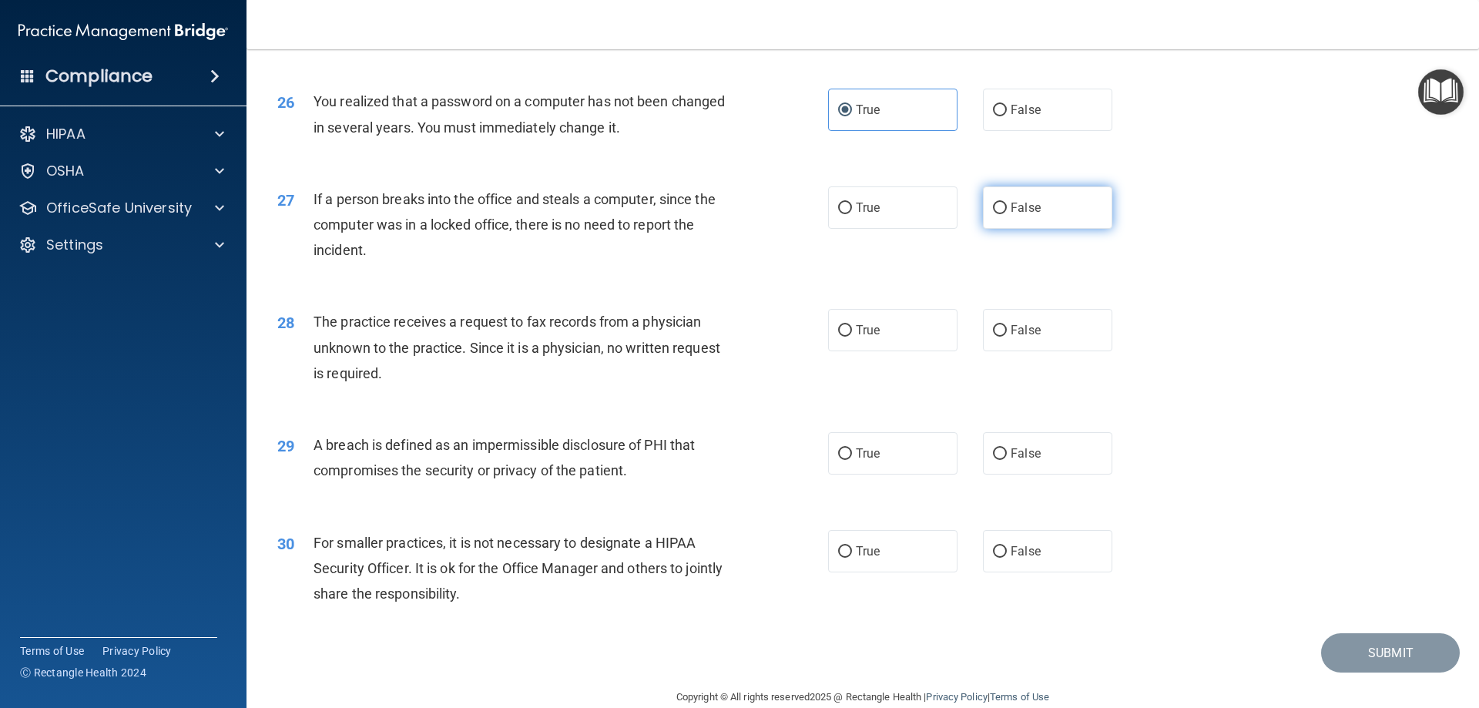
click at [1057, 229] on label "False" at bounding box center [1047, 207] width 129 height 42
click at [1007, 214] on input "False" at bounding box center [1000, 209] width 14 height 12
radio input "true"
click at [1030, 351] on label "False" at bounding box center [1047, 330] width 129 height 42
click at [1007, 337] on input "False" at bounding box center [1000, 331] width 14 height 12
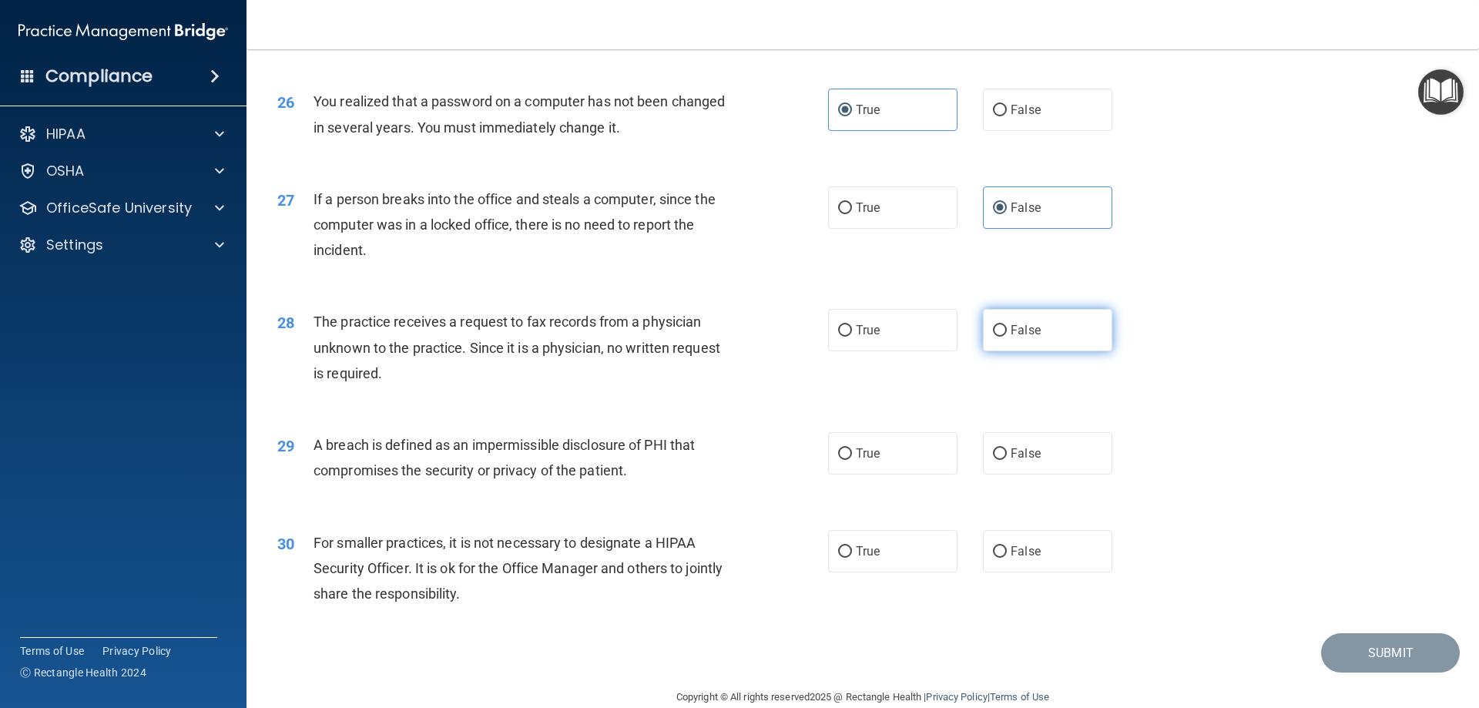
radio input "true"
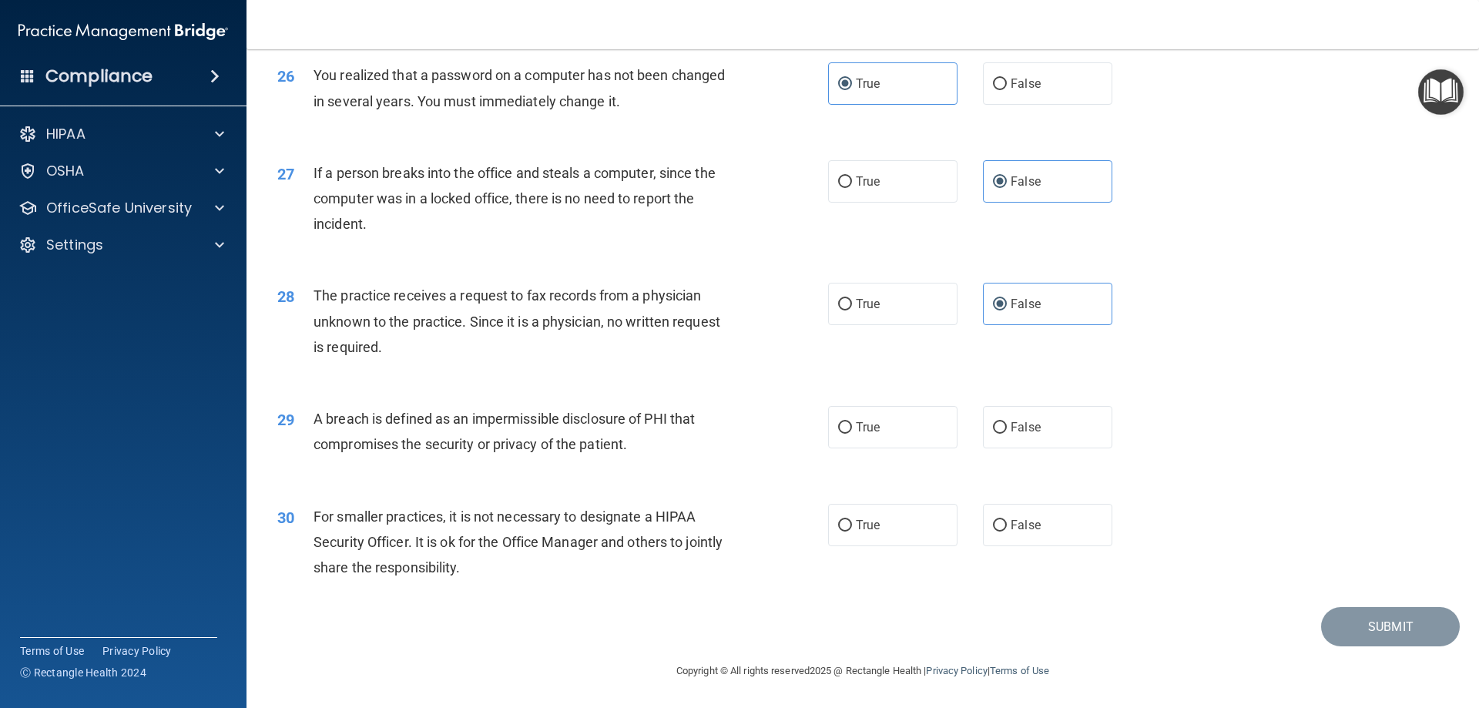
scroll to position [2937, 0]
drag, startPoint x: 839, startPoint y: 430, endPoint x: 871, endPoint y: 428, distance: 32.4
click at [839, 430] on input "True" at bounding box center [845, 428] width 14 height 12
radio input "true"
click at [1032, 520] on span "False" at bounding box center [1025, 525] width 30 height 15
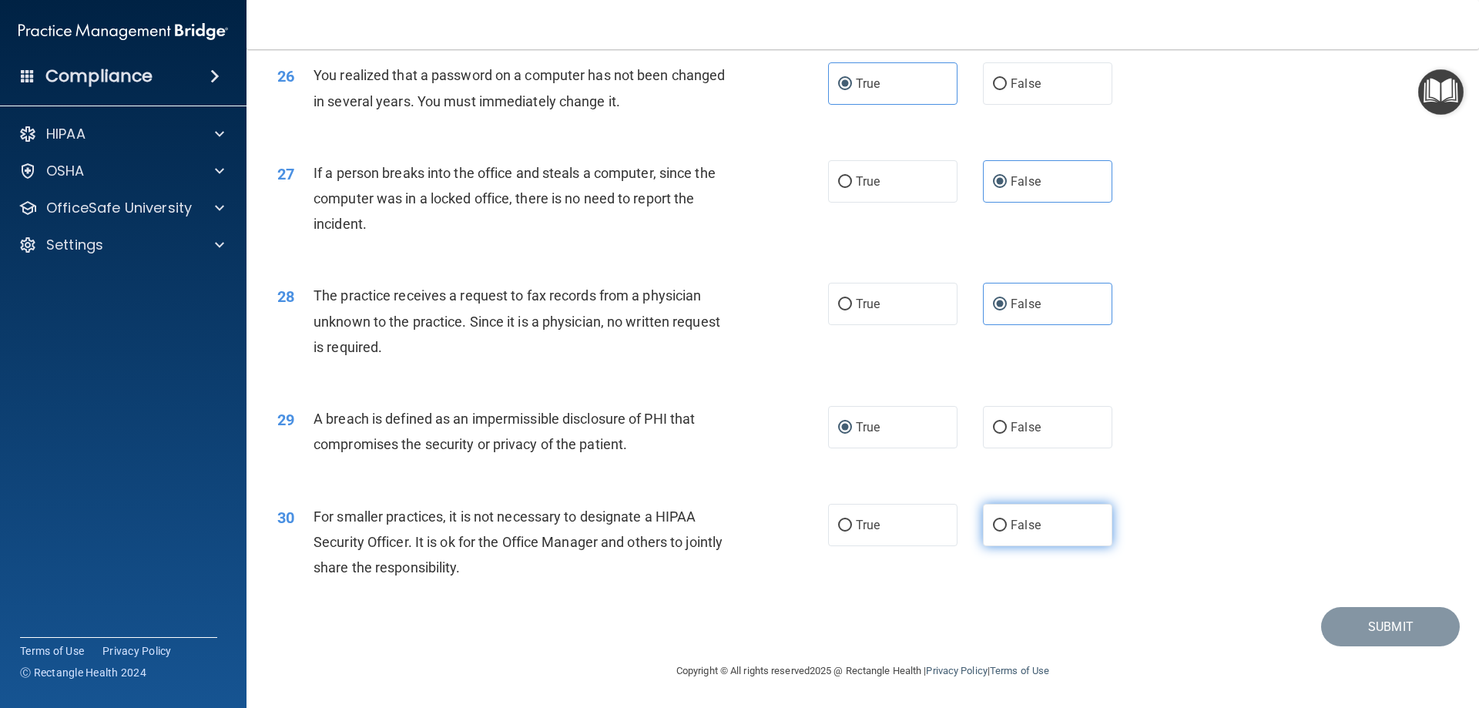
click at [1007, 520] on input "False" at bounding box center [1000, 526] width 14 height 12
radio input "true"
click at [1362, 628] on button "Submit" at bounding box center [1390, 626] width 139 height 39
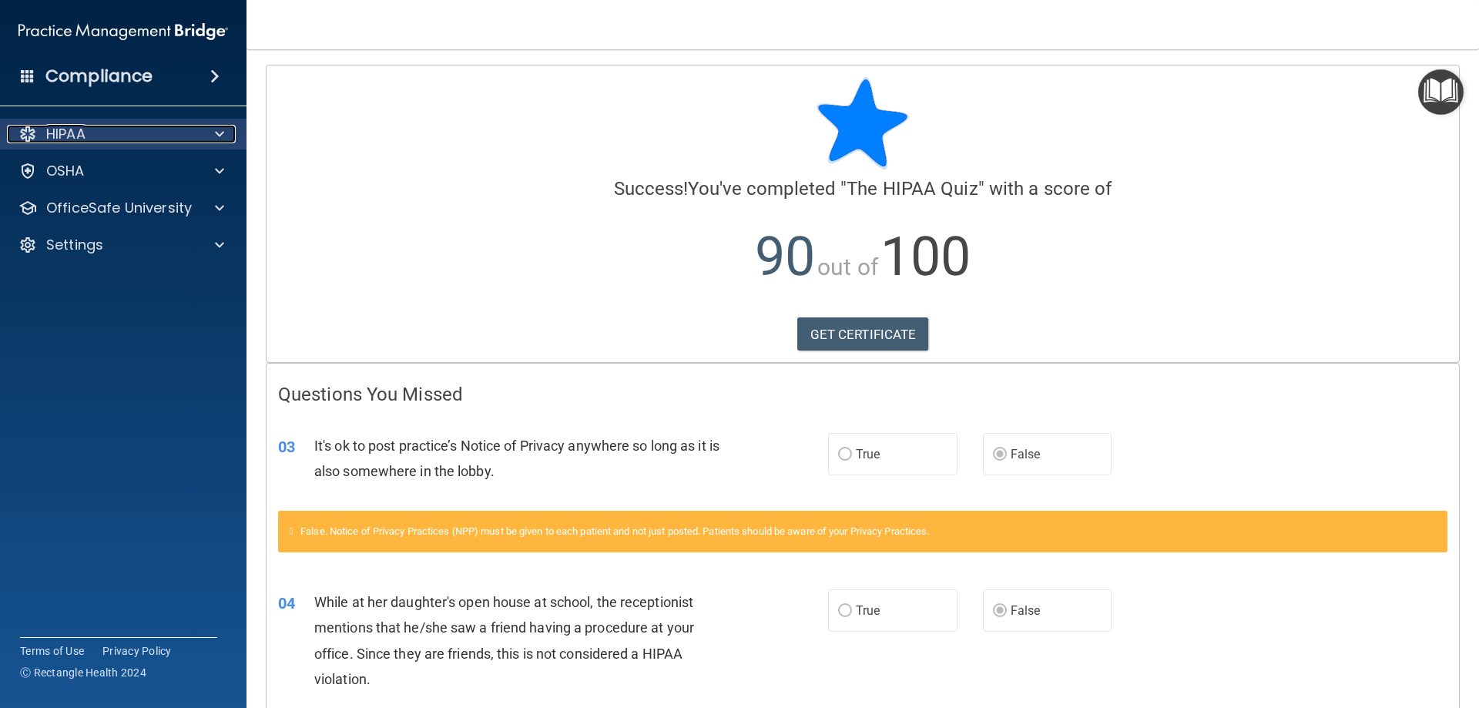
click at [225, 130] on div at bounding box center [217, 134] width 39 height 18
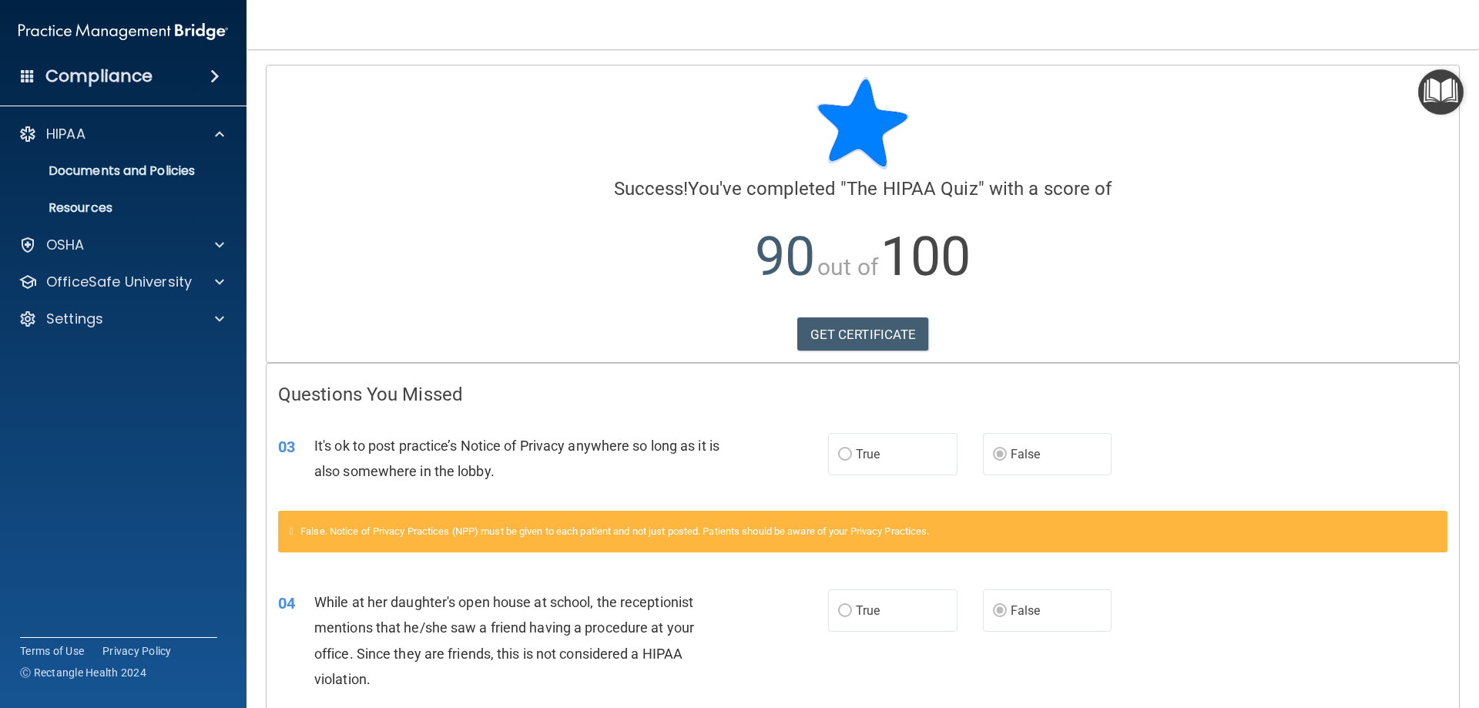
drag, startPoint x: 241, startPoint y: 263, endPoint x: 221, endPoint y: 271, distance: 21.5
click at [240, 263] on div "HIPAA Documents and Policies Report an Incident Business Associates Emergency P…" at bounding box center [123, 229] width 247 height 234
click at [225, 280] on div at bounding box center [217, 282] width 39 height 18
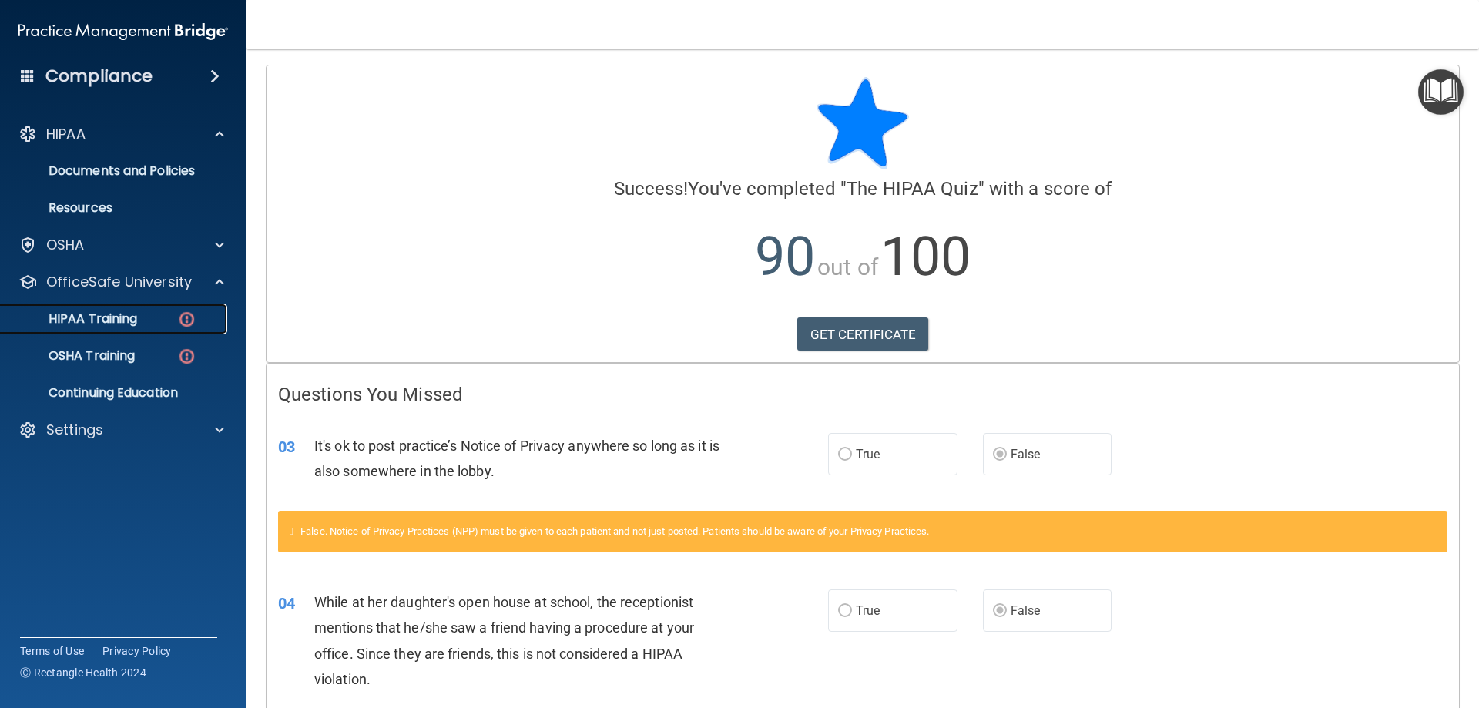
click at [117, 322] on p "HIPAA Training" at bounding box center [73, 318] width 127 height 15
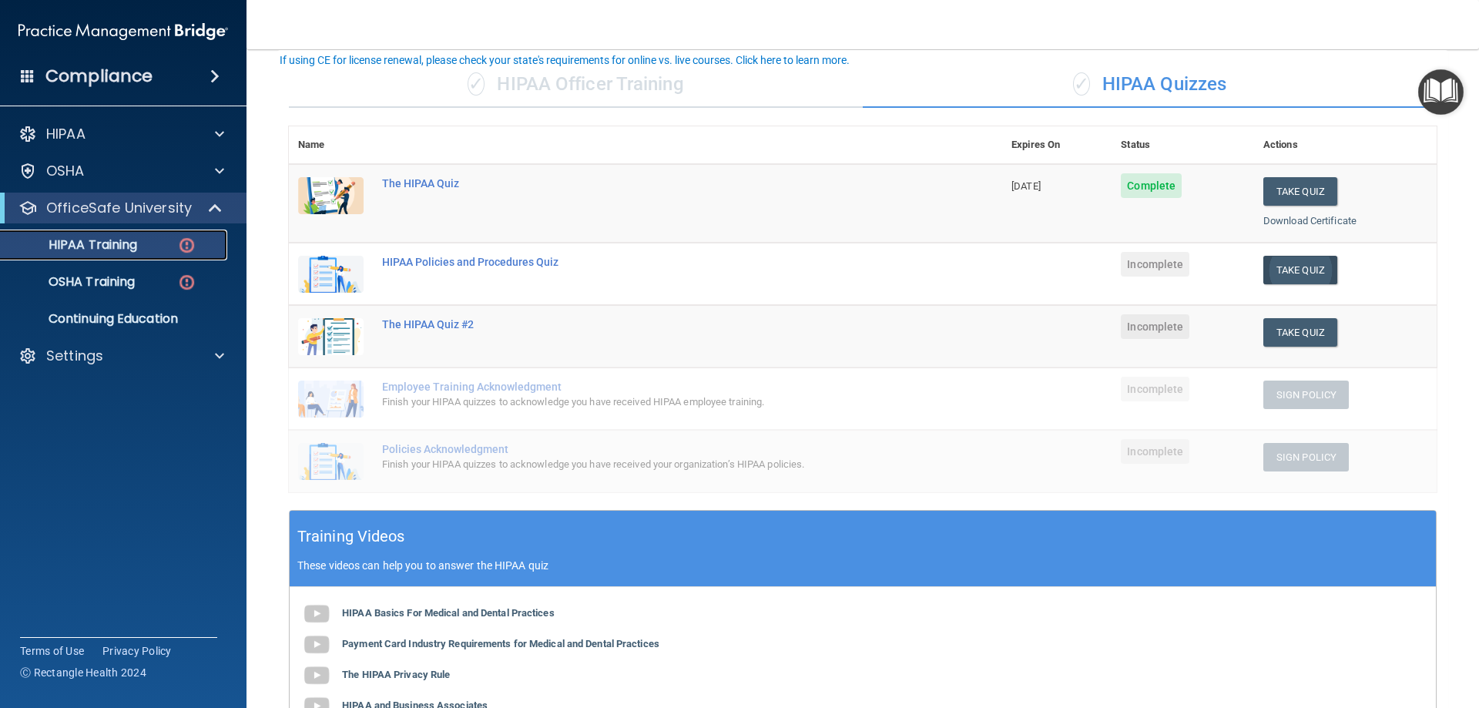
scroll to position [79, 0]
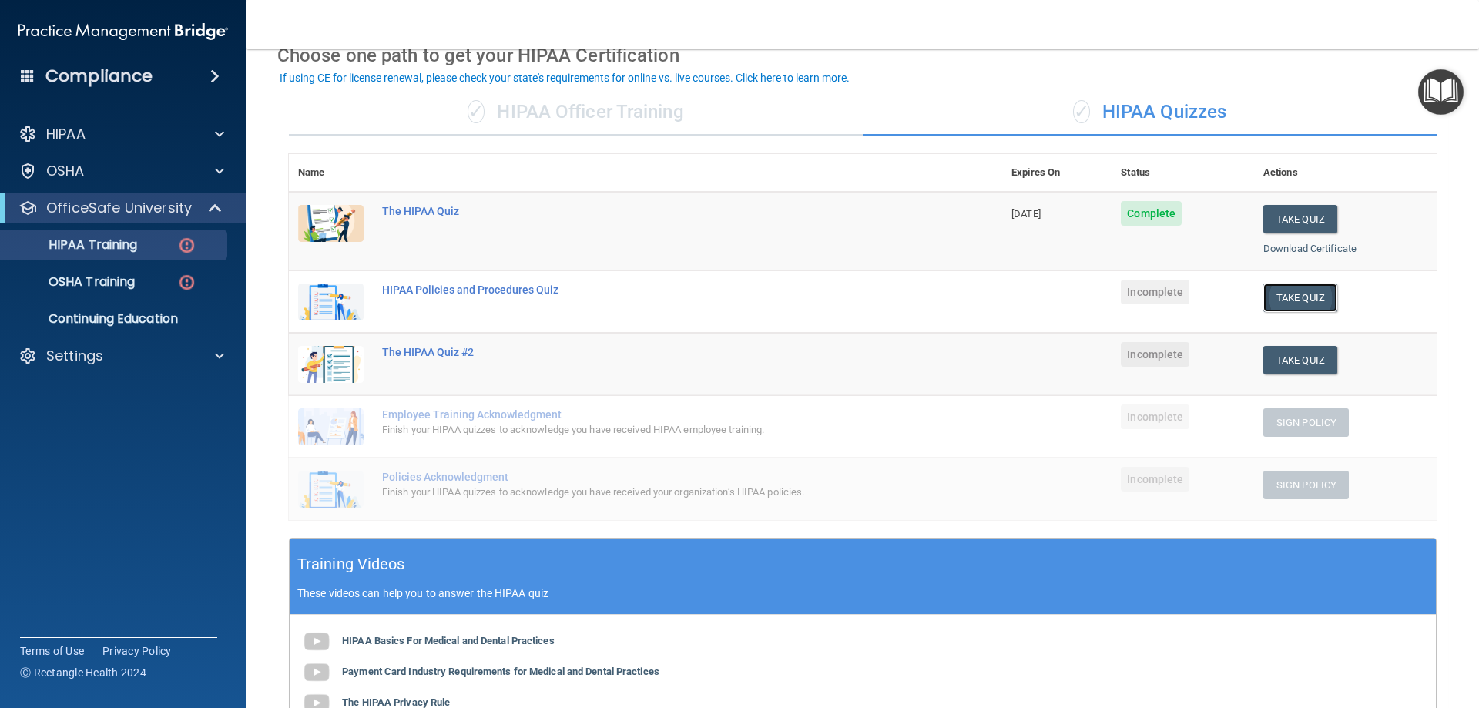
click at [1305, 302] on button "Take Quiz" at bounding box center [1300, 297] width 74 height 28
